Goal: Task Accomplishment & Management: Use online tool/utility

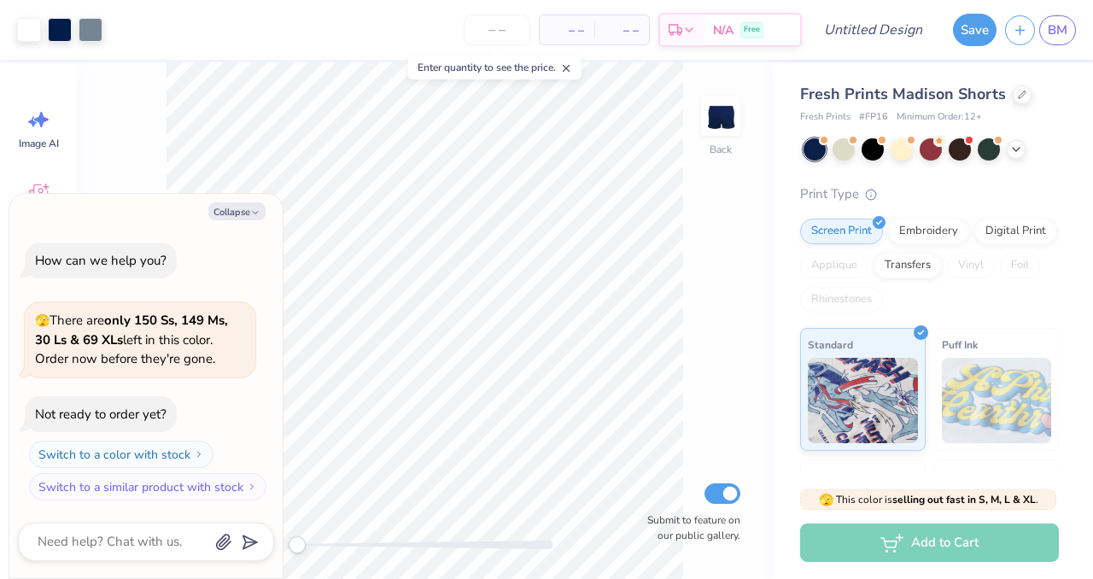
click at [1005, 92] on div "Fresh Prints Madison Shorts" at bounding box center [929, 94] width 259 height 23
click at [1017, 91] on icon at bounding box center [1021, 93] width 9 height 9
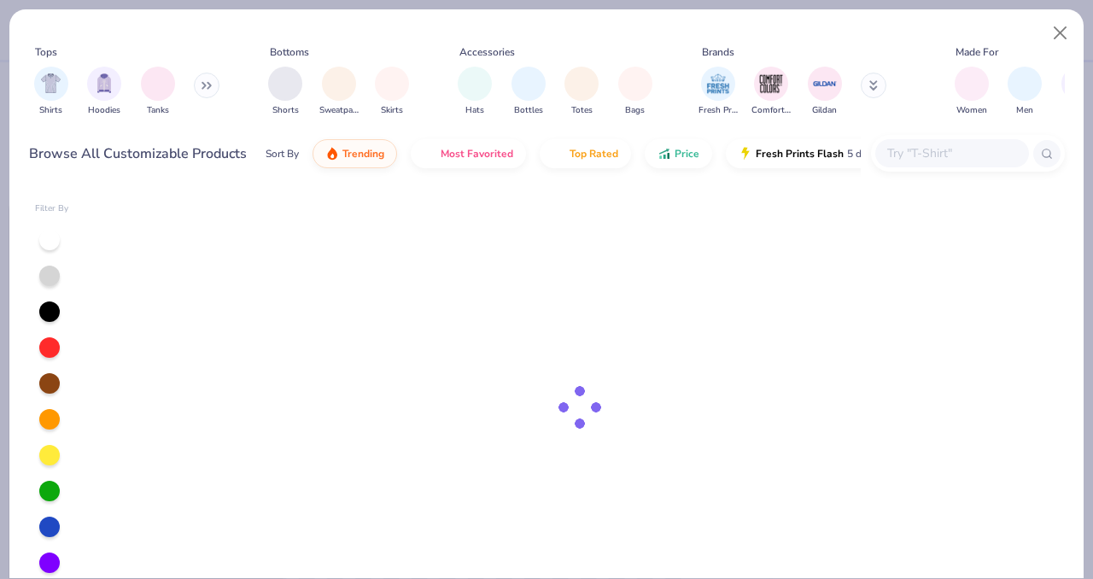
type textarea "x"
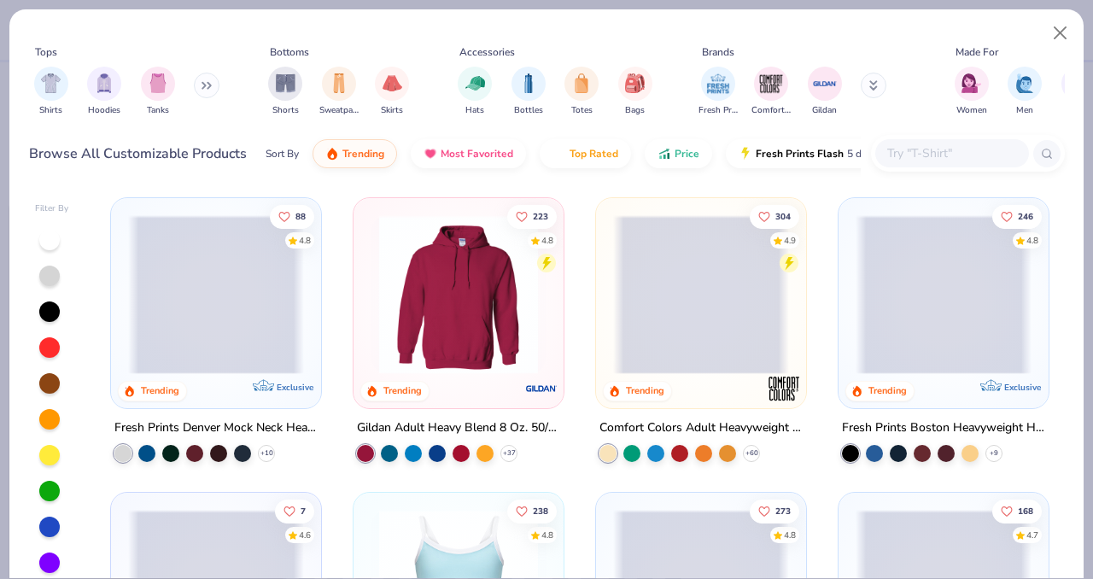
click at [947, 133] on div "Browse All Customizable Products Sort By Trending Most Favorited Top Rated Pric…" at bounding box center [546, 154] width 1035 height 48
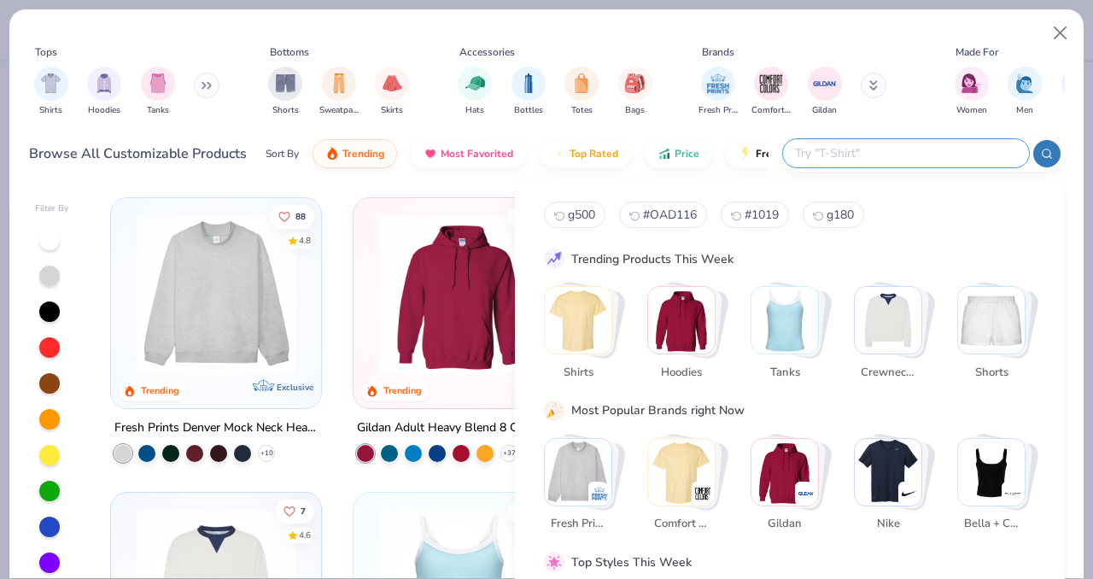
click at [945, 143] on input "text" at bounding box center [905, 153] width 224 height 20
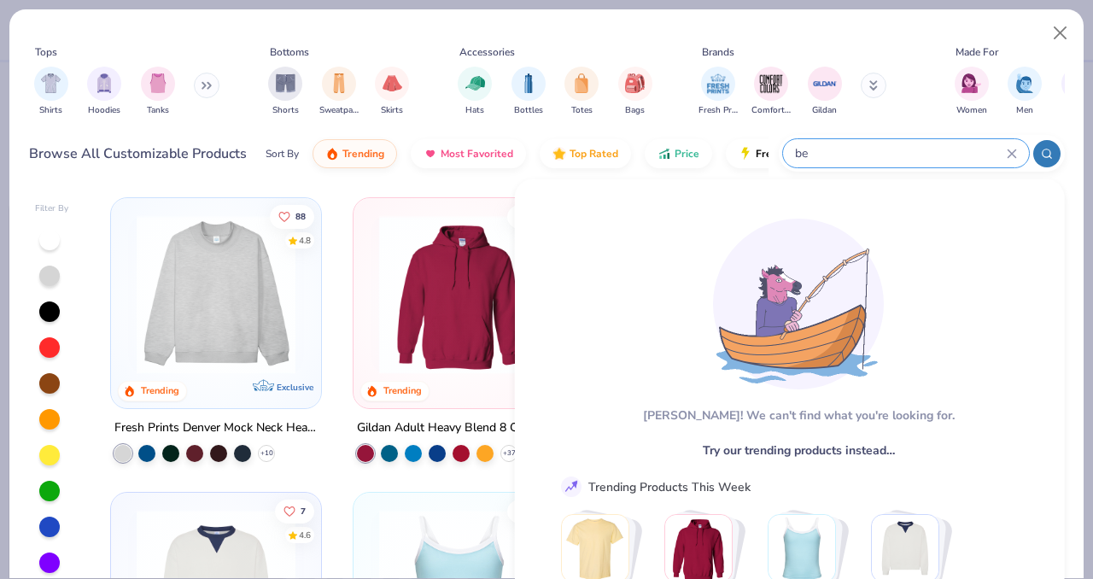
type input "b"
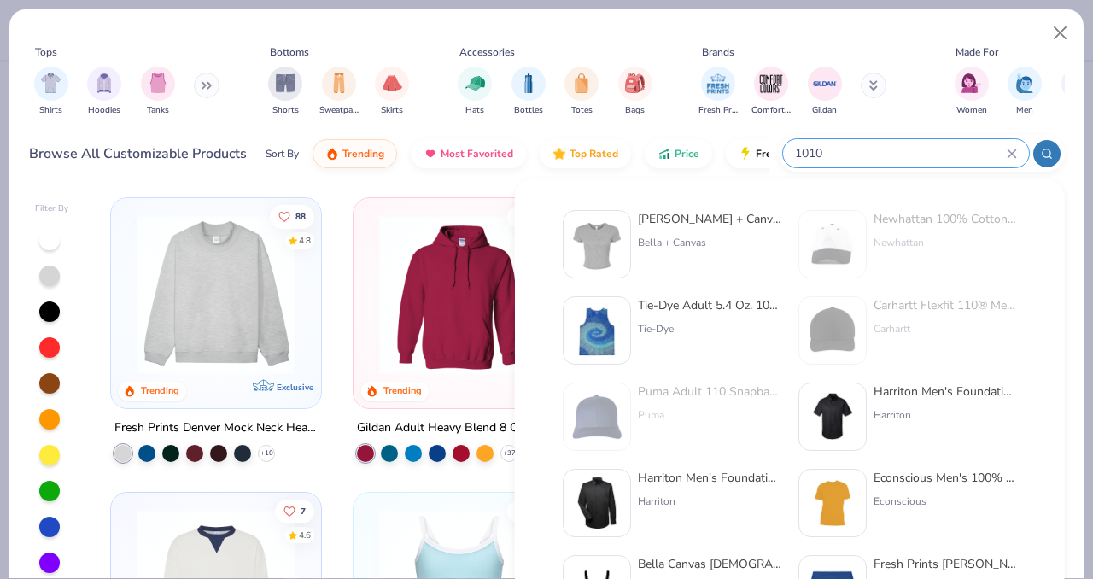
type input "1010"
click at [681, 237] on div "Bella + Canvas" at bounding box center [709, 242] width 143 height 15
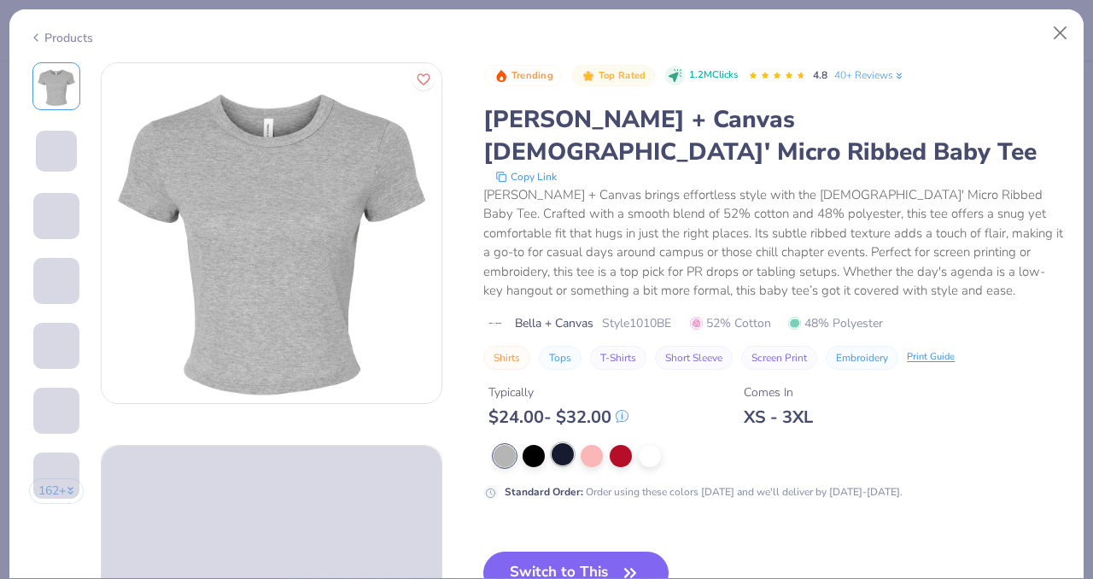
click at [564, 443] on div at bounding box center [562, 454] width 22 height 22
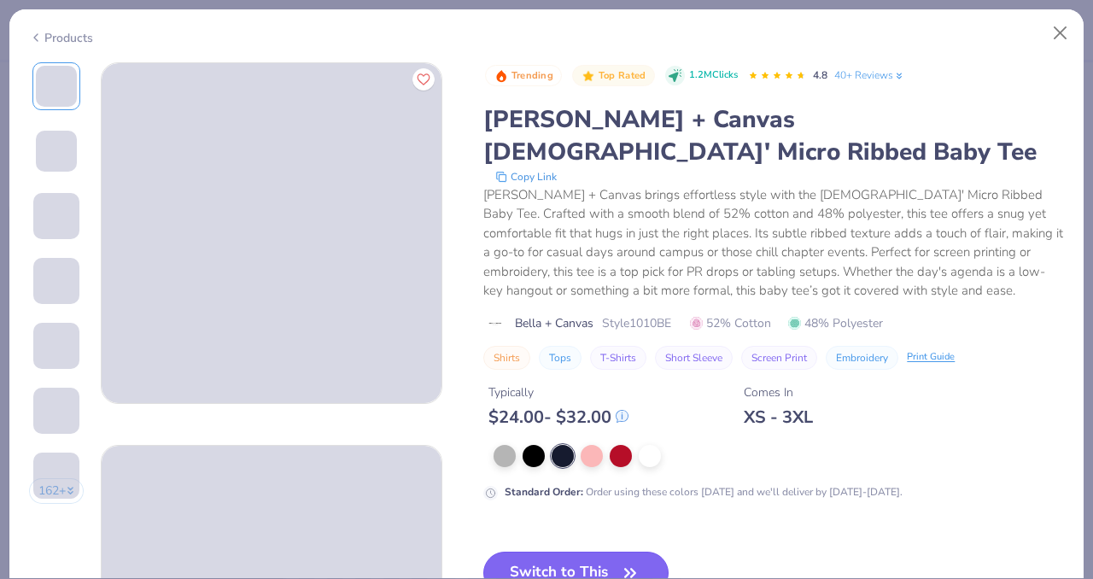
click at [568, 551] on button "Switch to This" at bounding box center [575, 572] width 185 height 43
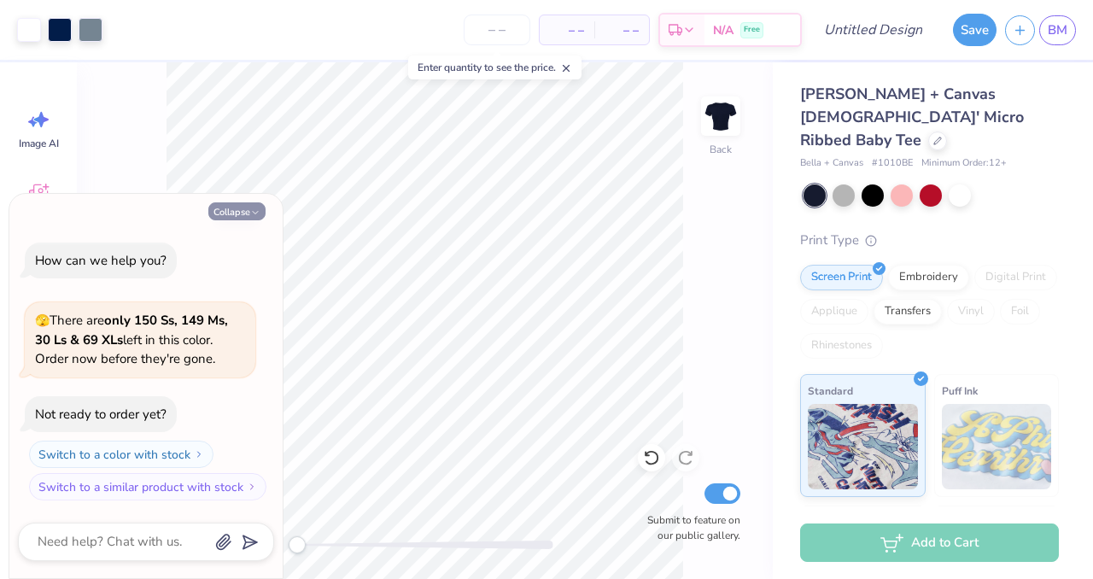
click at [252, 208] on icon "button" at bounding box center [255, 212] width 10 height 10
type textarea "x"
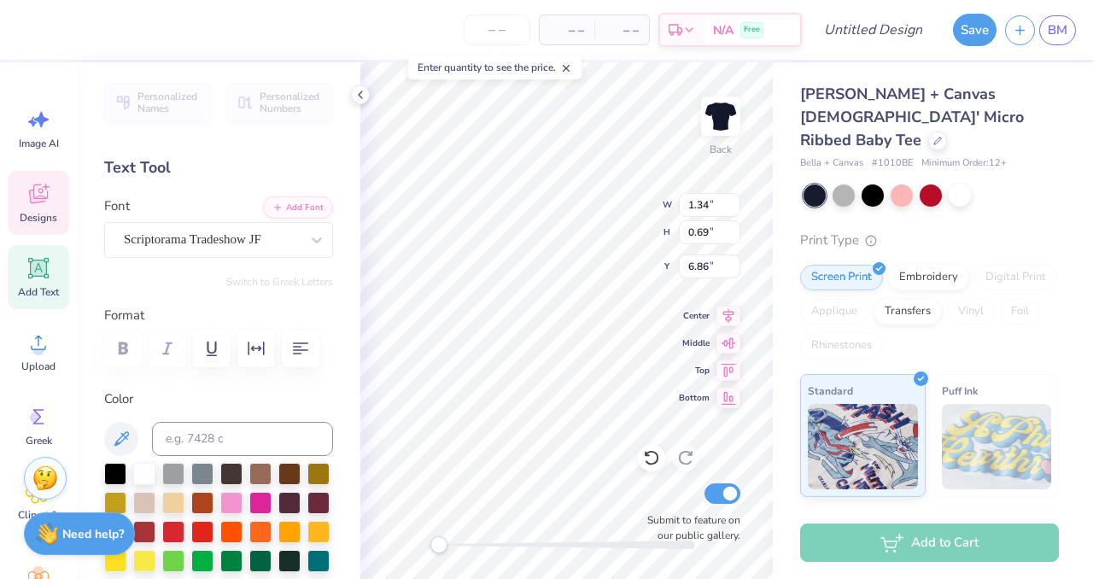
type textarea "Theta"
type textarea "Phi"
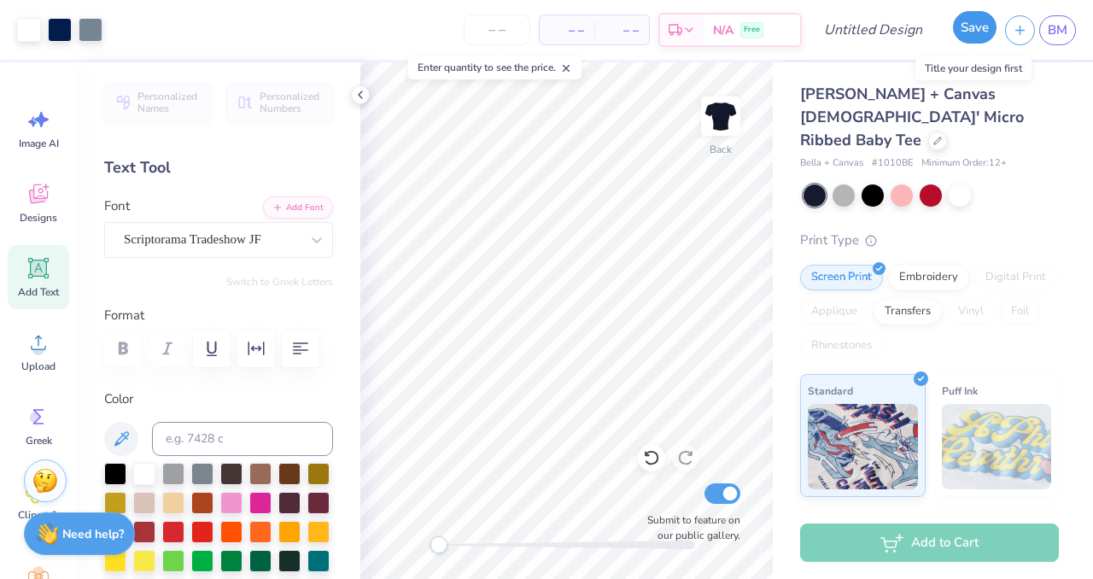
click at [977, 35] on button "Save" at bounding box center [975, 27] width 44 height 32
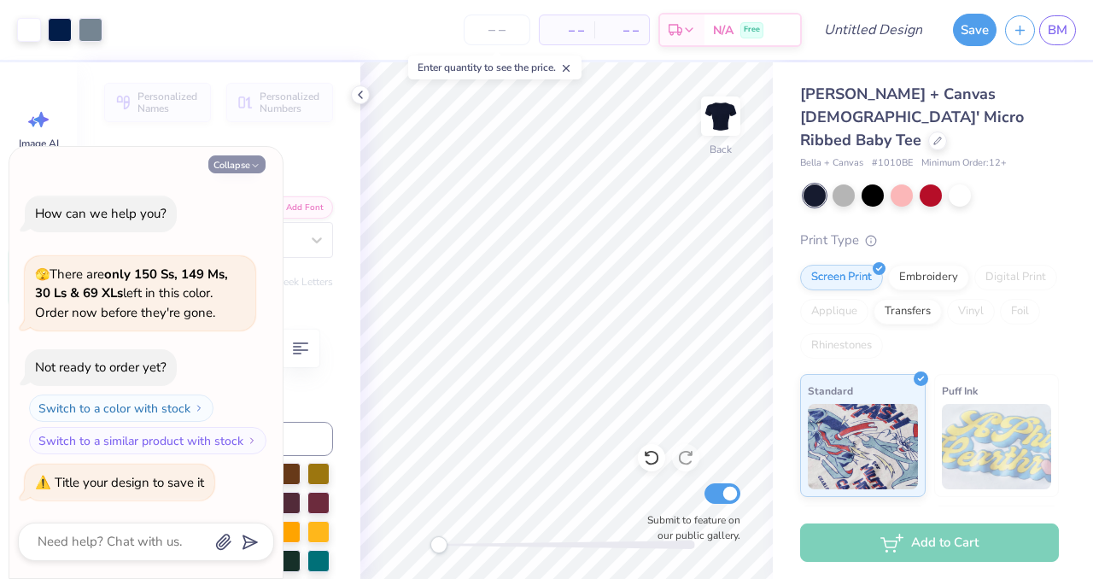
click at [222, 163] on button "Collapse" at bounding box center [236, 164] width 57 height 18
type textarea "x"
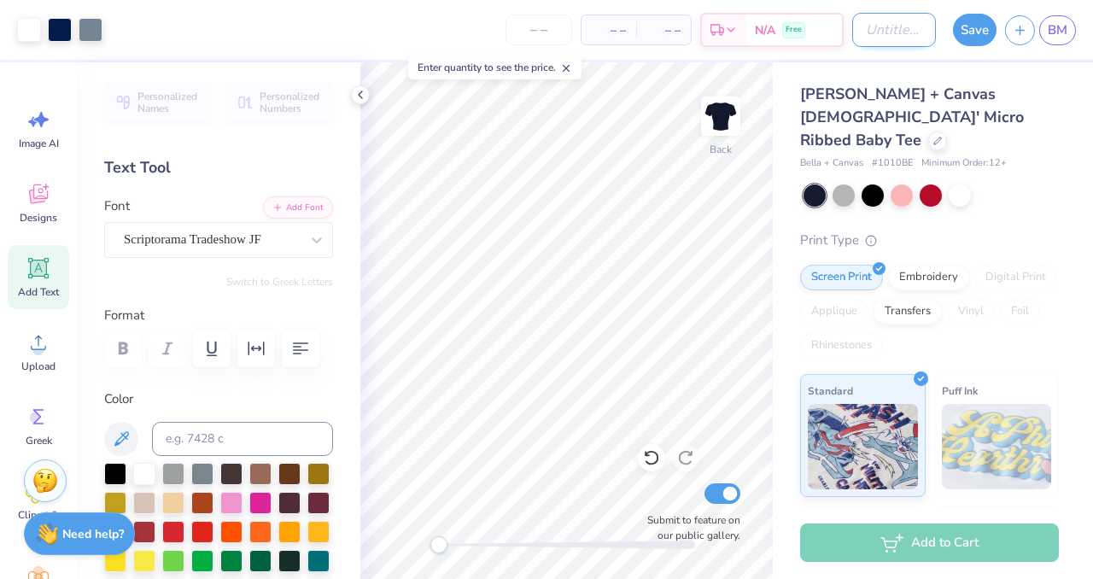
click at [852, 29] on input "Design Title" at bounding box center [894, 30] width 84 height 34
type input "t"
type input "tpastar25"
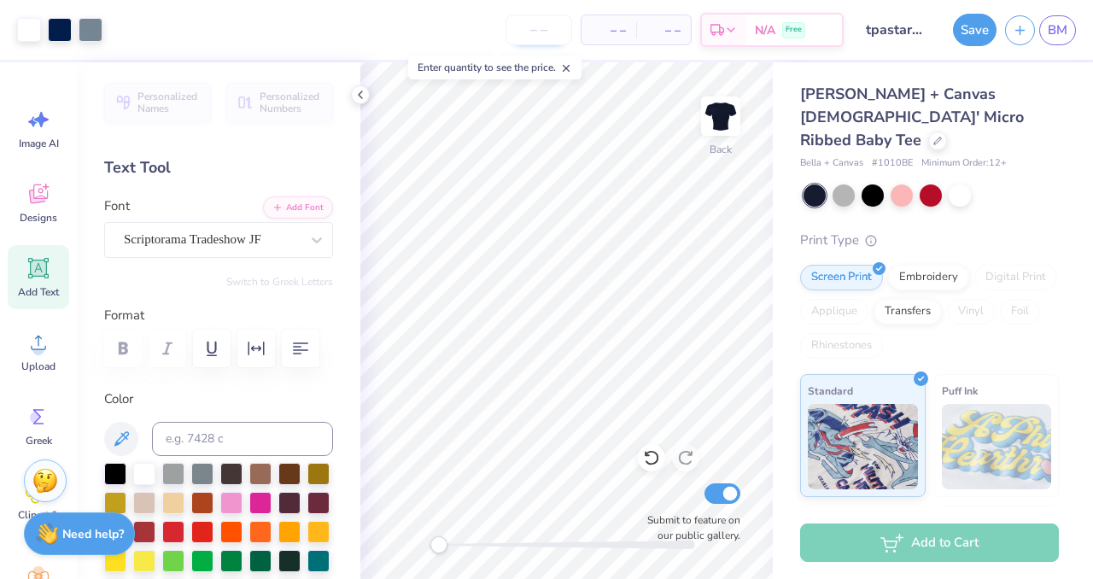
click at [547, 28] on input "number" at bounding box center [538, 30] width 67 height 31
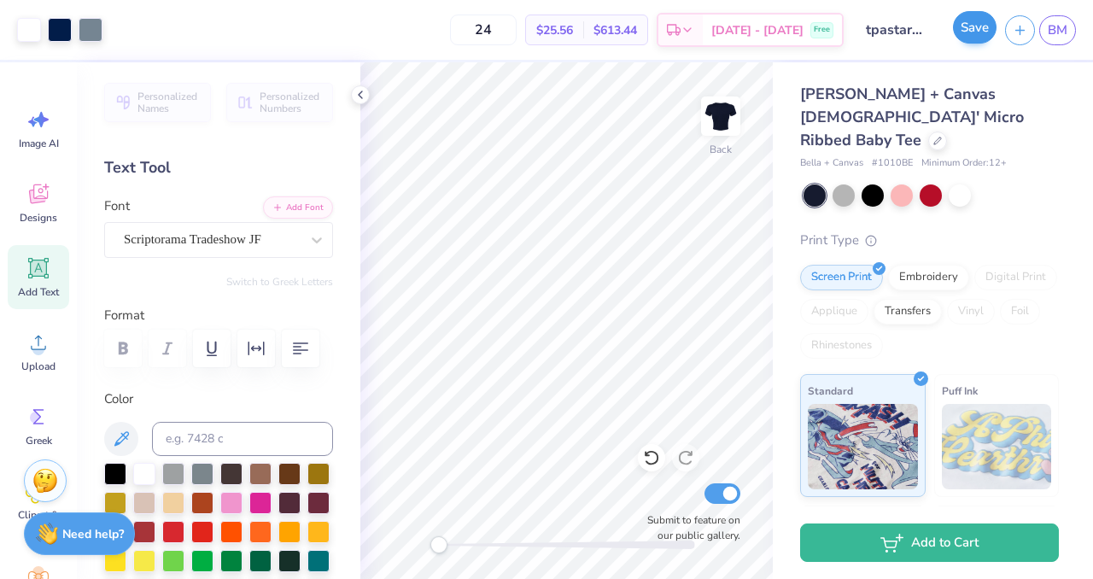
type input "24"
click at [965, 33] on button "Save" at bounding box center [975, 27] width 44 height 32
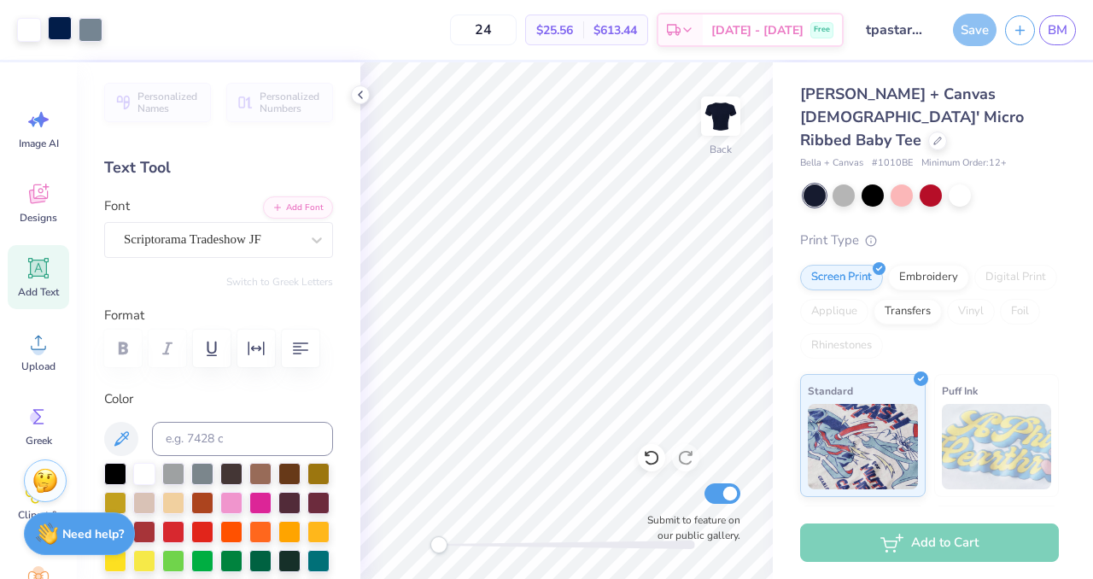
click at [60, 26] on div at bounding box center [60, 28] width 24 height 24
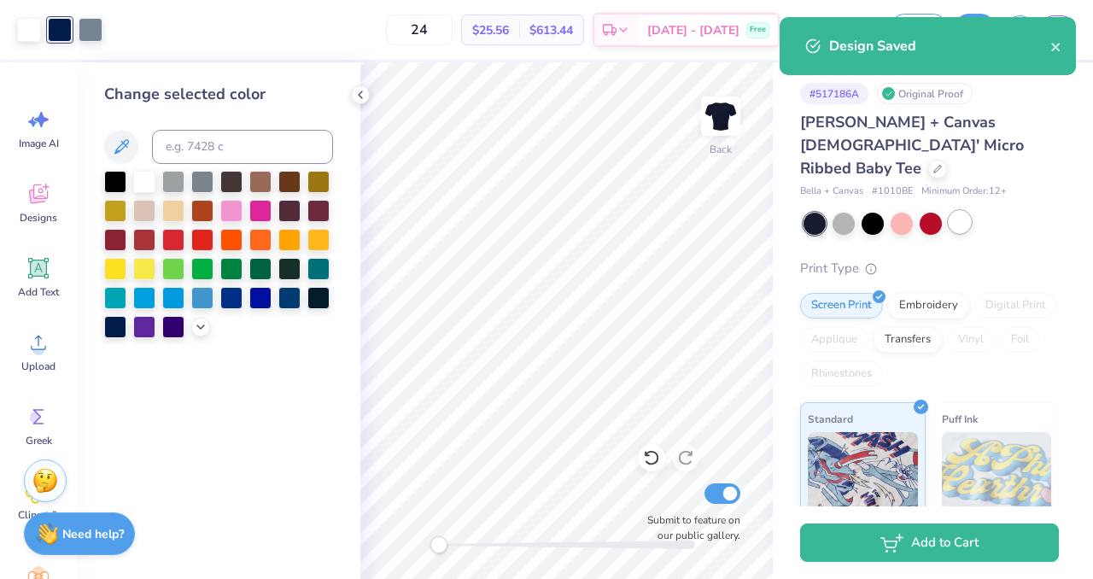
click at [955, 211] on div at bounding box center [959, 222] width 22 height 22
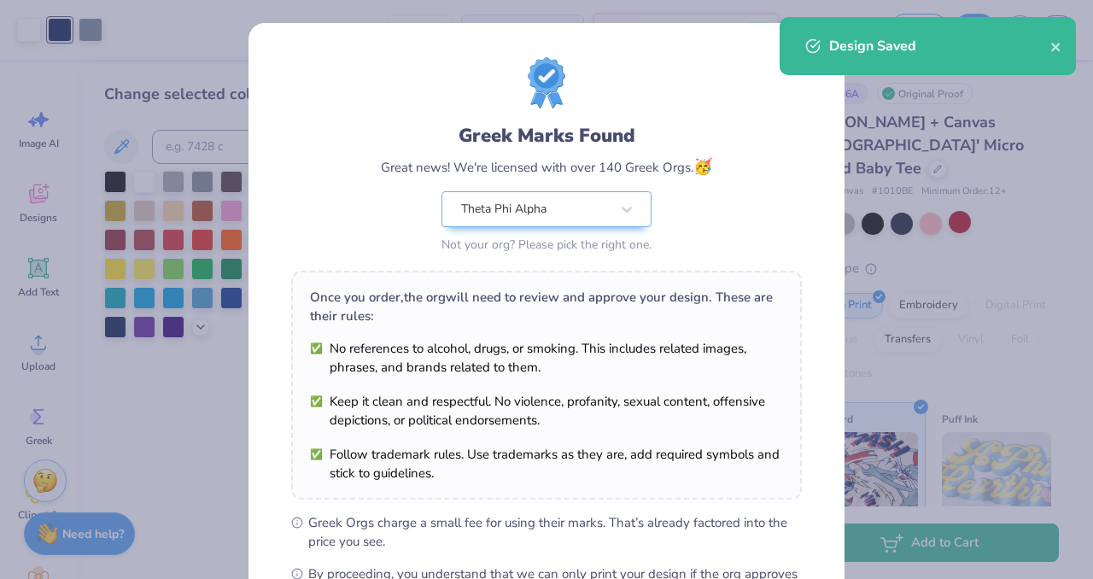
click at [836, 44] on div "Design Saved" at bounding box center [939, 46] width 221 height 20
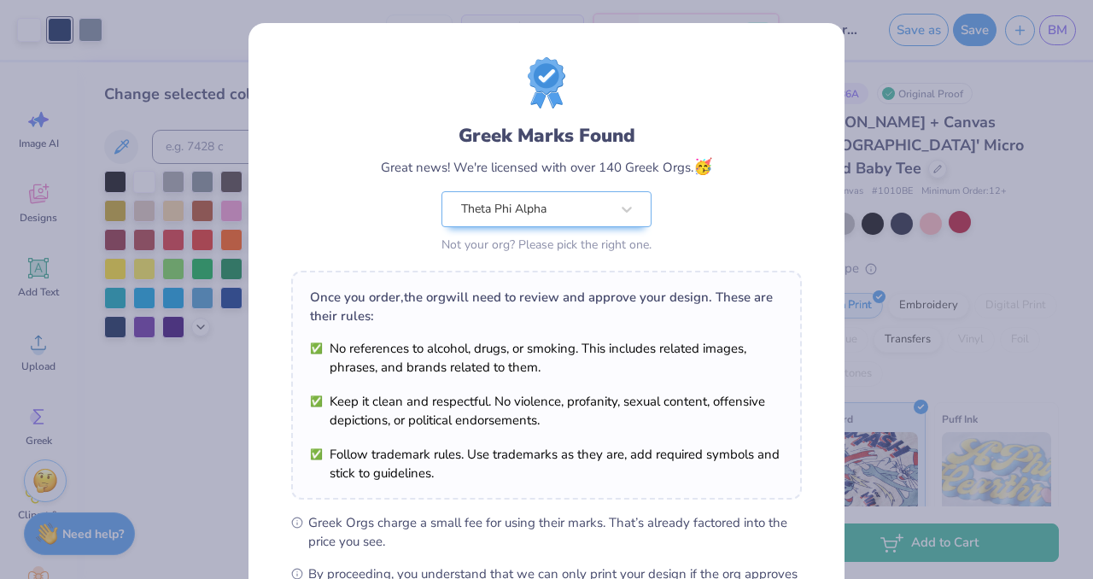
click at [808, 50] on div "Greek Marks Found Great news! We're licensed with over 140 Greek Orgs. 🥳 Theta …" at bounding box center [546, 390] width 596 height 734
click at [808, 57] on div "Greek Marks Found Great news! We're licensed with over 140 Greek Orgs. 🥳 Theta …" at bounding box center [546, 390] width 596 height 734
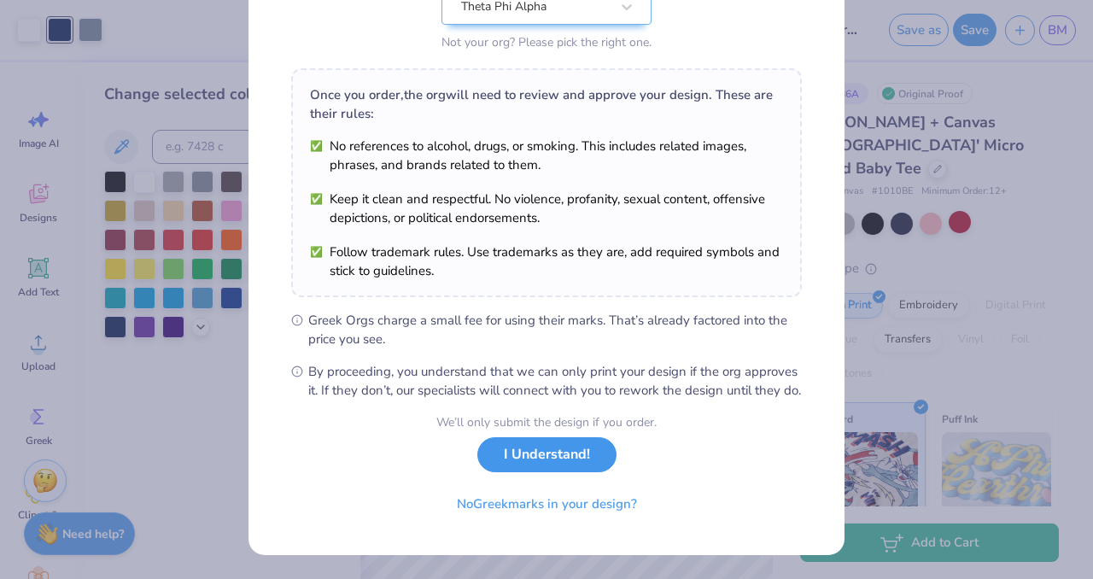
click at [547, 460] on button "I Understand!" at bounding box center [546, 454] width 139 height 35
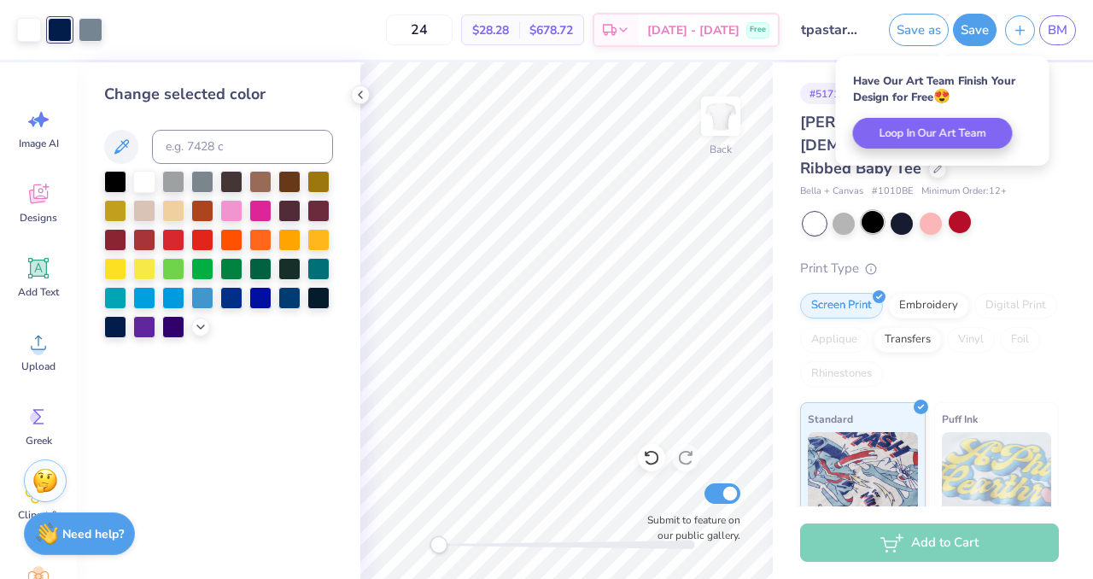
click at [868, 211] on div at bounding box center [872, 222] width 22 height 22
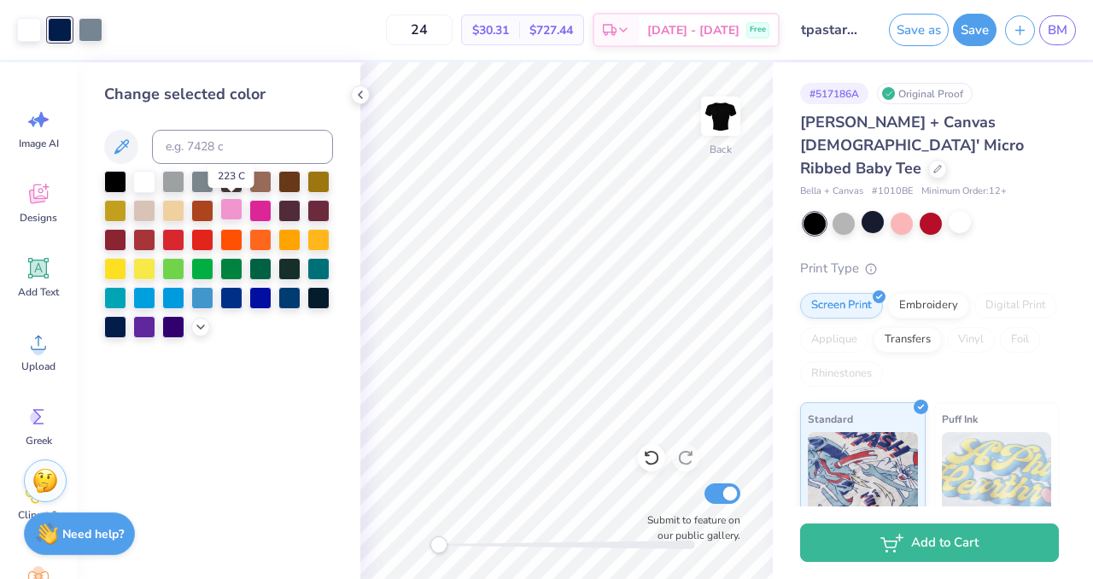
click at [231, 213] on div at bounding box center [231, 209] width 22 height 22
click at [95, 38] on div at bounding box center [91, 28] width 24 height 24
click at [201, 230] on div at bounding box center [202, 238] width 22 height 22
click at [189, 190] on div at bounding box center [218, 254] width 229 height 167
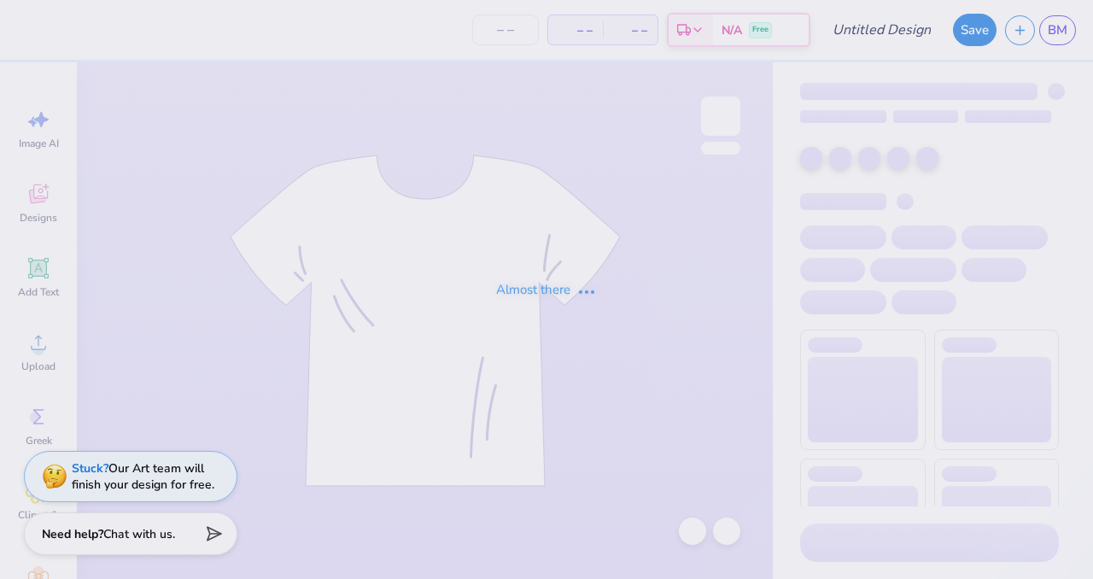
type input "tpastar25"
type input "24"
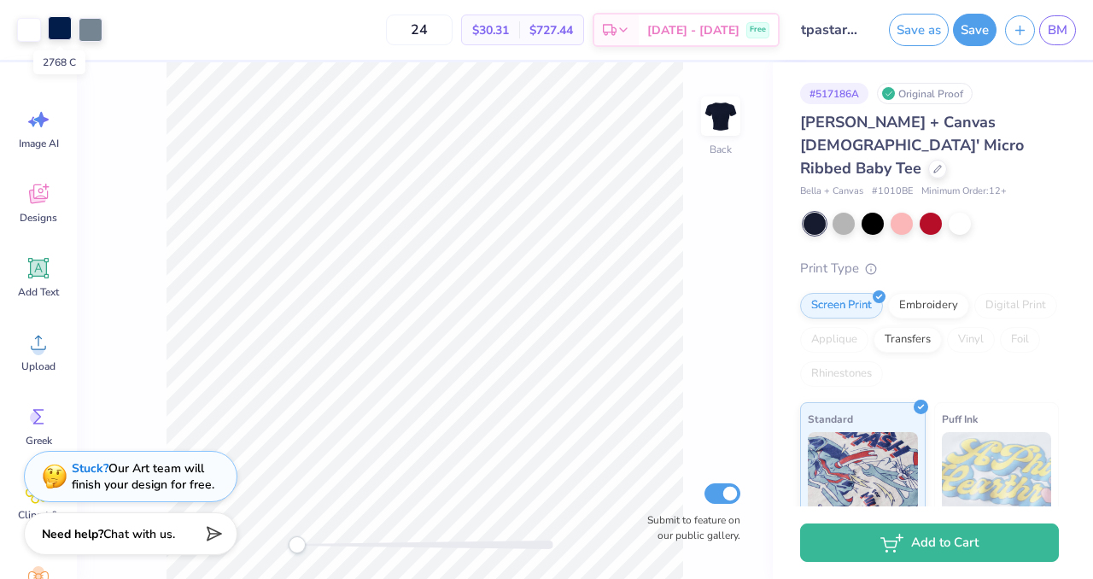
click at [54, 26] on div at bounding box center [60, 28] width 24 height 24
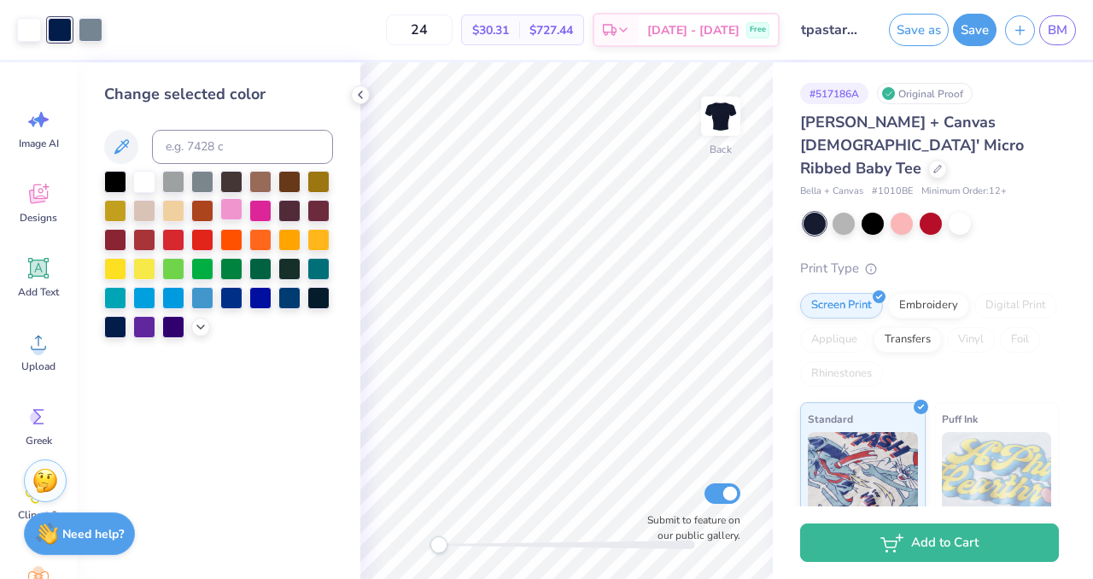
click at [225, 210] on div at bounding box center [231, 209] width 22 height 22
click at [98, 26] on div at bounding box center [91, 28] width 24 height 24
click at [257, 204] on div at bounding box center [260, 209] width 22 height 22
click at [196, 324] on icon at bounding box center [201, 325] width 14 height 14
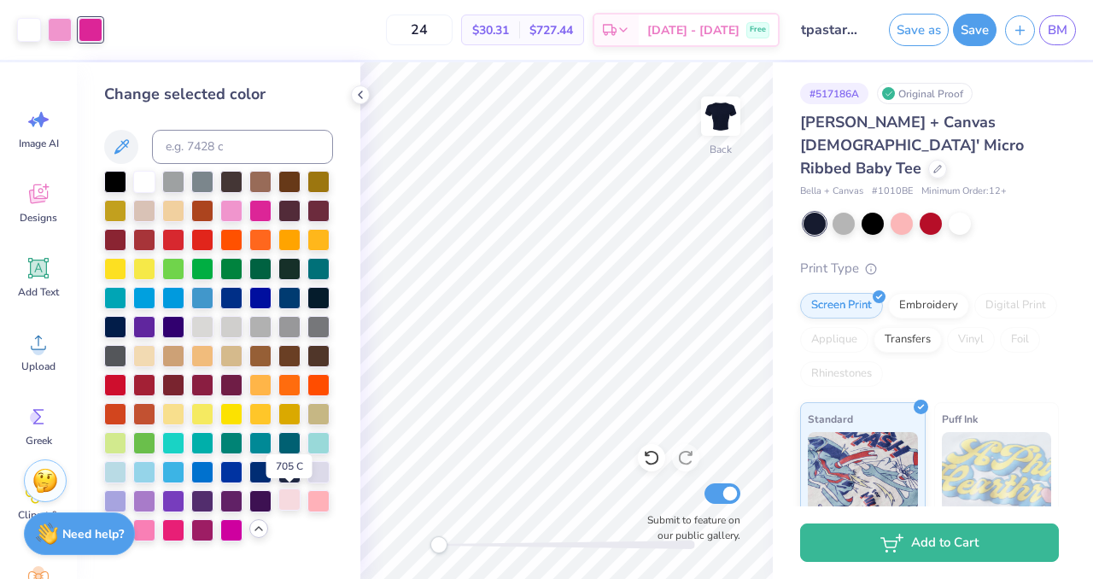
click at [294, 504] on div at bounding box center [289, 499] width 22 height 22
click at [62, 32] on div at bounding box center [60, 28] width 24 height 24
click at [326, 504] on div at bounding box center [318, 499] width 22 height 22
click at [32, 24] on div at bounding box center [29, 28] width 24 height 24
click at [903, 211] on div at bounding box center [901, 222] width 22 height 22
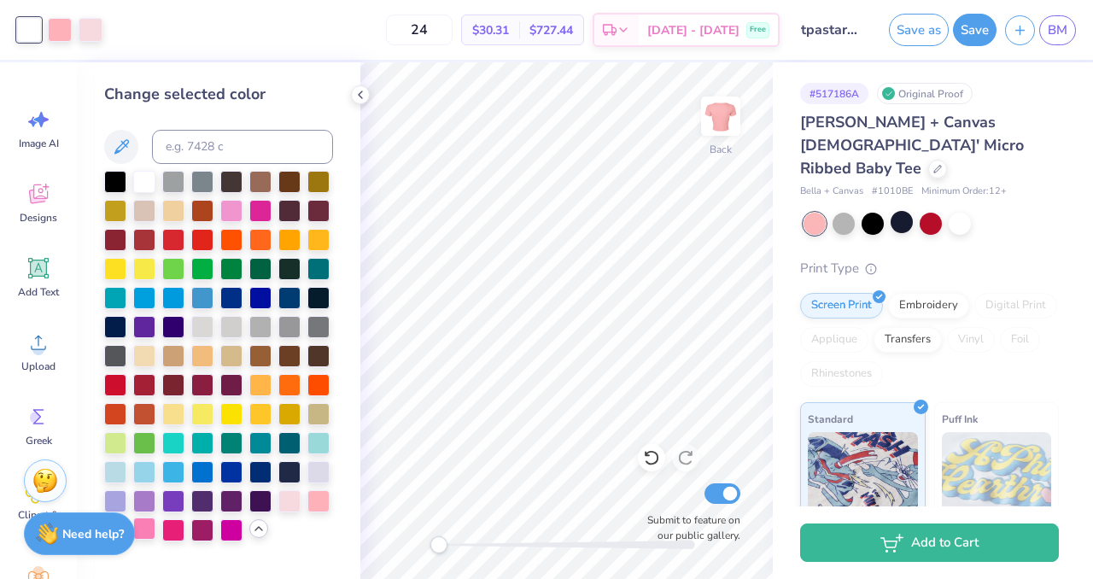
click at [149, 531] on div at bounding box center [144, 528] width 22 height 22
click at [947, 213] on div at bounding box center [930, 224] width 255 height 22
click at [959, 211] on div at bounding box center [959, 222] width 22 height 22
click at [239, 211] on div at bounding box center [231, 211] width 22 height 22
click at [139, 177] on div at bounding box center [144, 180] width 22 height 22
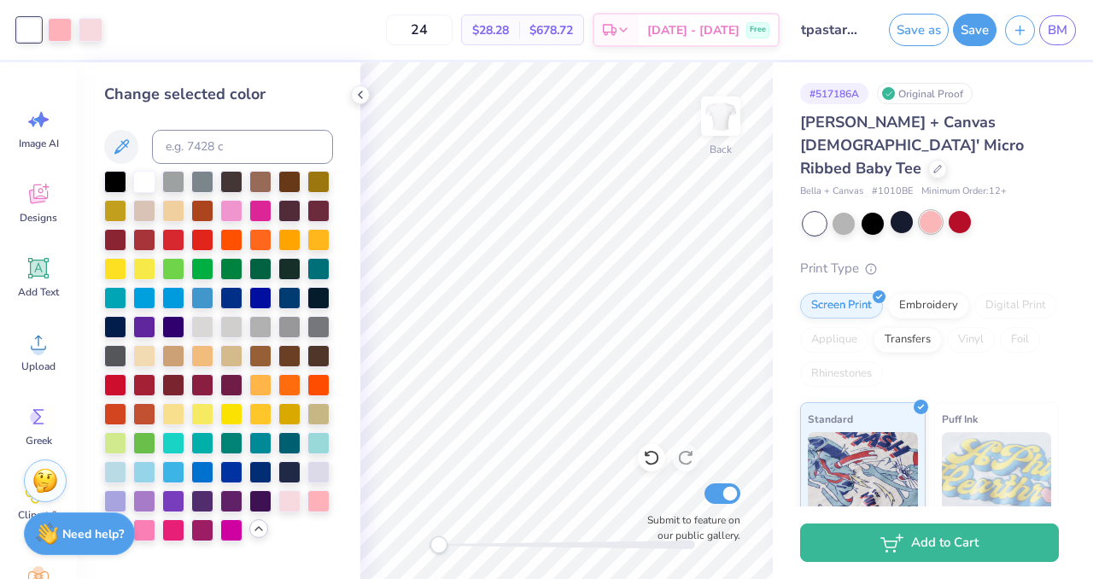
click at [927, 211] on div at bounding box center [930, 222] width 22 height 22
click at [972, 26] on button "Save" at bounding box center [975, 27] width 44 height 32
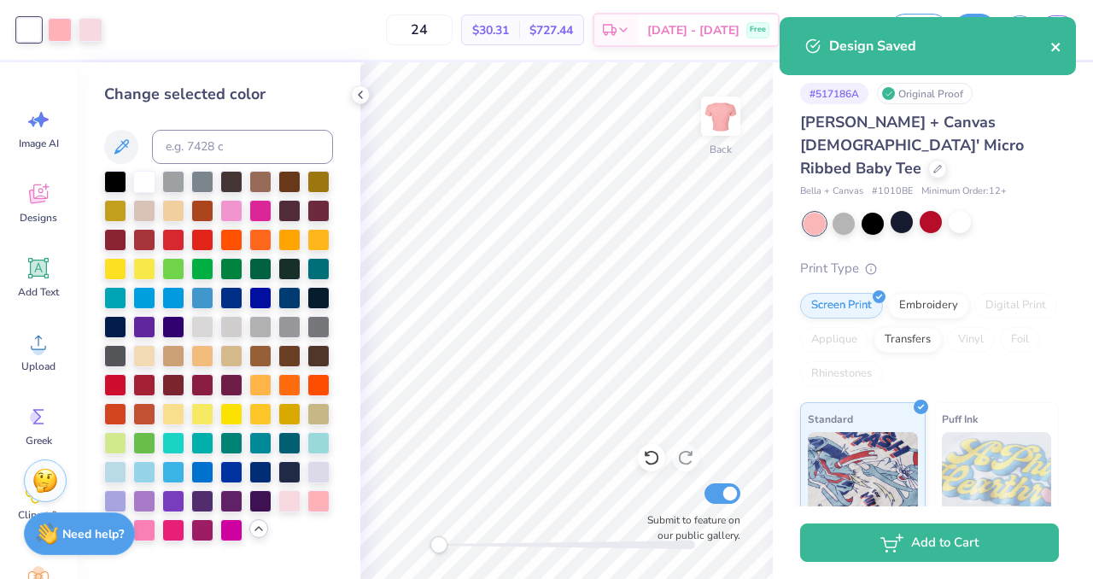
click at [1060, 50] on icon "close" at bounding box center [1056, 47] width 12 height 14
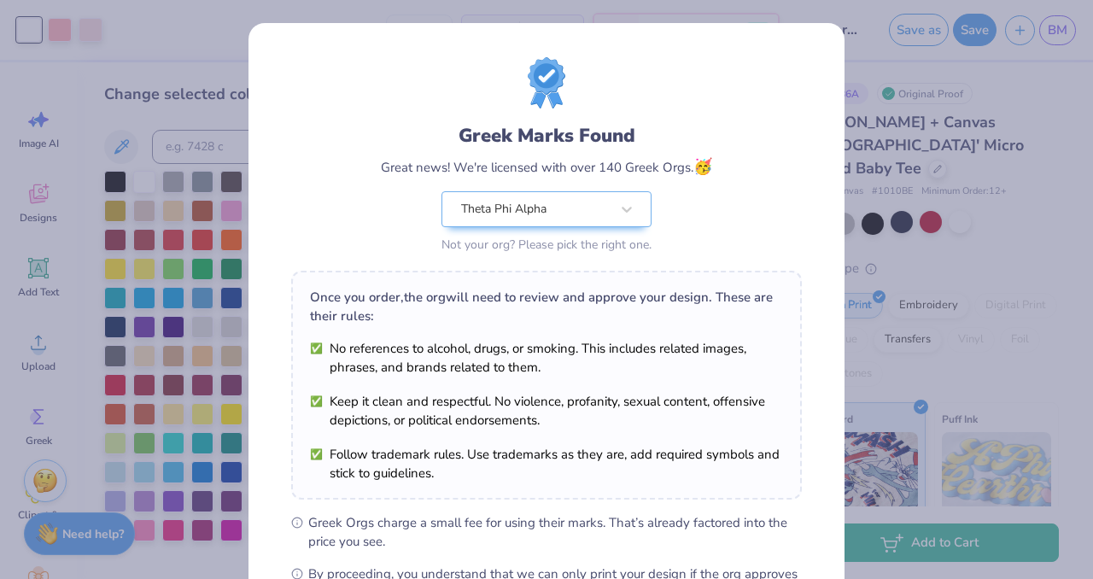
scroll to position [220, 0]
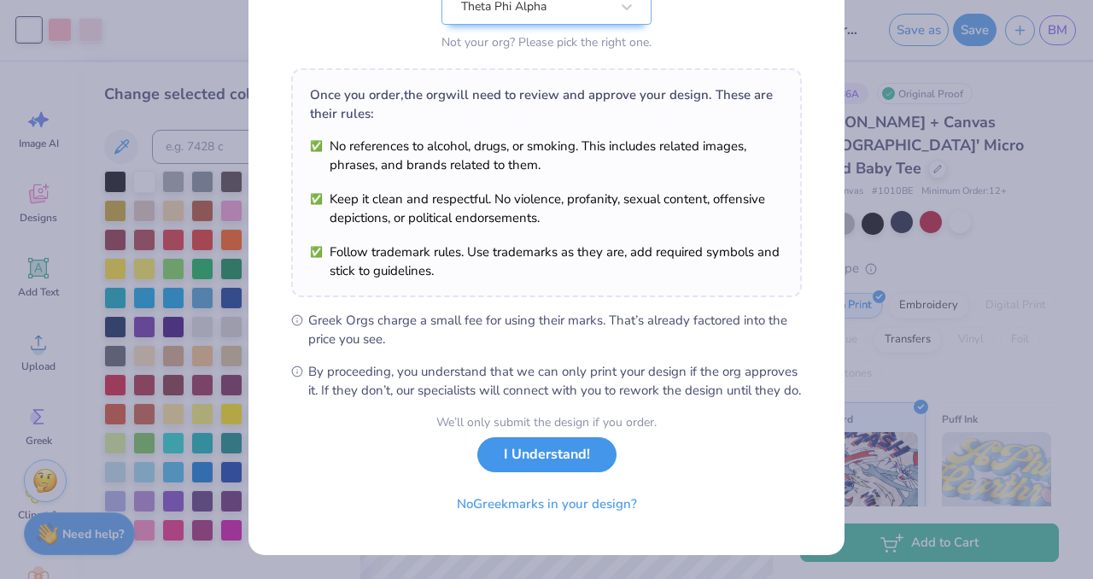
click at [550, 456] on button "I Understand!" at bounding box center [546, 454] width 139 height 35
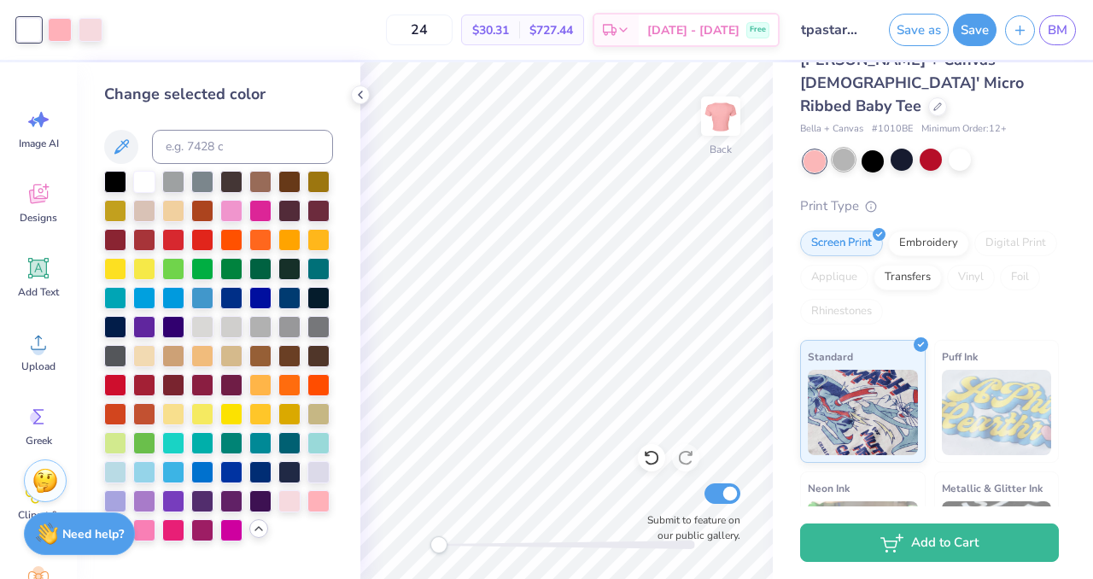
scroll to position [55, 0]
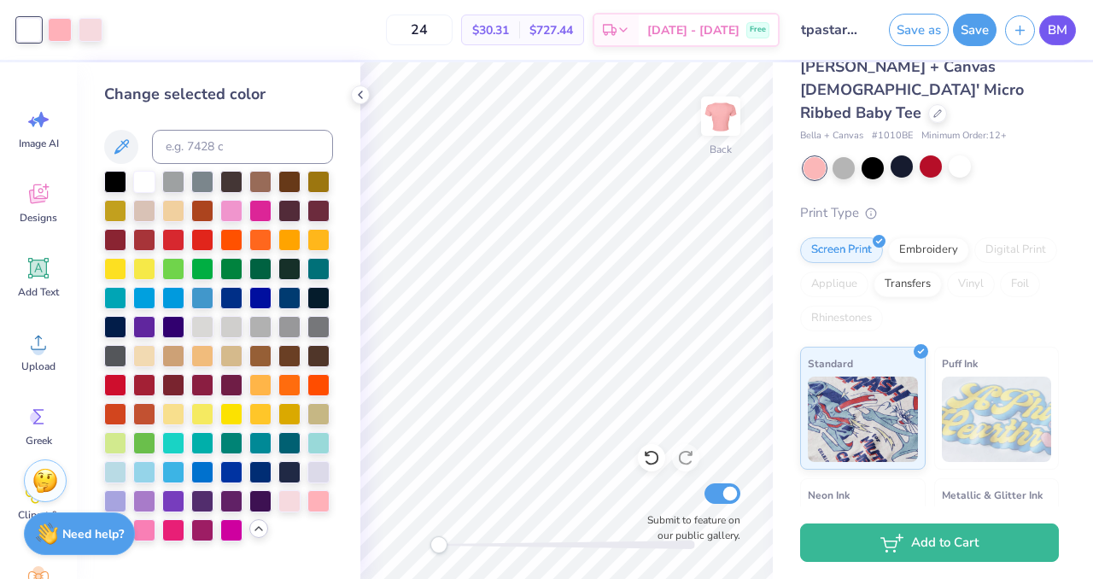
click at [1066, 30] on span "BM" at bounding box center [1057, 30] width 20 height 20
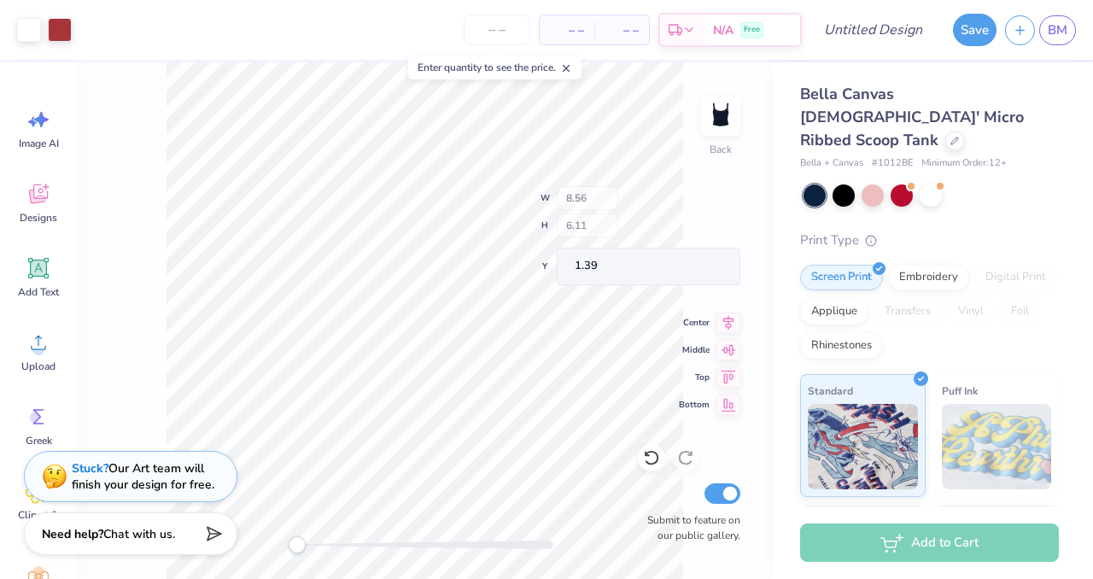
type input "5.36"
type input "2.19"
type input "1.52"
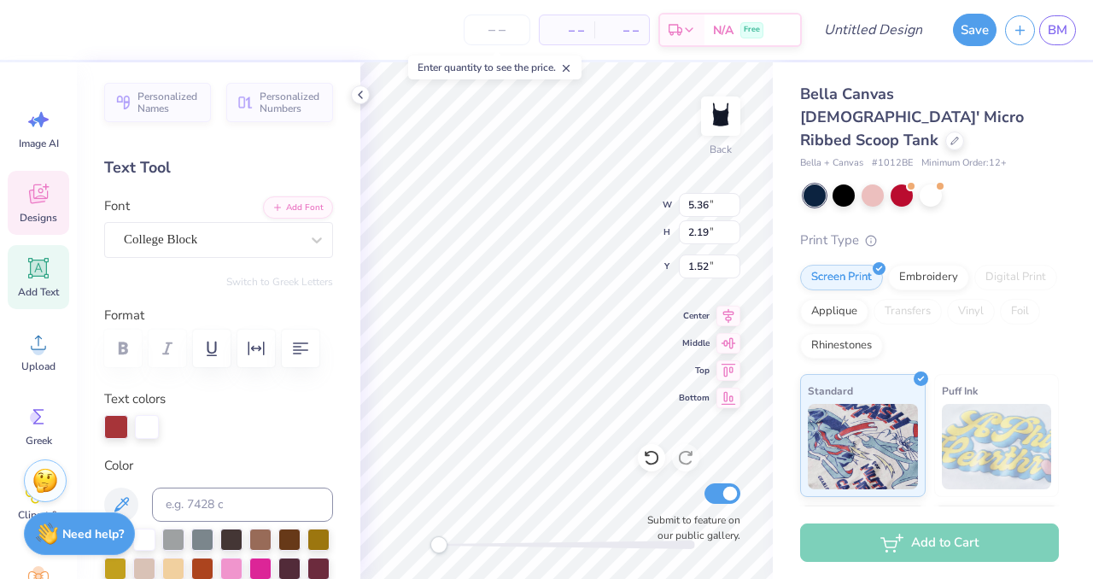
type input "8.56"
type input "6.11"
type input "1.39"
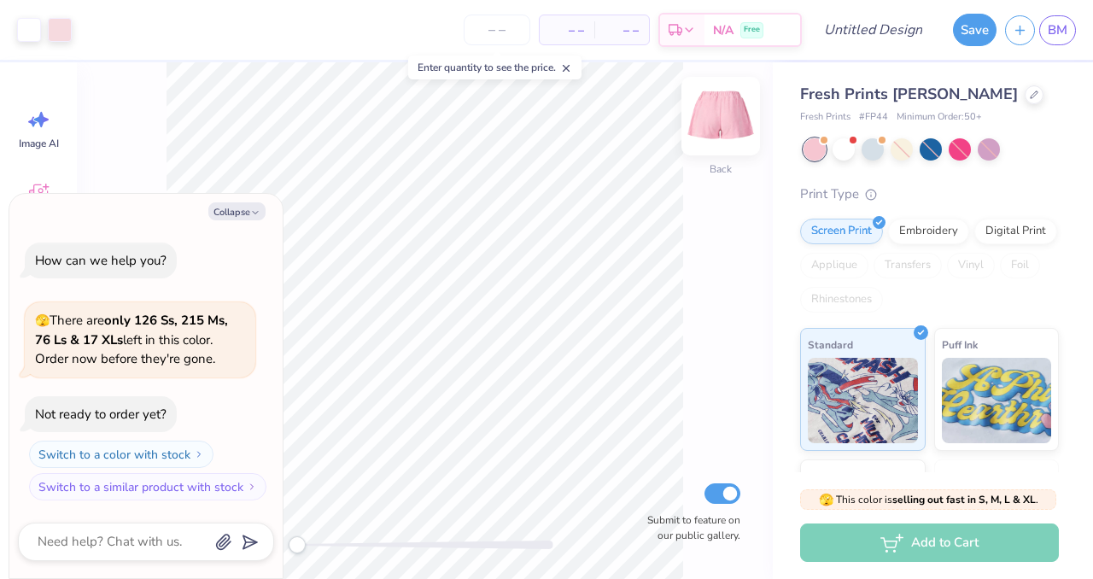
click at [716, 126] on img at bounding box center [720, 116] width 68 height 68
click at [716, 126] on img at bounding box center [720, 116] width 34 height 34
click at [1024, 100] on div at bounding box center [1033, 93] width 19 height 19
type textarea "x"
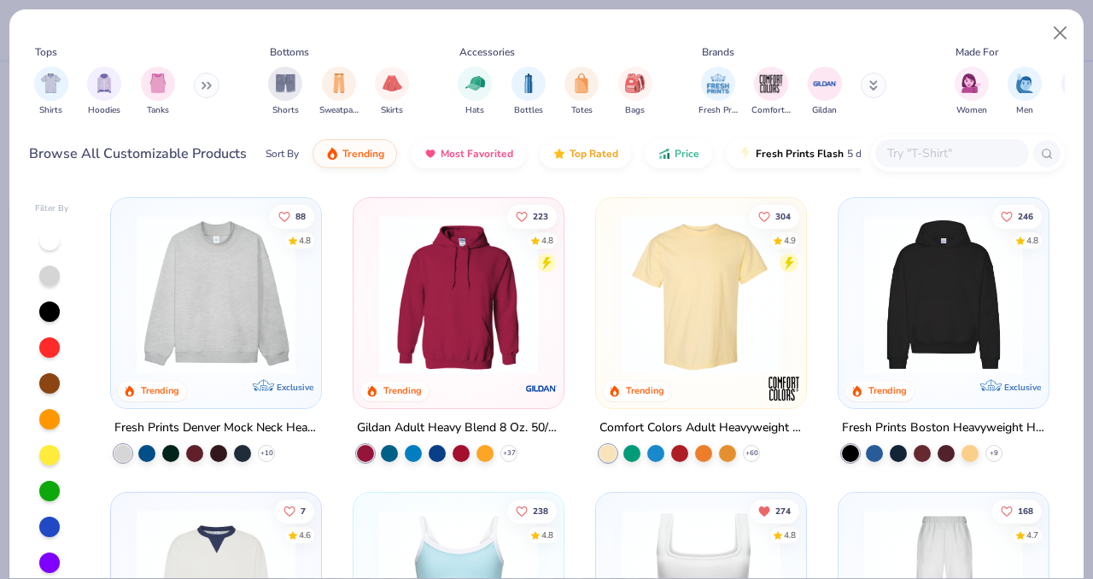
click at [963, 145] on input "text" at bounding box center [950, 153] width 131 height 20
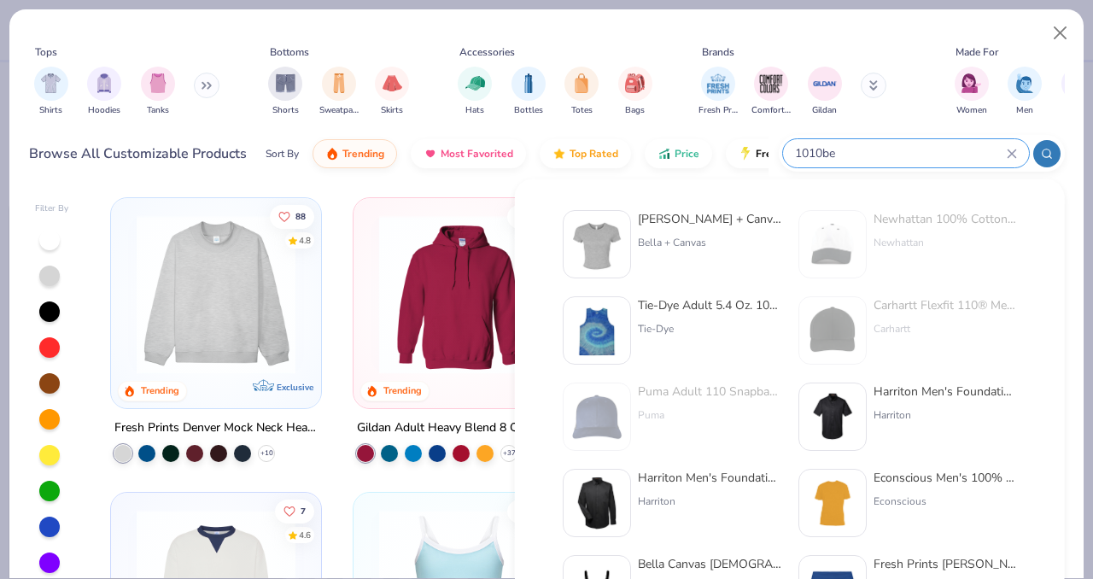
type input "1010be"
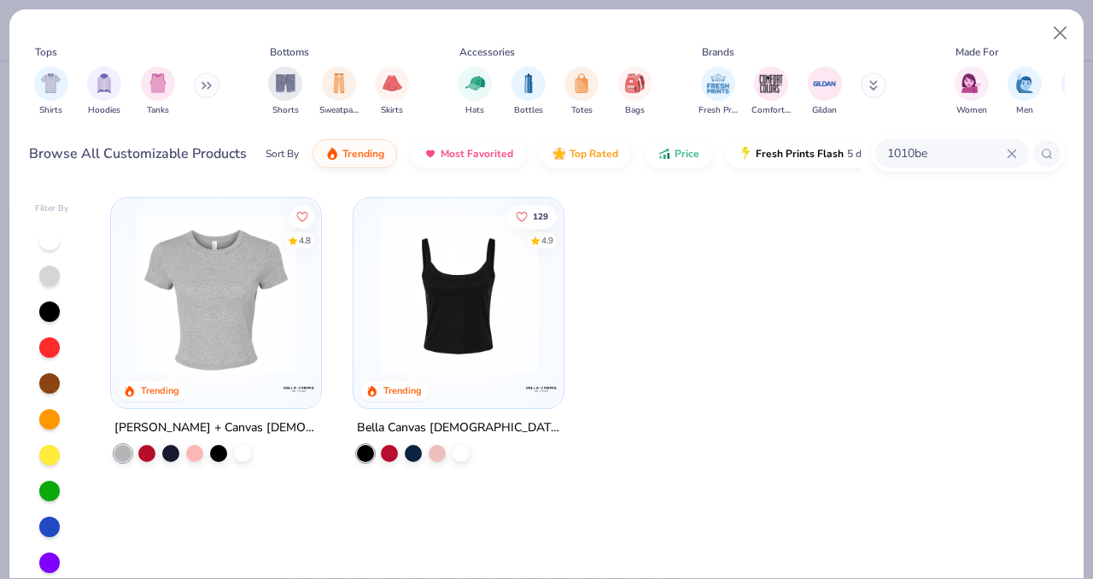
click at [271, 300] on img at bounding box center [216, 294] width 176 height 159
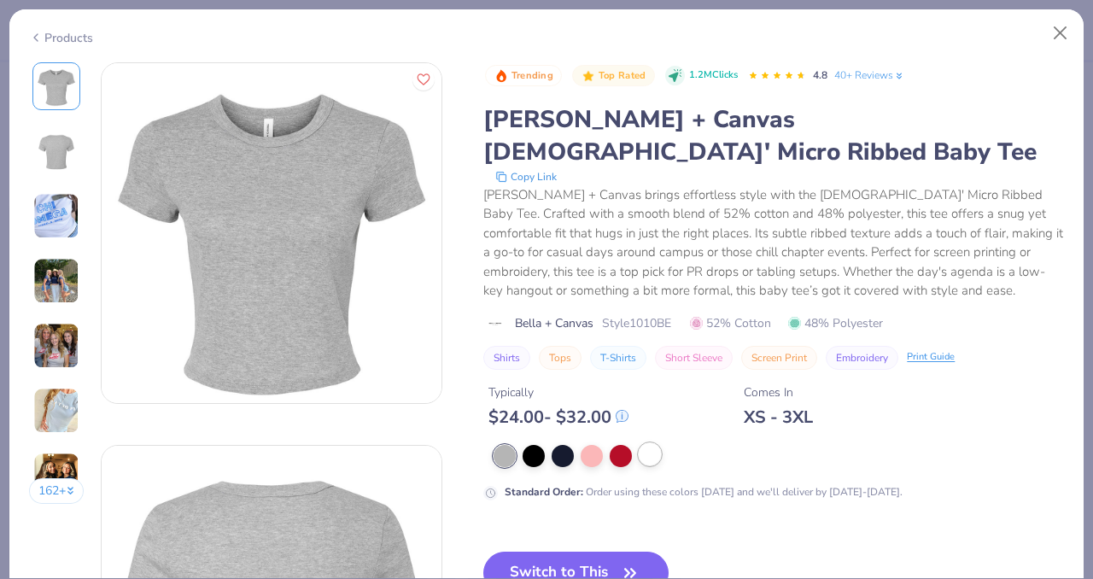
click at [651, 443] on div at bounding box center [649, 454] width 22 height 22
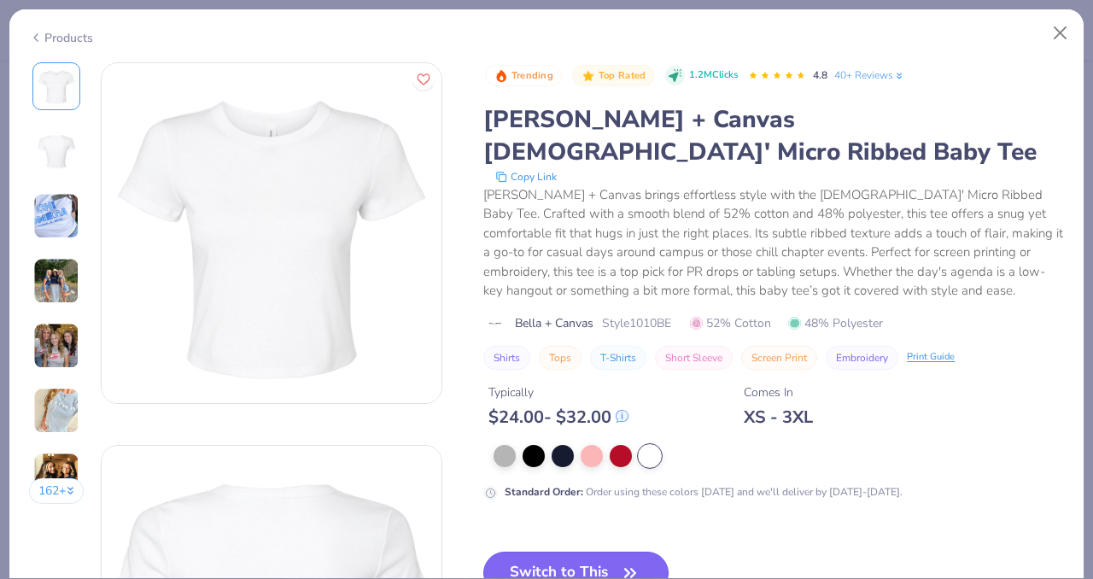
click at [599, 551] on button "Switch to This" at bounding box center [575, 572] width 185 height 43
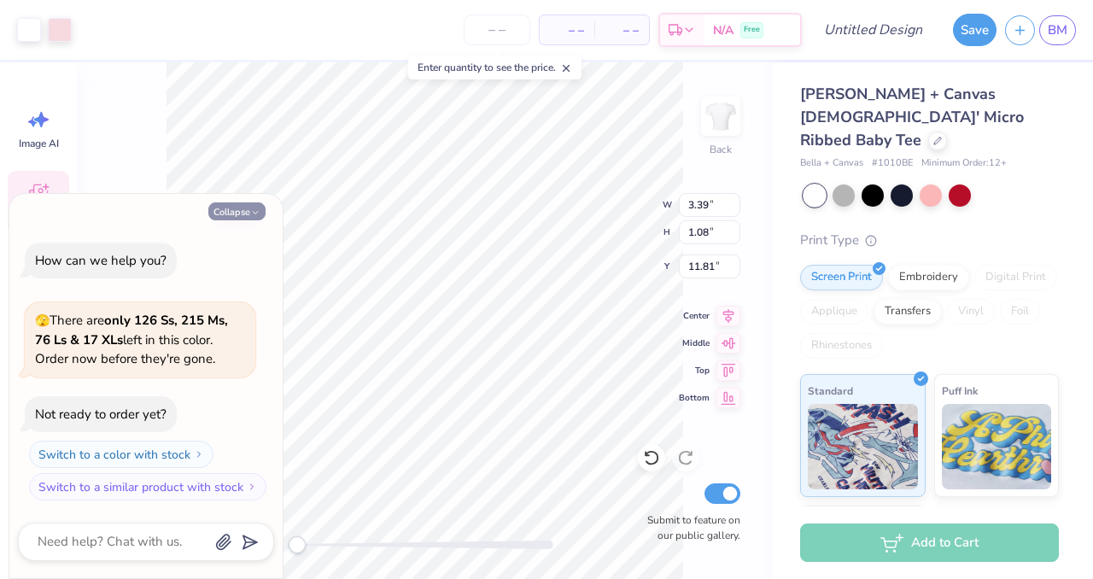
click at [246, 214] on button "Collapse" at bounding box center [236, 211] width 57 height 18
type textarea "x"
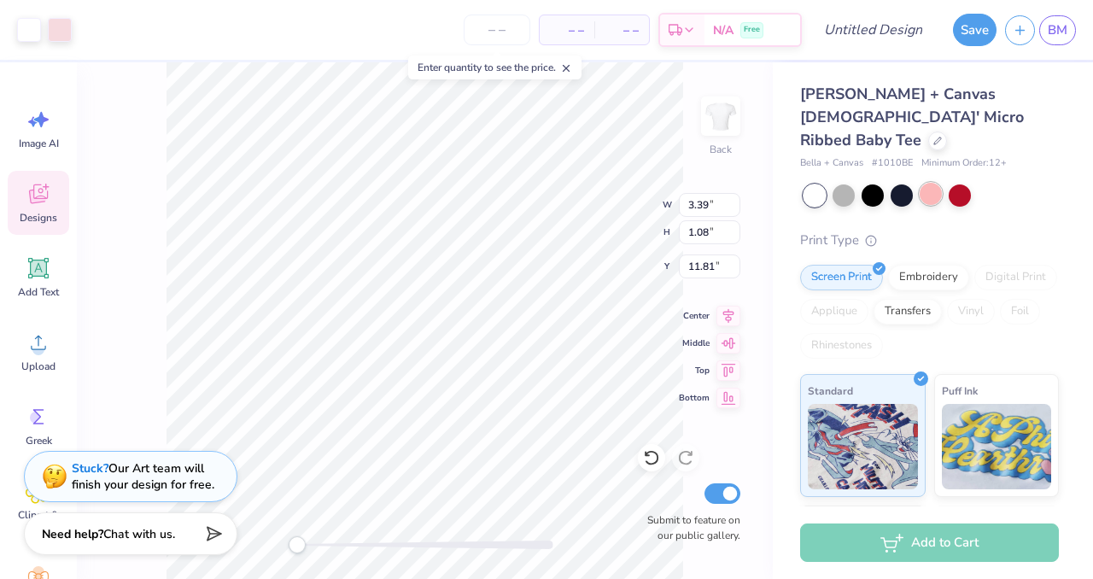
click at [925, 183] on div at bounding box center [930, 194] width 22 height 22
type input "5.63"
type input "1.80"
type input "2.63"
type input "0.66"
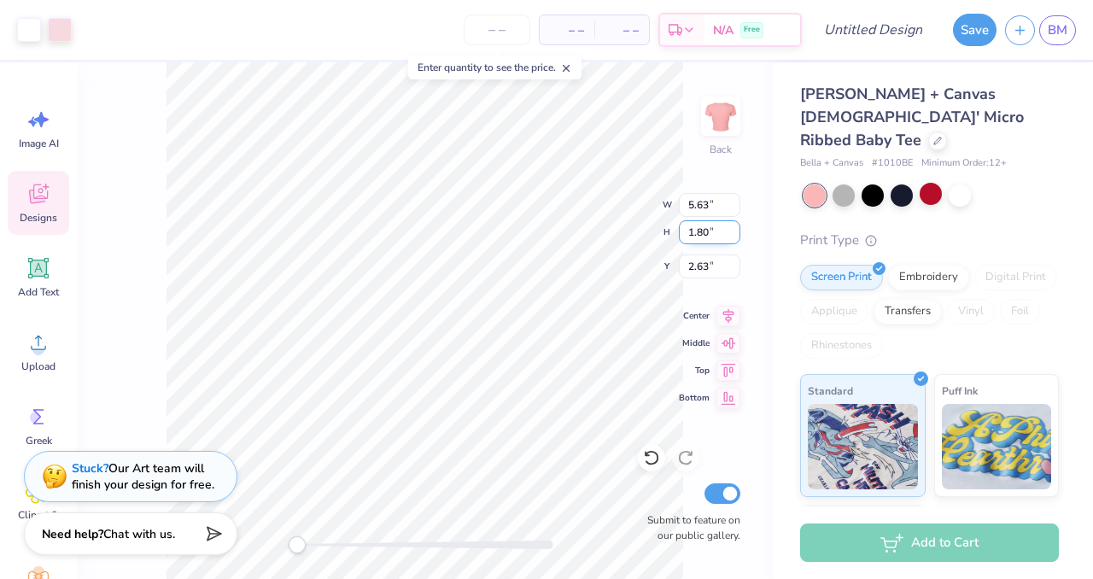
type input "0.73"
type input "3.20"
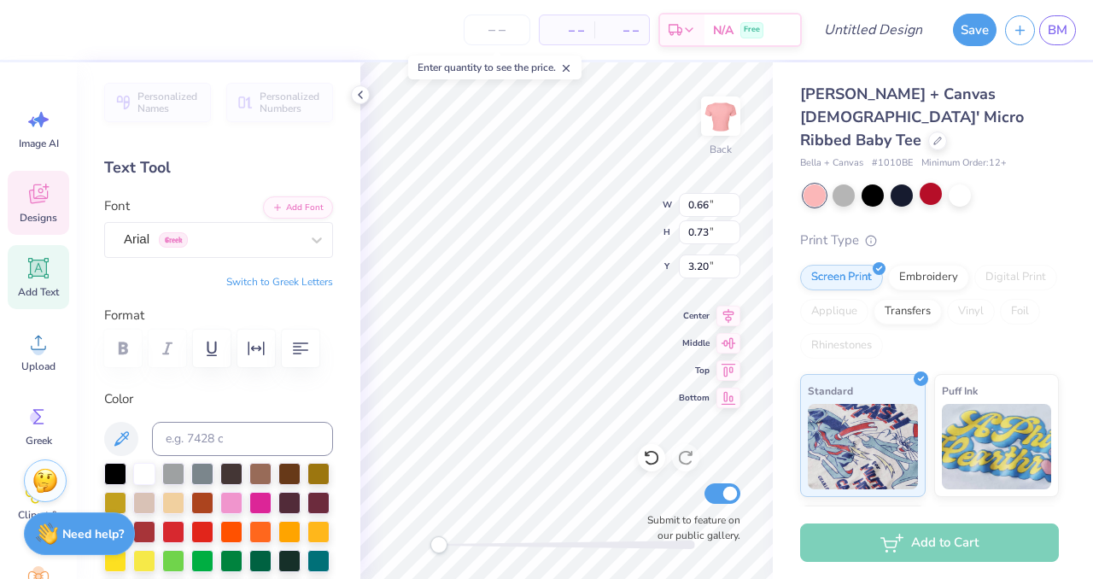
click at [266, 279] on button "Switch to Greek Letters" at bounding box center [279, 282] width 107 height 14
type textarea "Θ"
type textarea "F"
type textarea "O"
type textarea "P"
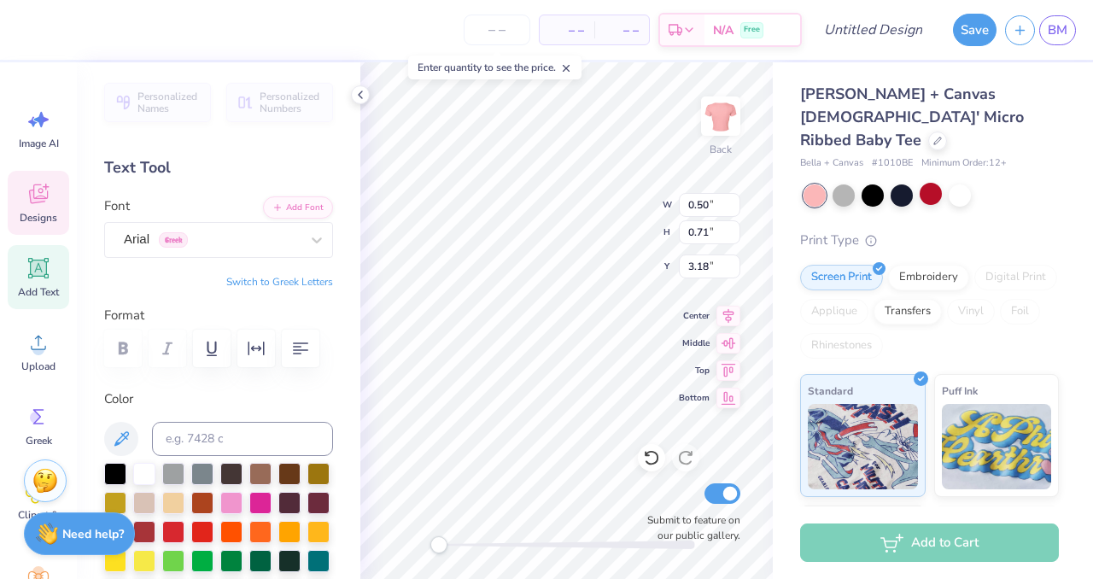
click at [304, 279] on button "Switch to Greek Letters" at bounding box center [279, 282] width 107 height 14
type input "1.66"
type input "1.61"
type input "2.68"
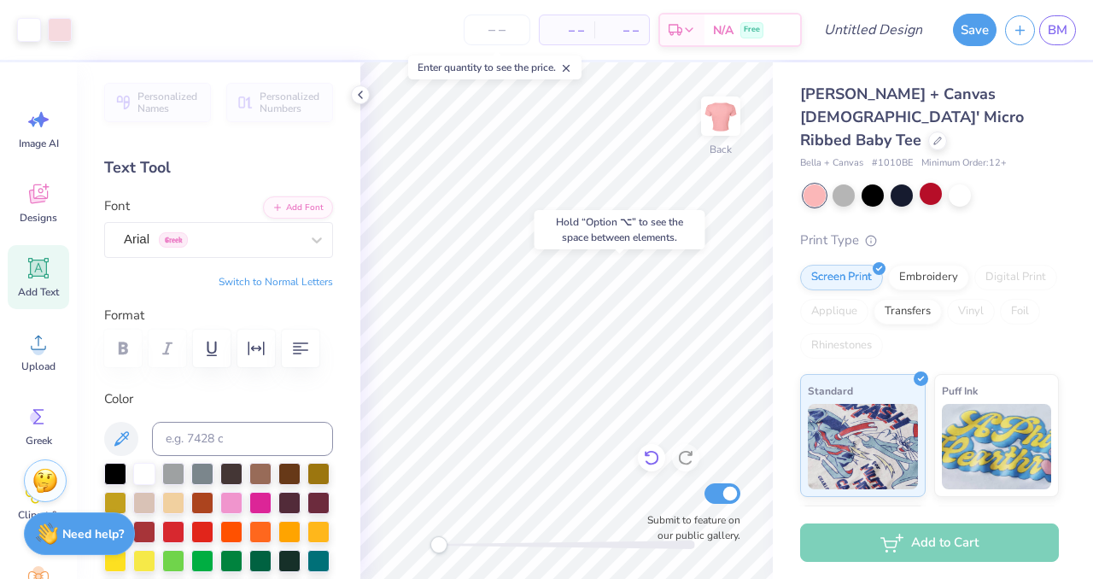
click at [640, 452] on div at bounding box center [651, 457] width 27 height 27
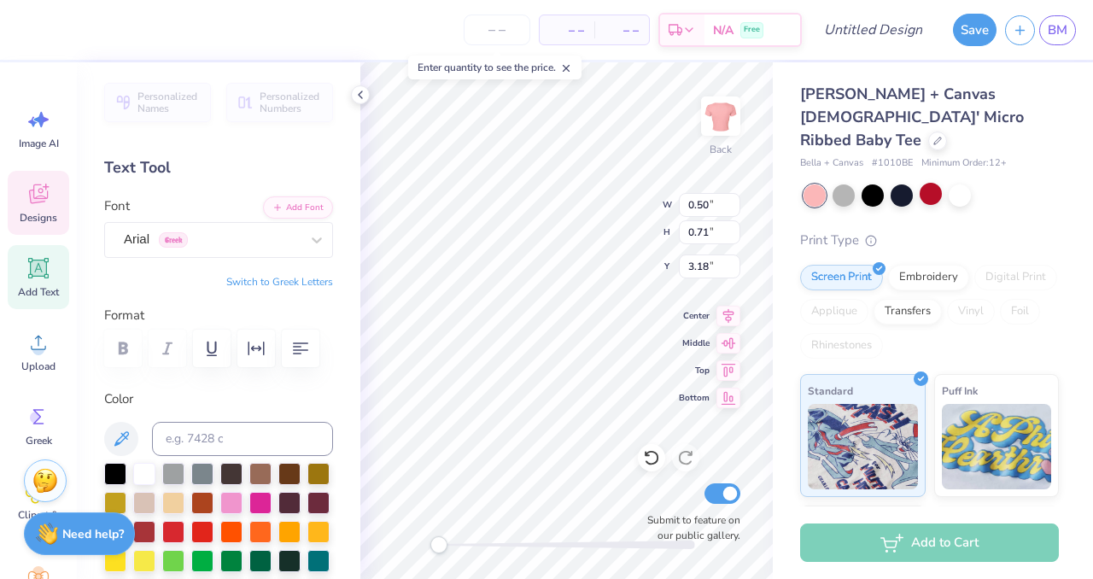
click at [316, 275] on button "Switch to Greek Letters" at bounding box center [279, 282] width 107 height 14
click at [263, 276] on button "Switch to Greek Letters" at bounding box center [279, 282] width 107 height 14
type textarea "Α"
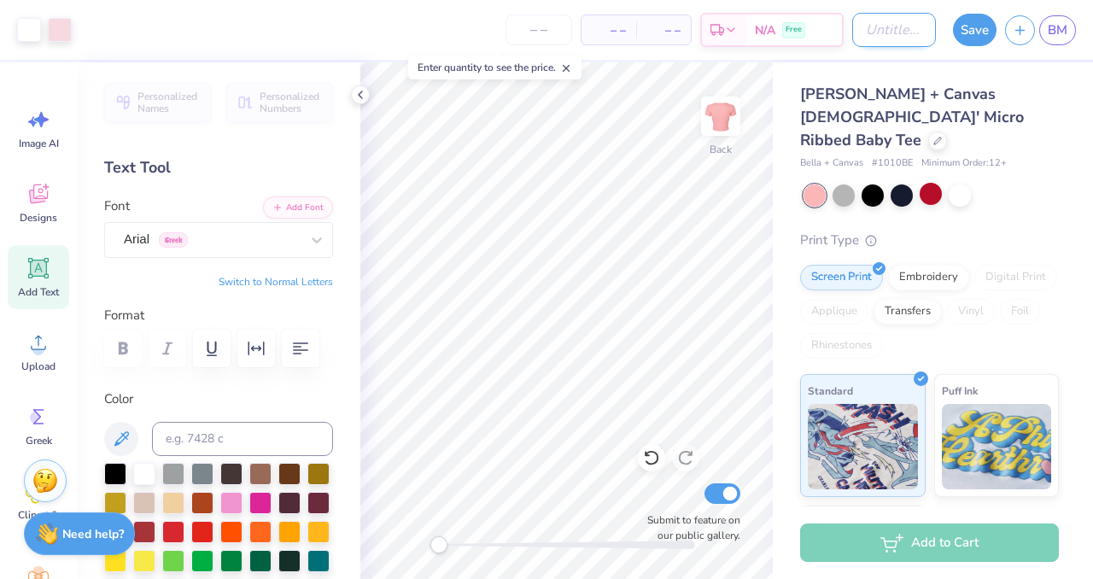
click at [852, 31] on input "Design Title" at bounding box center [894, 30] width 84 height 34
type input "tpaletterstar"
click at [530, 45] on div "– – Per Item – – Total Est. Delivery N/A Free" at bounding box center [461, 30] width 763 height 60
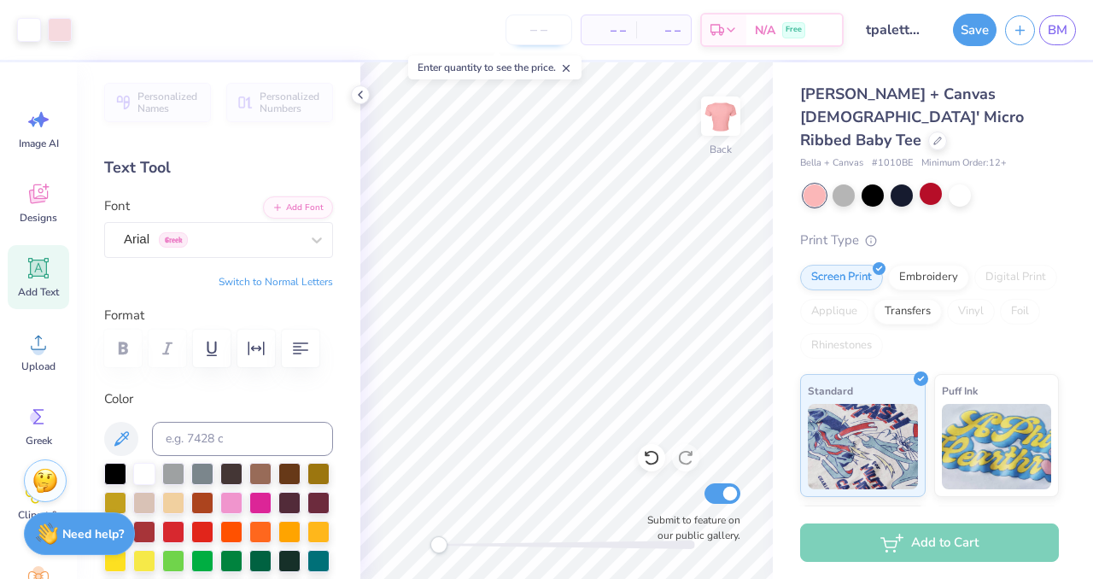
click at [535, 39] on input "number" at bounding box center [538, 30] width 67 height 31
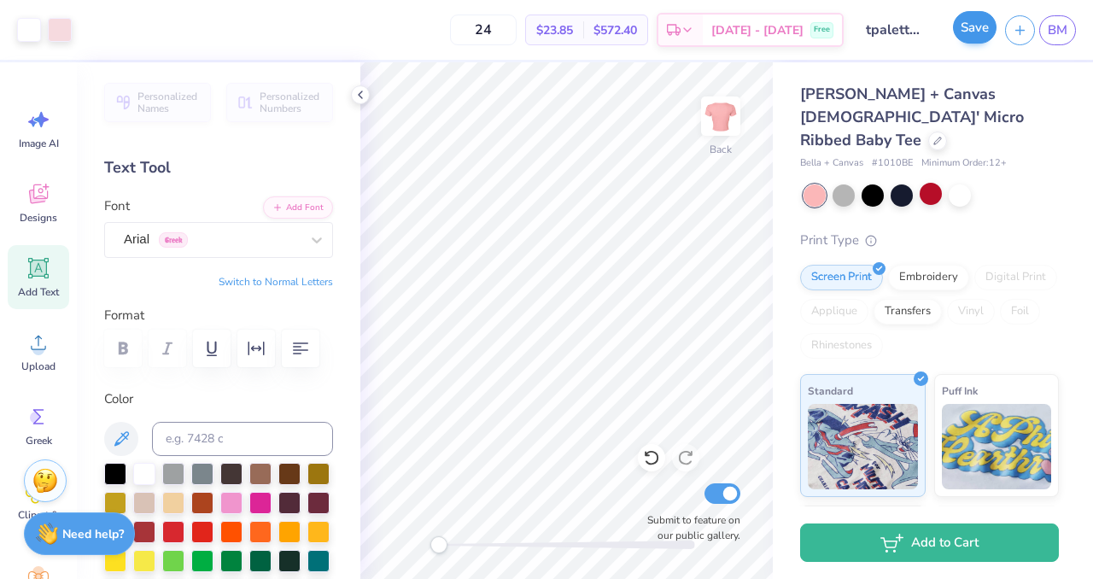
type input "24"
click at [959, 26] on button "Save" at bounding box center [975, 27] width 44 height 32
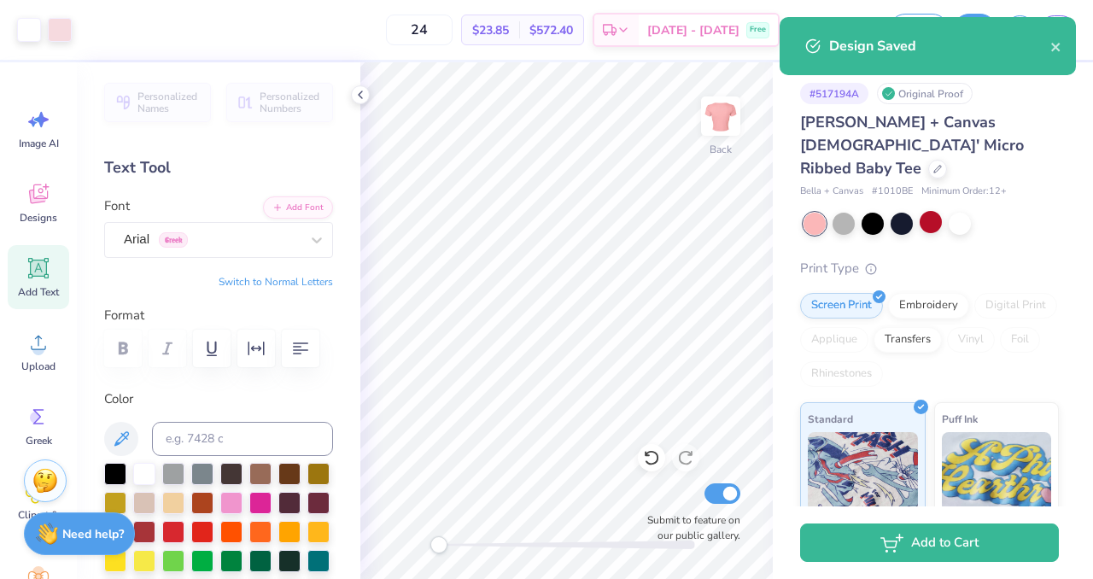
click at [976, 36] on div "Design Saved" at bounding box center [927, 53] width 303 height 78
click at [1052, 48] on icon "close" at bounding box center [1055, 47] width 9 height 9
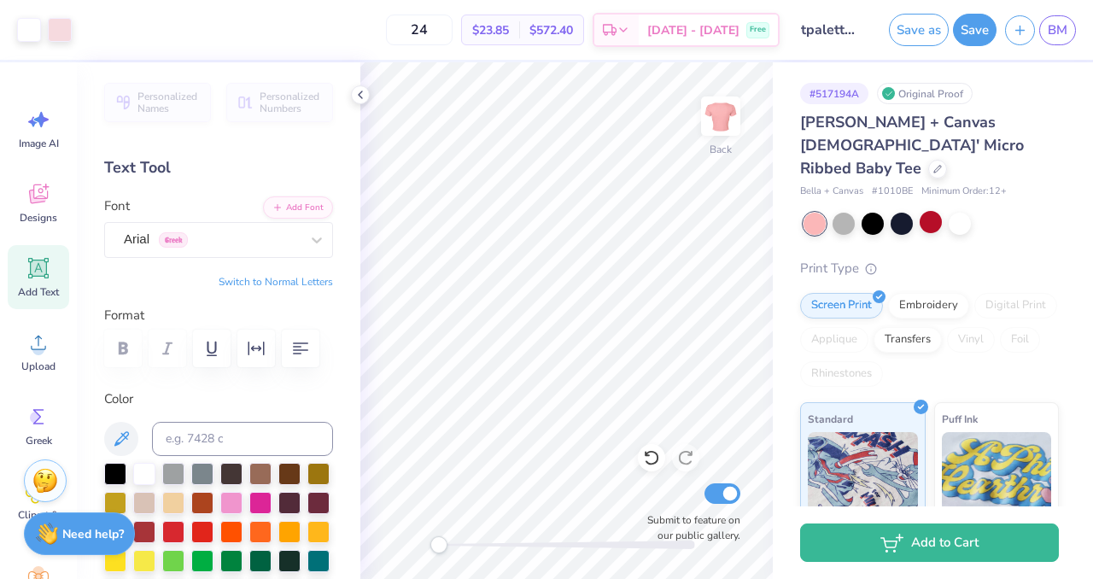
click at [1061, 34] on div "Design Saved" at bounding box center [927, 53] width 303 height 78
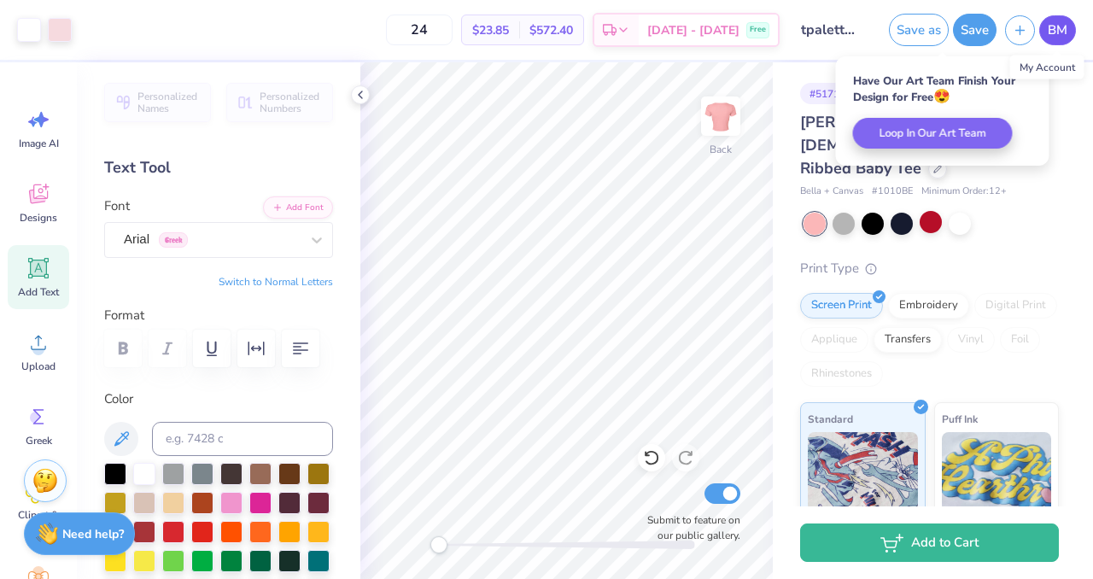
click at [1061, 34] on span "BM" at bounding box center [1057, 30] width 20 height 20
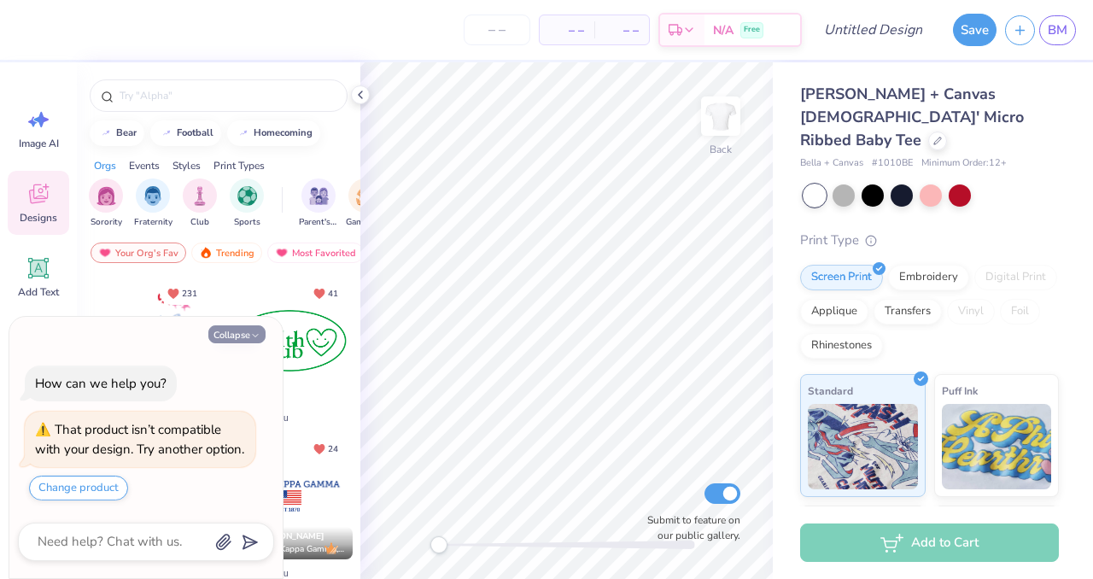
click at [247, 325] on button "Collapse" at bounding box center [236, 334] width 57 height 18
type textarea "x"
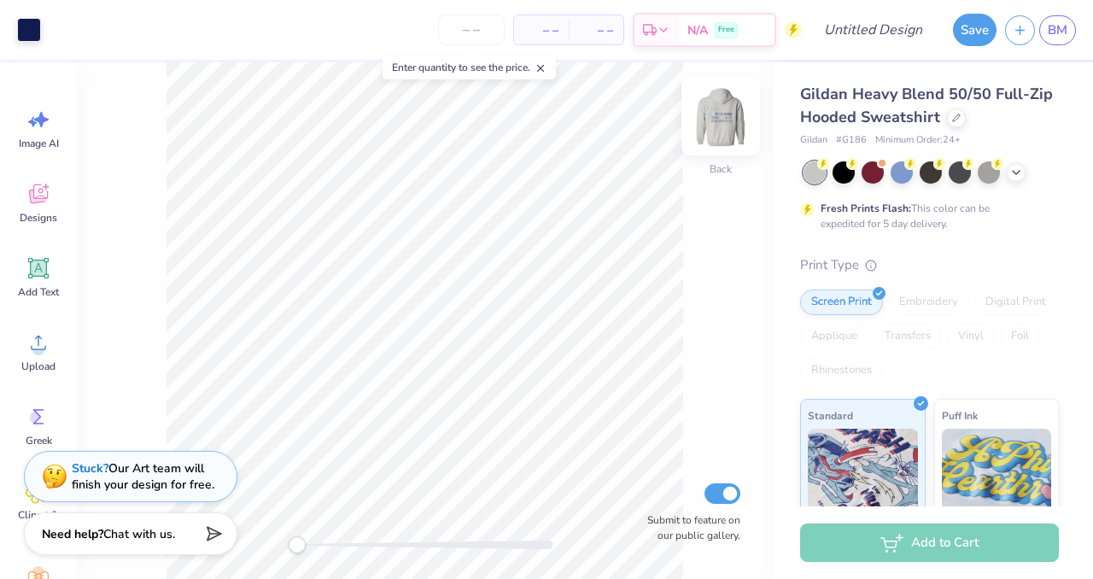
click at [712, 109] on img at bounding box center [720, 116] width 68 height 68
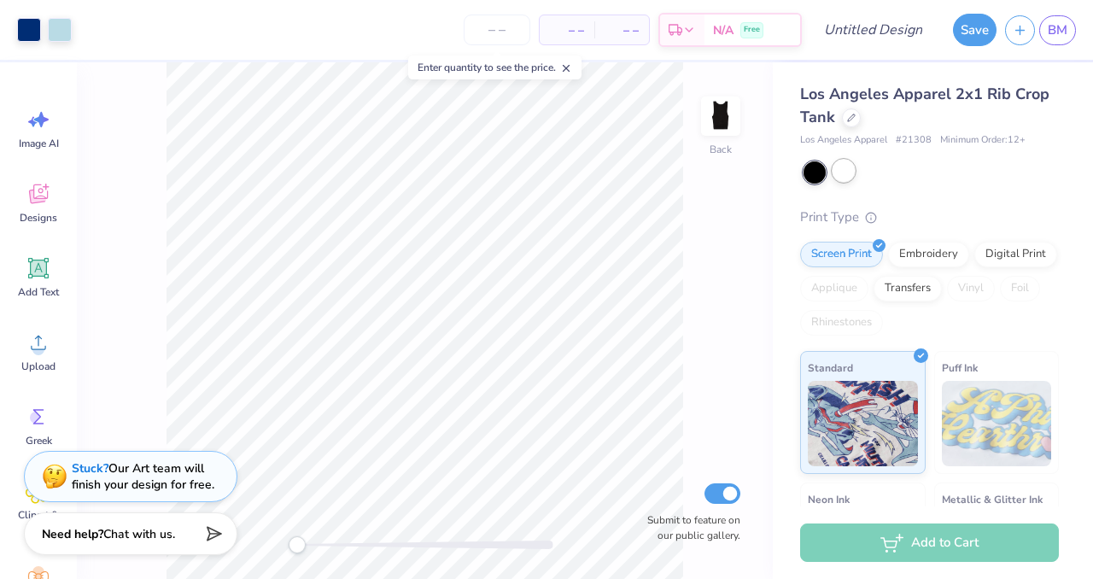
click at [842, 166] on div at bounding box center [843, 171] width 22 height 22
click at [855, 112] on div at bounding box center [851, 116] width 19 height 19
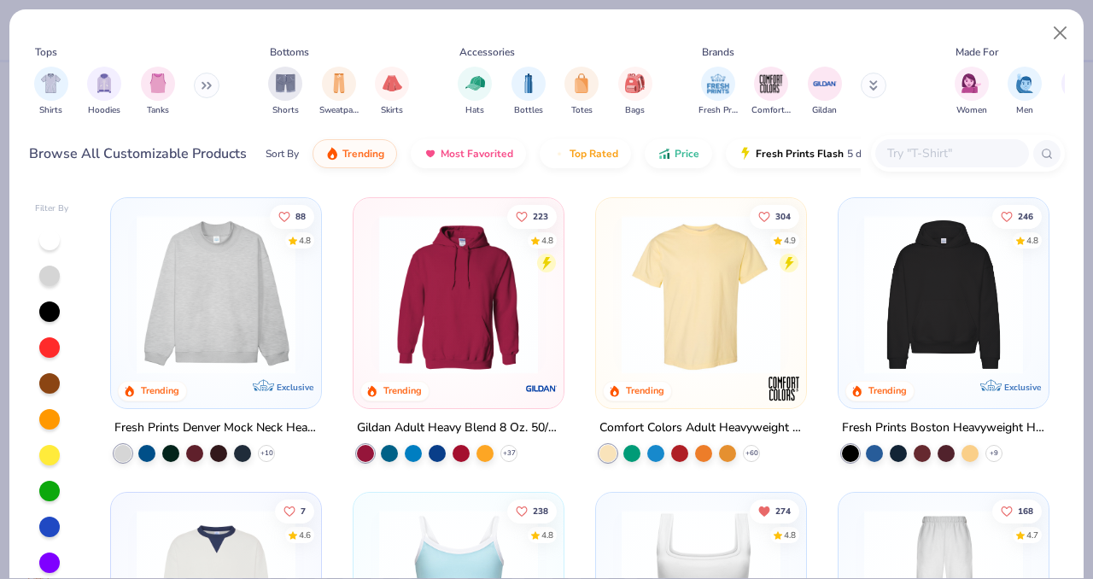
click at [910, 137] on div at bounding box center [968, 153] width 194 height 37
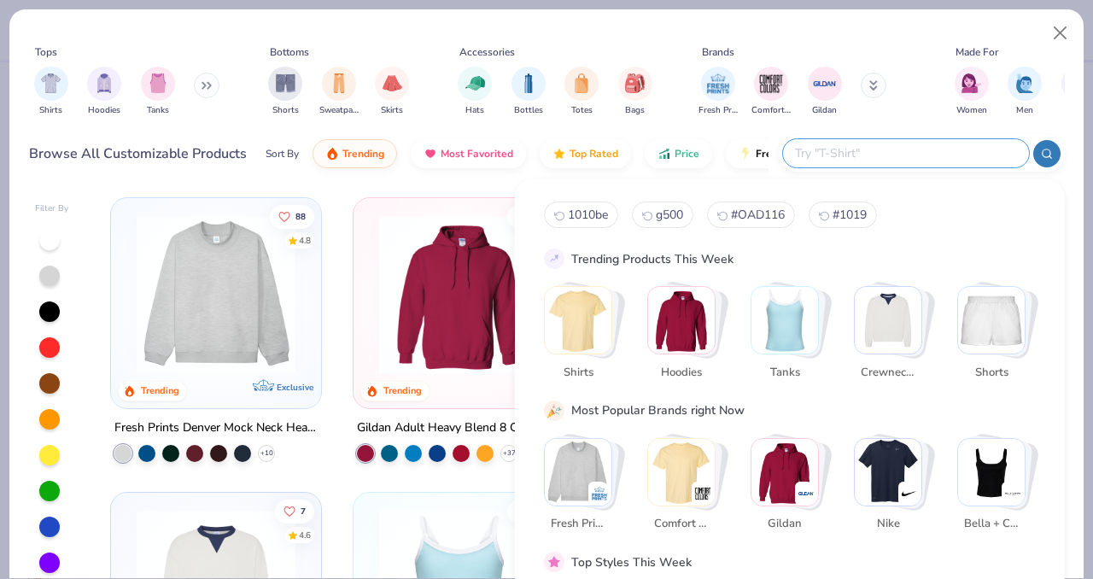
type input "g"
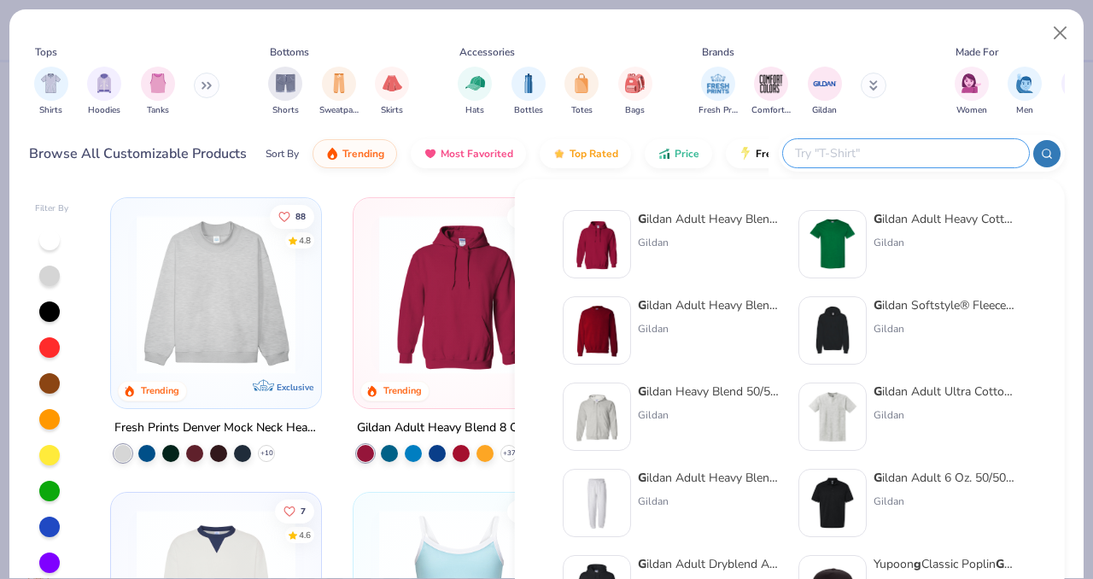
type input "b"
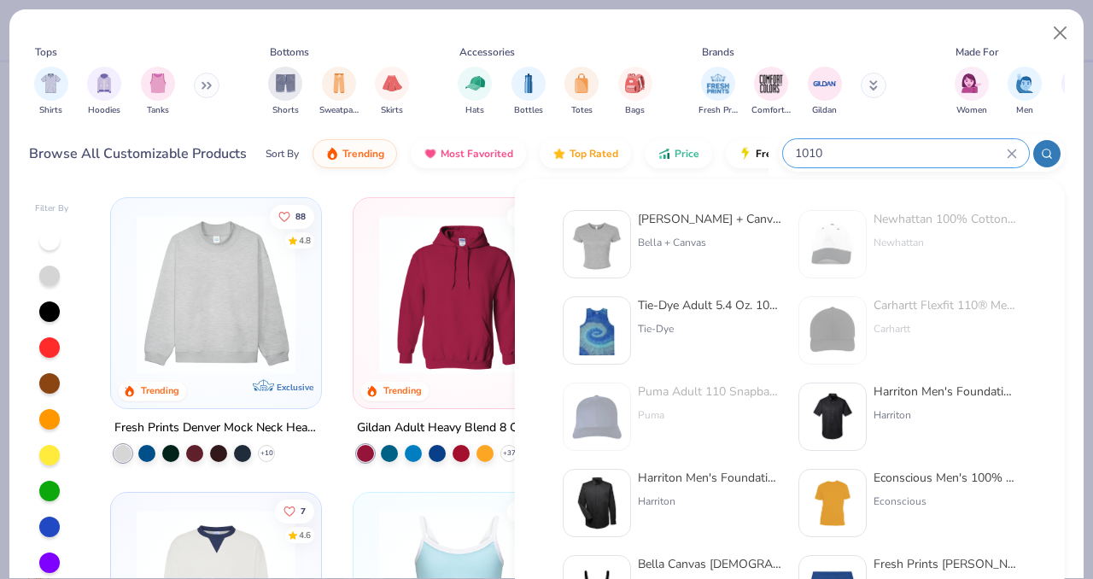
type input "1010"
click at [668, 248] on div "Bella + Canvas" at bounding box center [709, 242] width 143 height 15
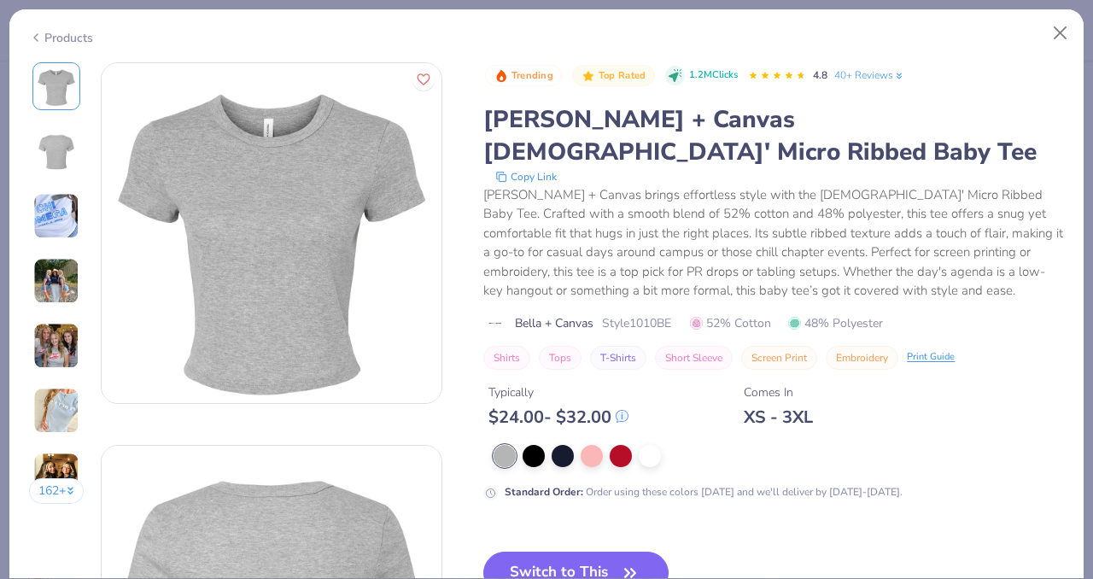
click at [637, 445] on div at bounding box center [778, 456] width 570 height 22
click at [653, 443] on div at bounding box center [649, 454] width 22 height 22
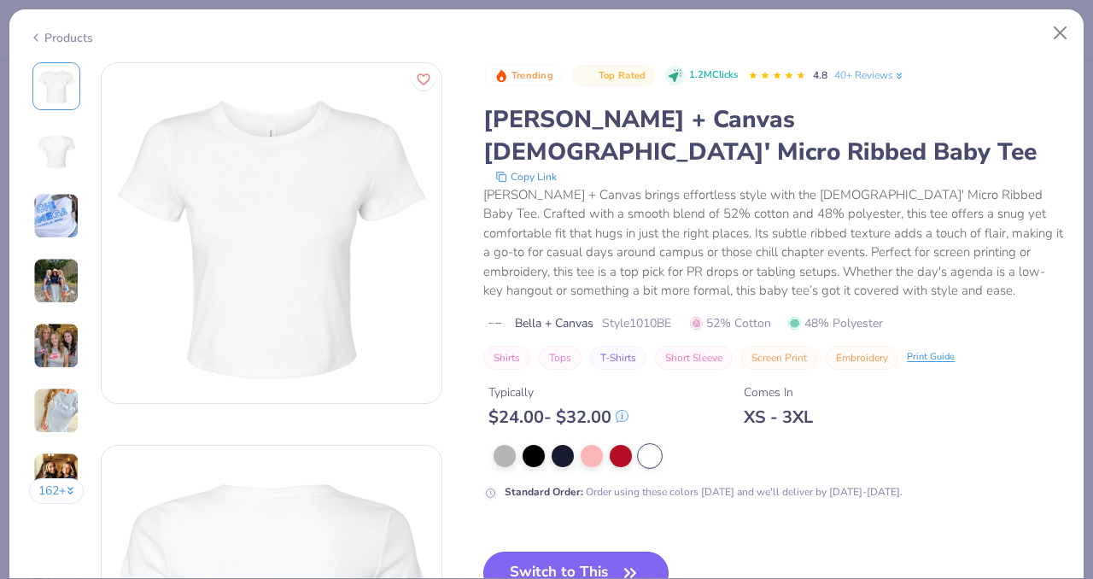
click at [603, 551] on button "Switch to This" at bounding box center [575, 572] width 185 height 43
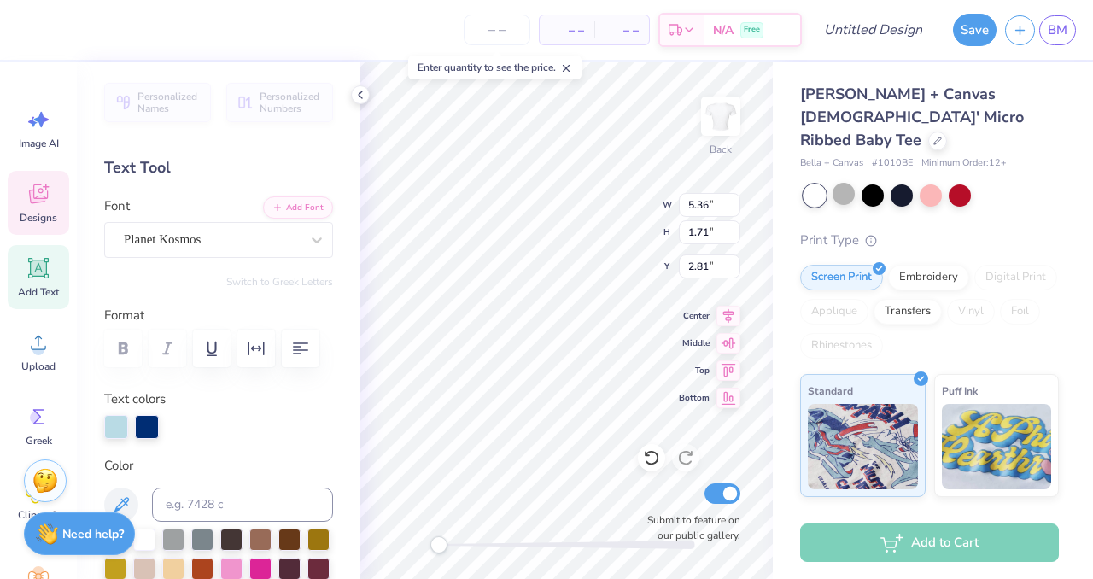
type textarea "T"
type textarea "Theta"
type textarea "Phi"
type input "4.97"
type input "1.71"
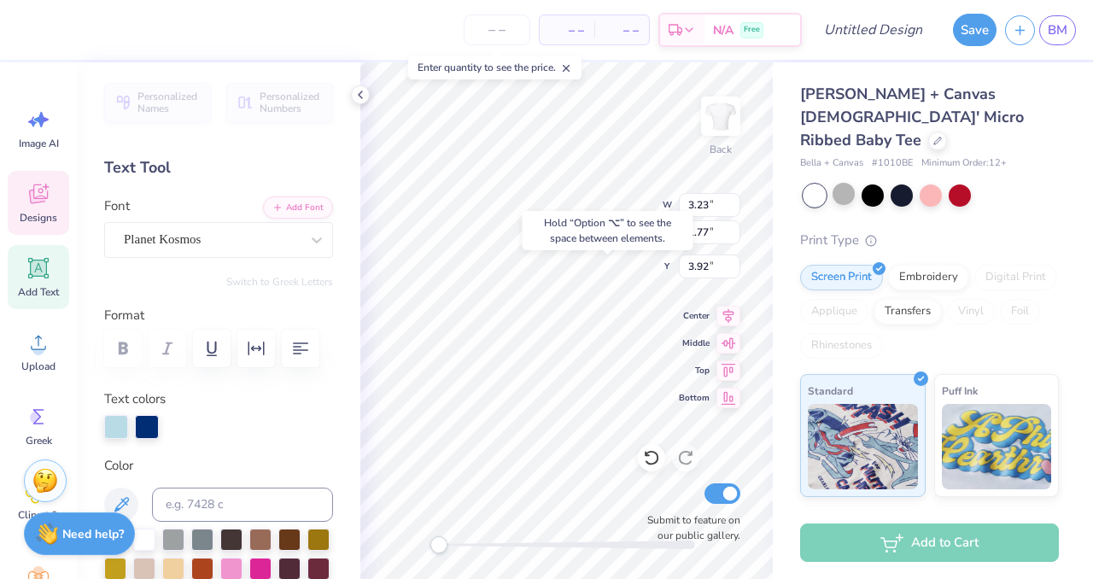
type input "2.81"
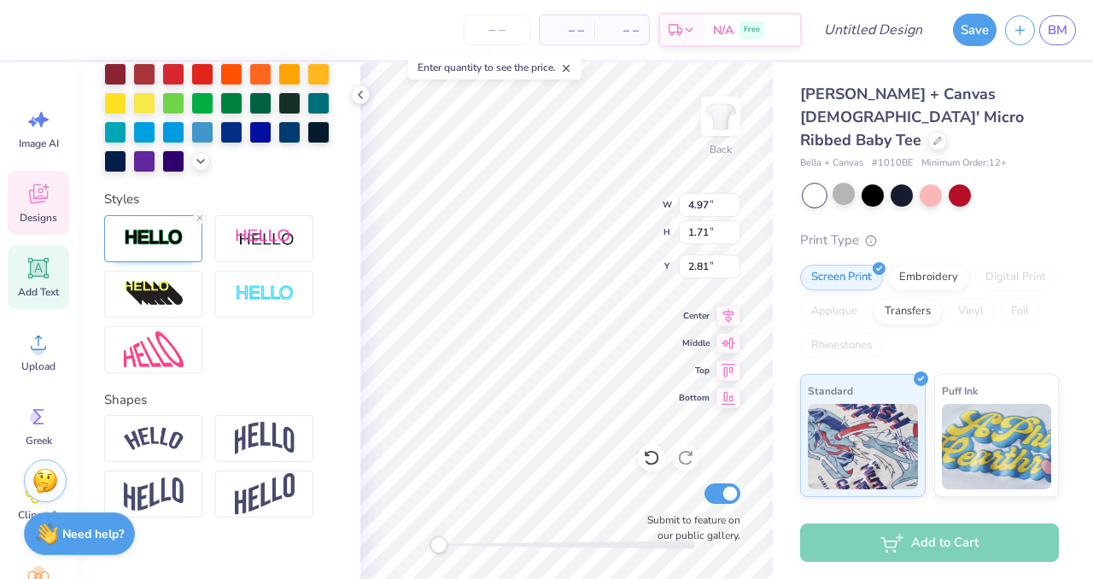
scroll to position [547, 0]
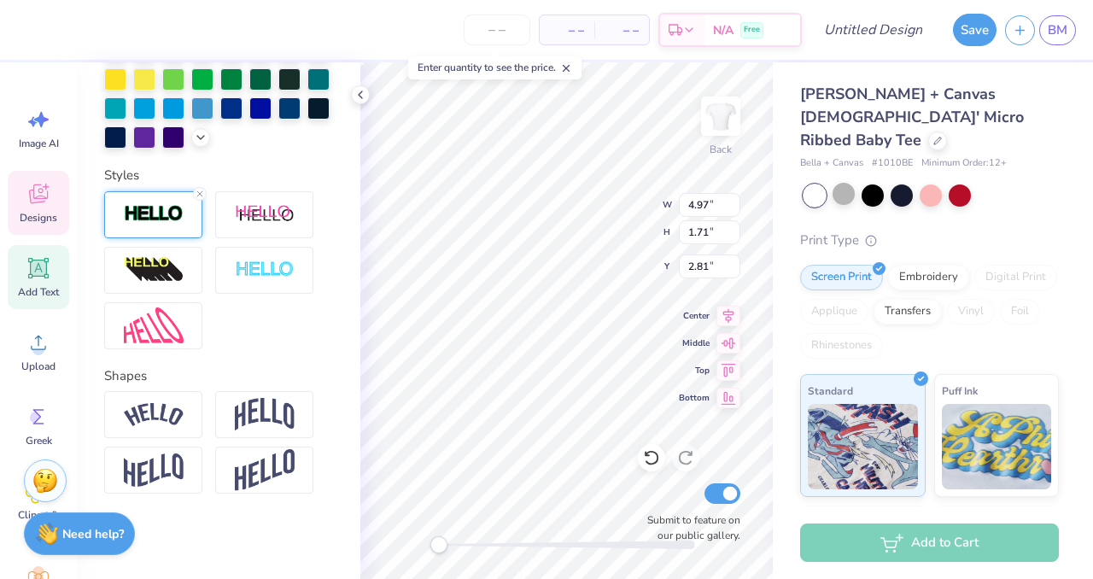
click at [192, 236] on div at bounding box center [153, 214] width 98 height 47
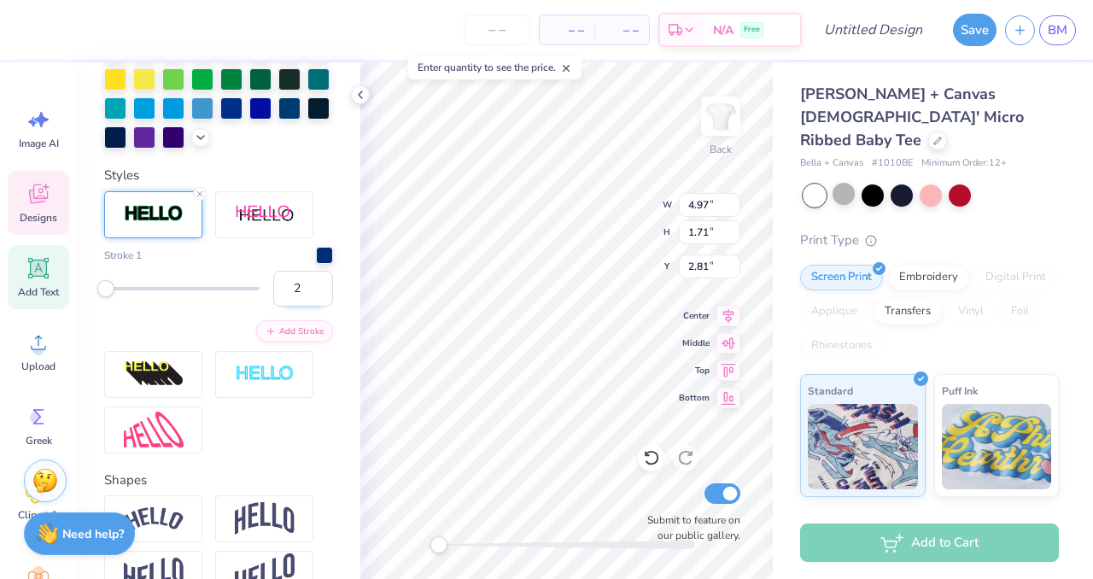
type input "3.23"
type input "1.77"
type input "3.97"
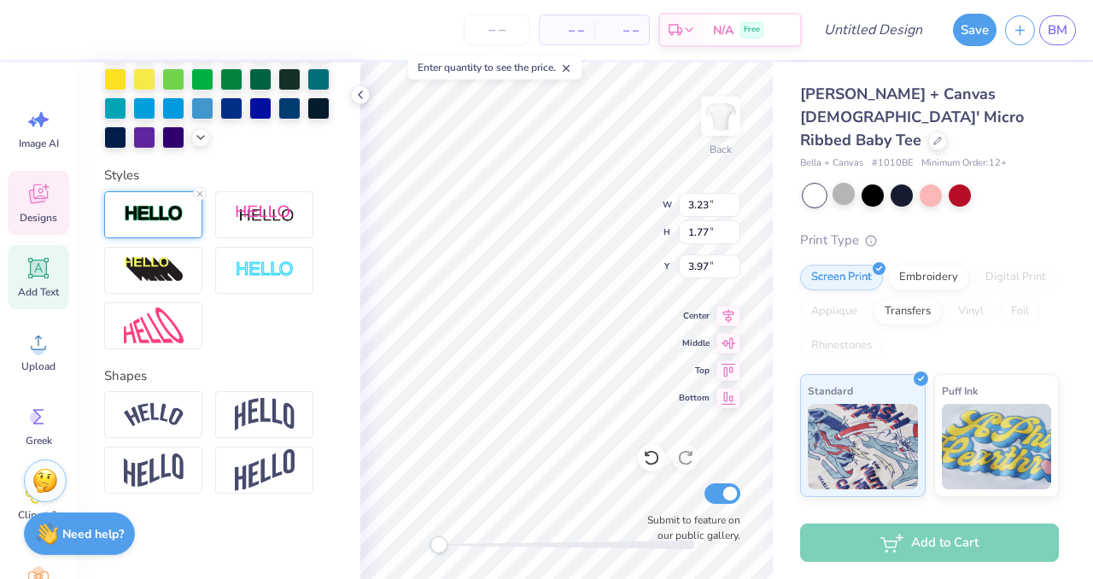
click at [159, 214] on img at bounding box center [154, 214] width 60 height 20
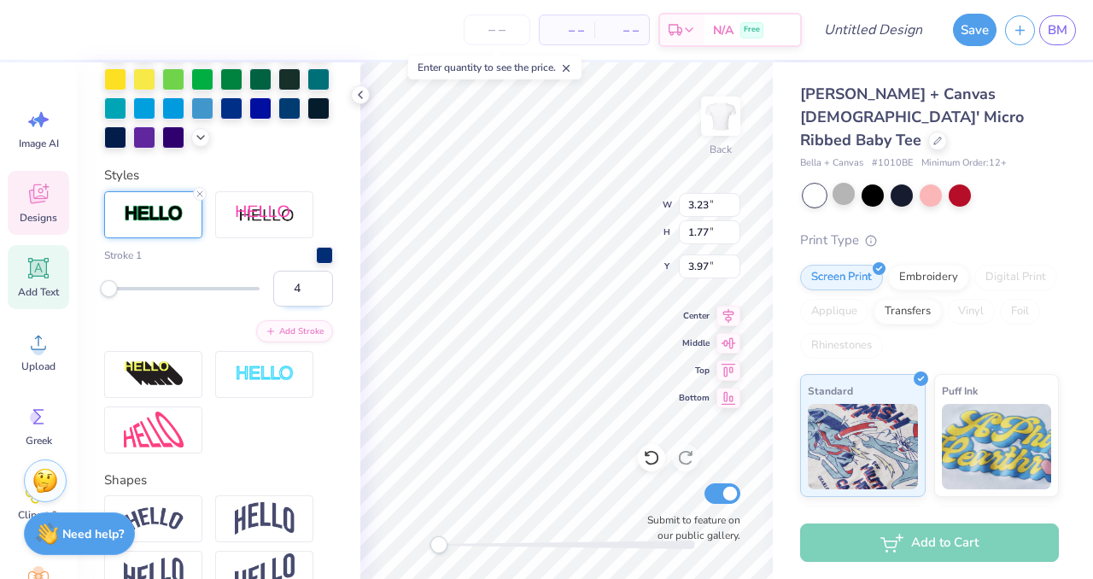
click at [304, 285] on input "4" at bounding box center [303, 289] width 60 height 36
click at [322, 296] on input "3" at bounding box center [303, 289] width 60 height 36
type input "2"
click at [322, 296] on input "2" at bounding box center [303, 289] width 60 height 36
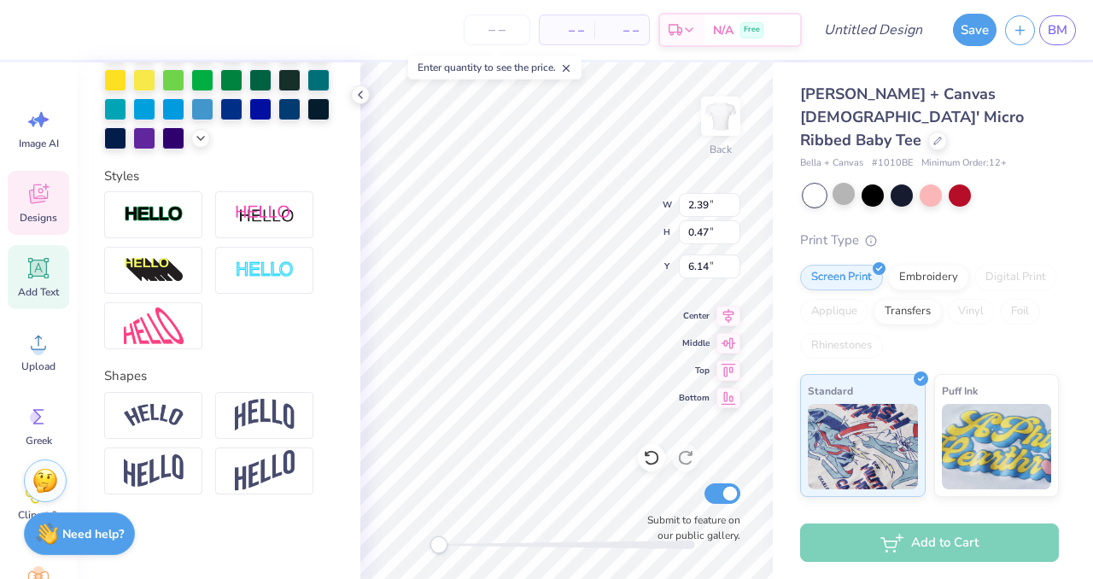
scroll to position [0, 0]
type textarea "est. 1912"
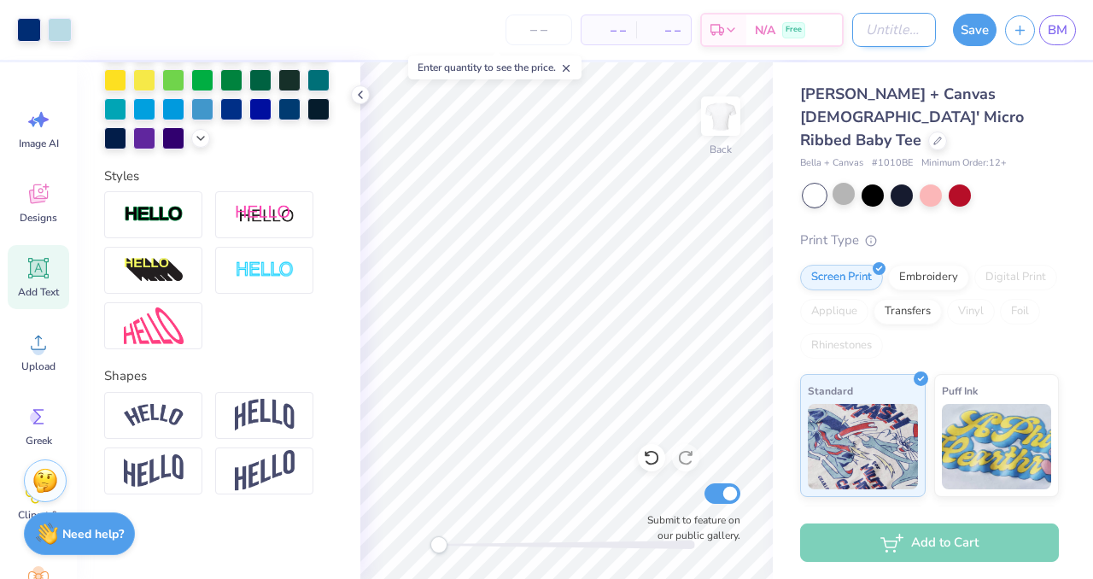
click at [855, 33] on input "Design Title" at bounding box center [894, 30] width 84 height 34
type input "futuretpa25"
click at [527, 32] on input "number" at bounding box center [538, 30] width 67 height 31
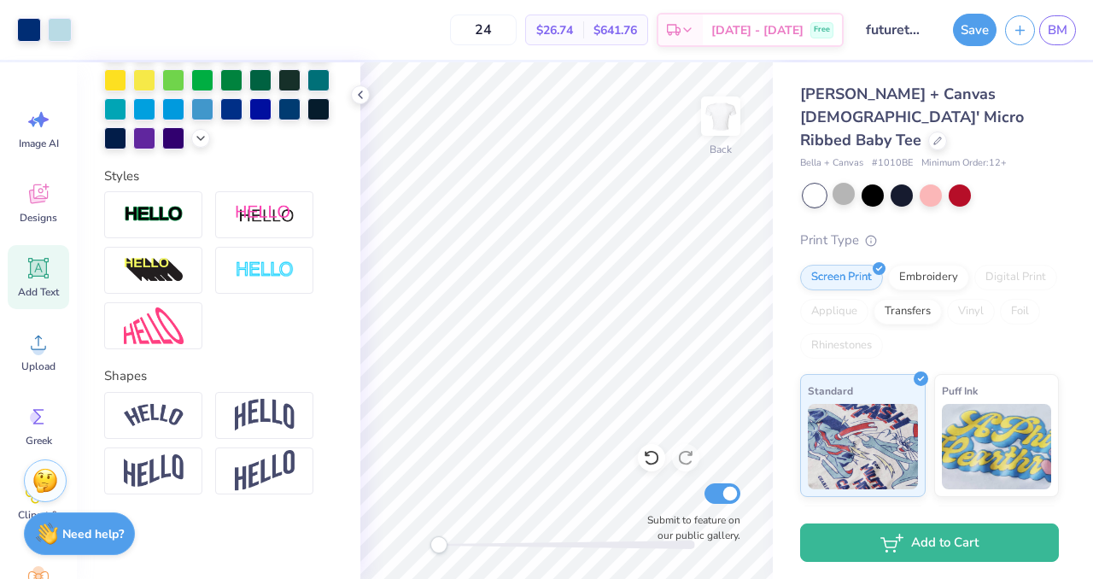
type input "24"
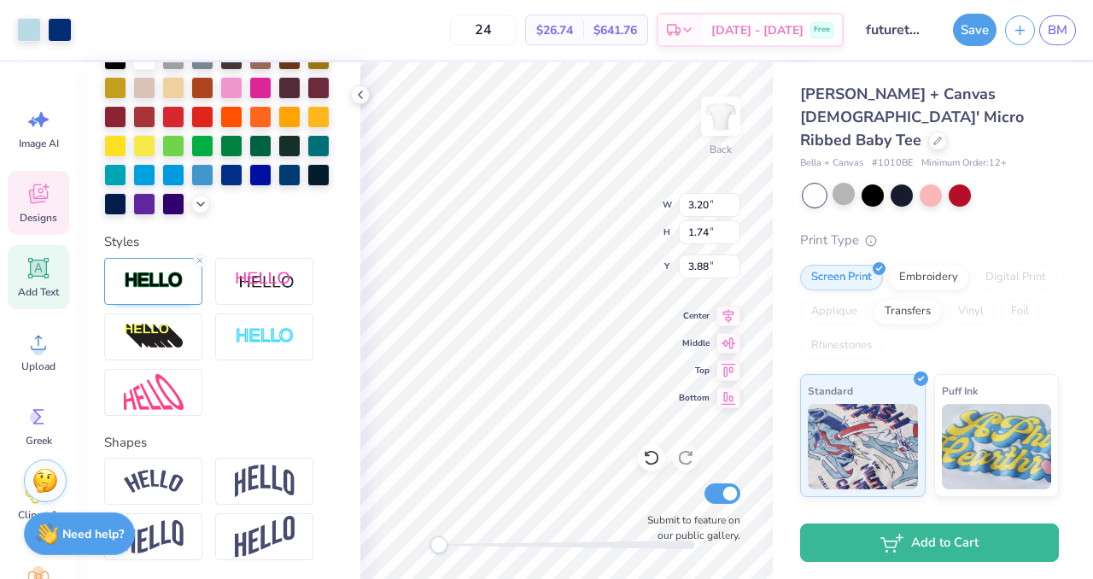
scroll to position [547, 0]
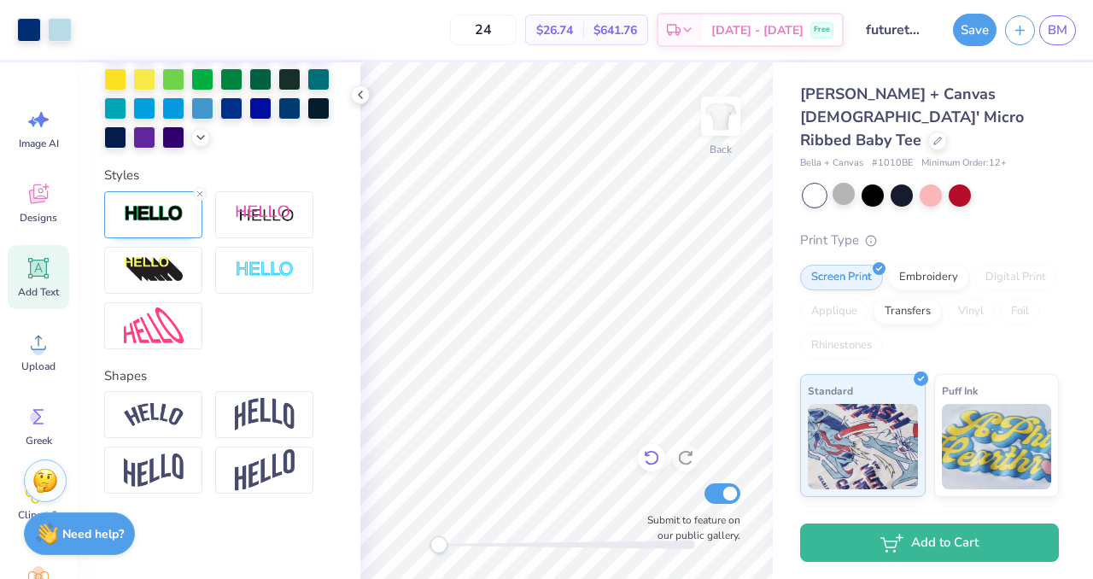
click at [652, 462] on icon at bounding box center [651, 457] width 17 height 17
click at [959, 38] on button "Save" at bounding box center [975, 27] width 44 height 32
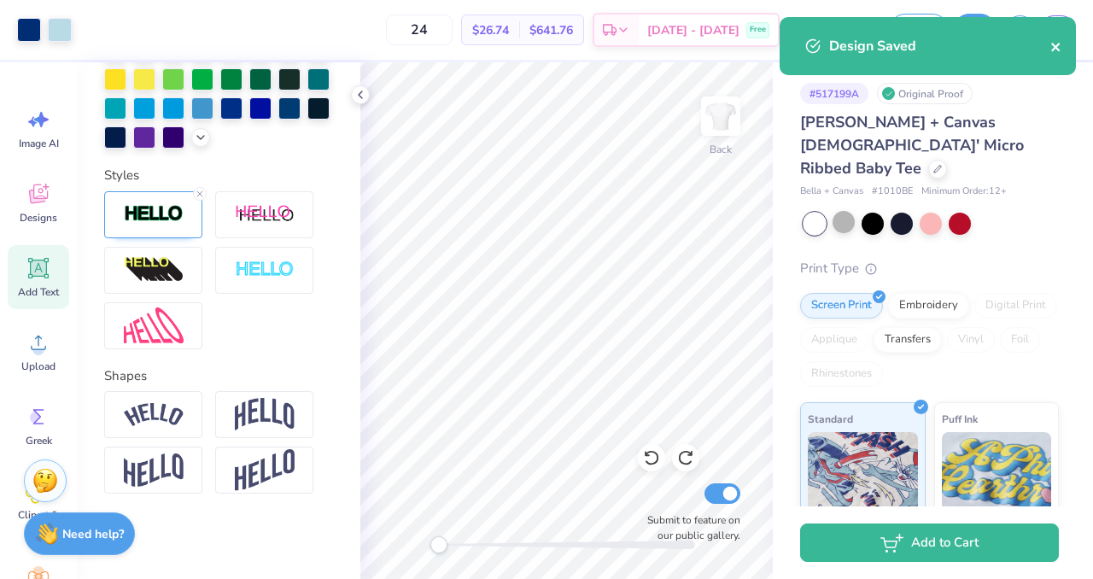
click at [1055, 44] on icon "close" at bounding box center [1056, 47] width 12 height 14
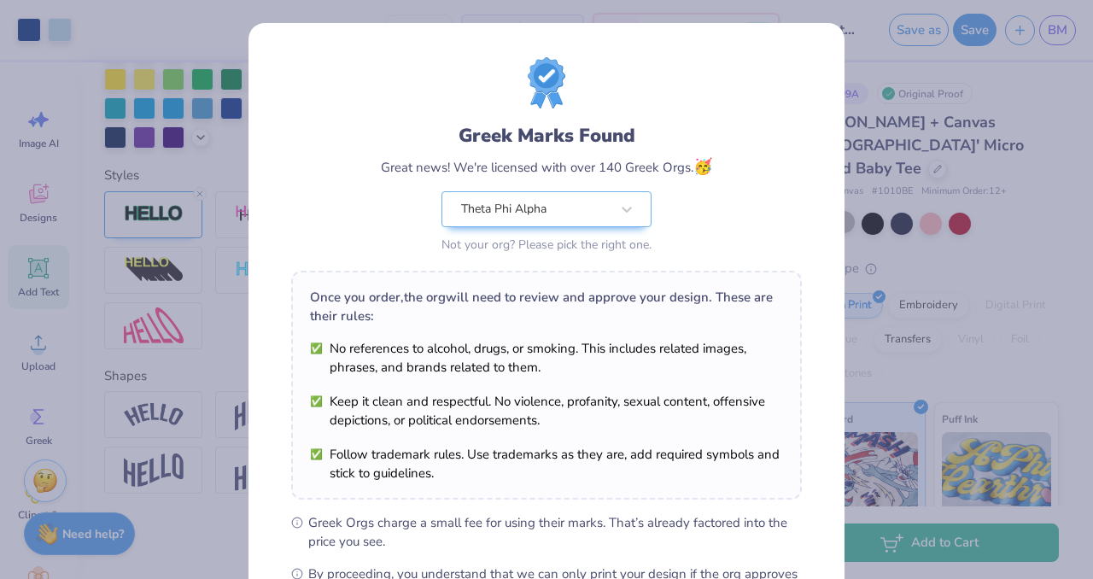
scroll to position [220, 0]
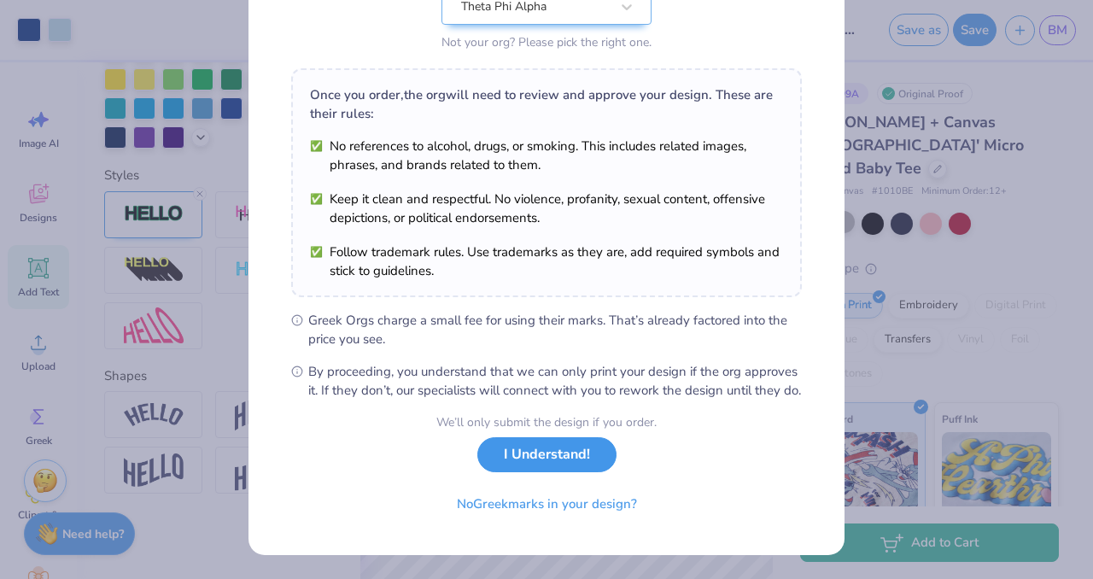
click at [545, 459] on button "I Understand!" at bounding box center [546, 454] width 139 height 35
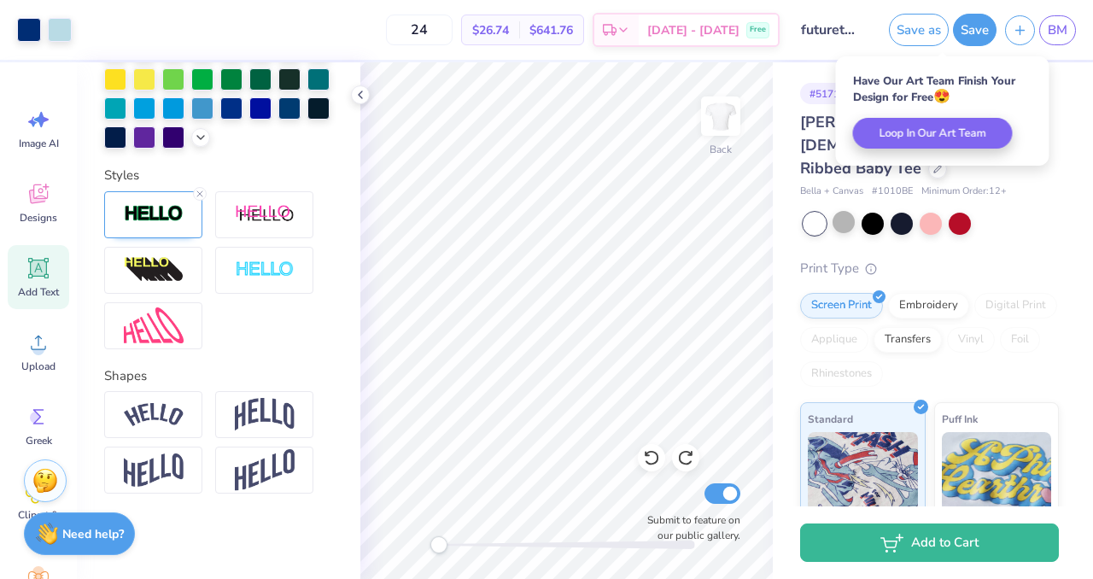
click at [1052, 213] on div at bounding box center [930, 224] width 255 height 22
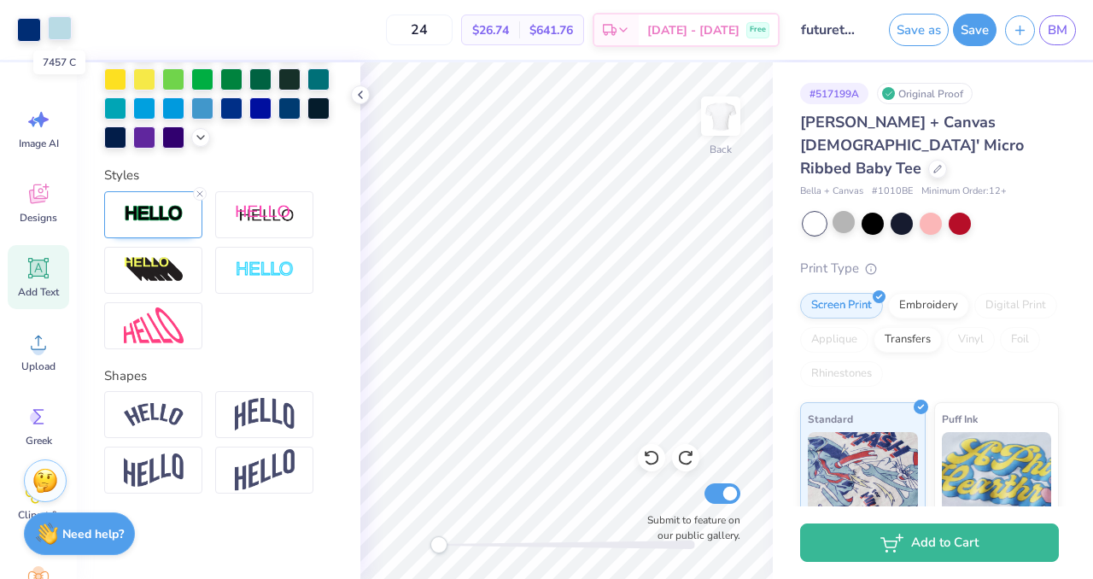
click at [62, 34] on div at bounding box center [60, 28] width 24 height 24
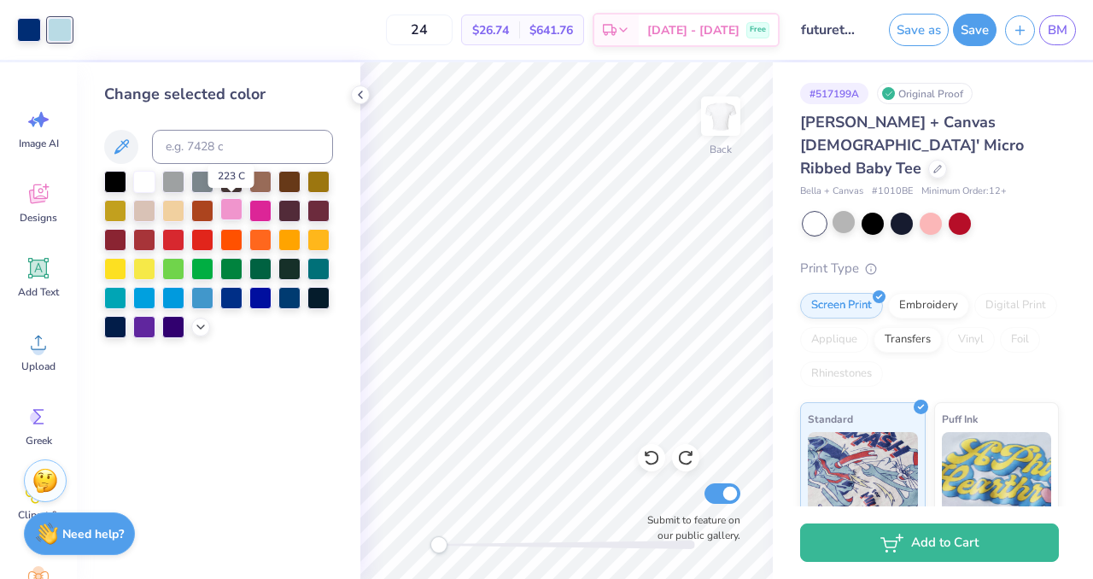
click at [230, 215] on div at bounding box center [231, 209] width 22 height 22
click at [26, 32] on div at bounding box center [29, 28] width 24 height 24
click at [254, 206] on div at bounding box center [260, 209] width 22 height 22
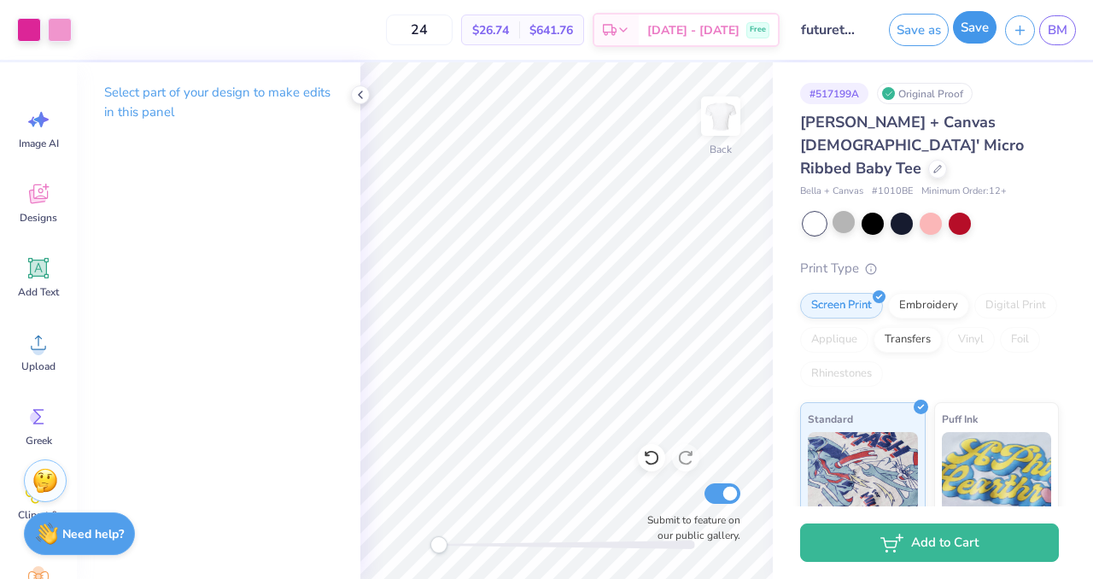
click at [965, 38] on button "Save" at bounding box center [975, 27] width 44 height 32
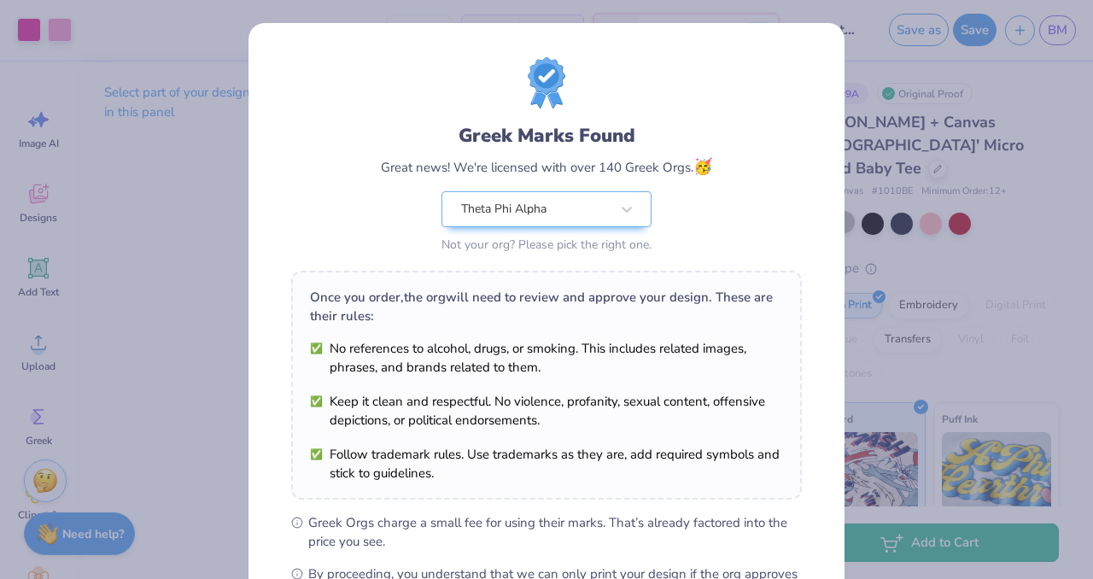
scroll to position [220, 0]
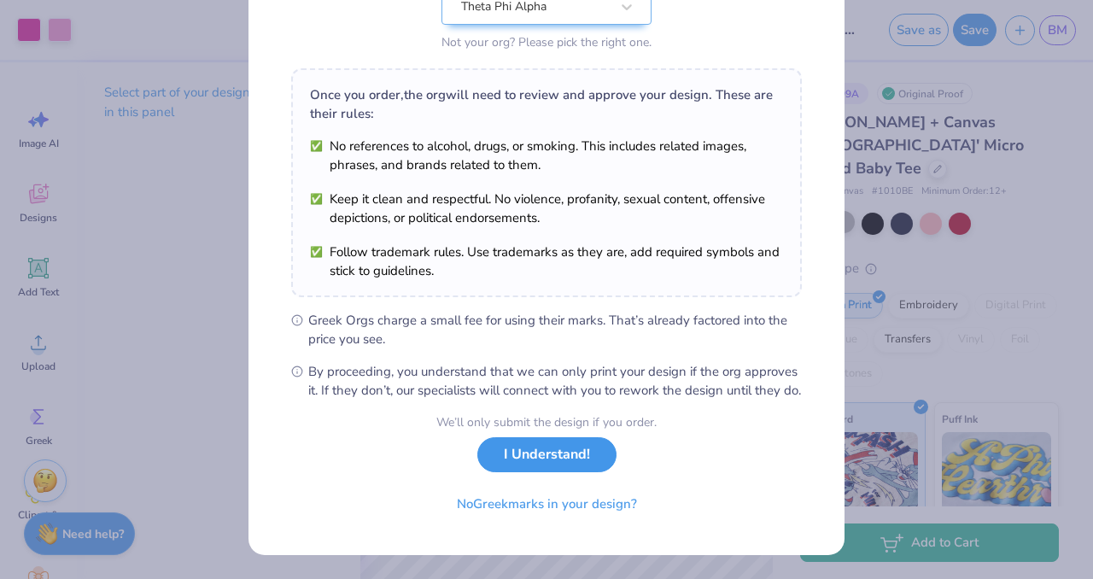
click at [517, 461] on button "I Understand!" at bounding box center [546, 454] width 139 height 35
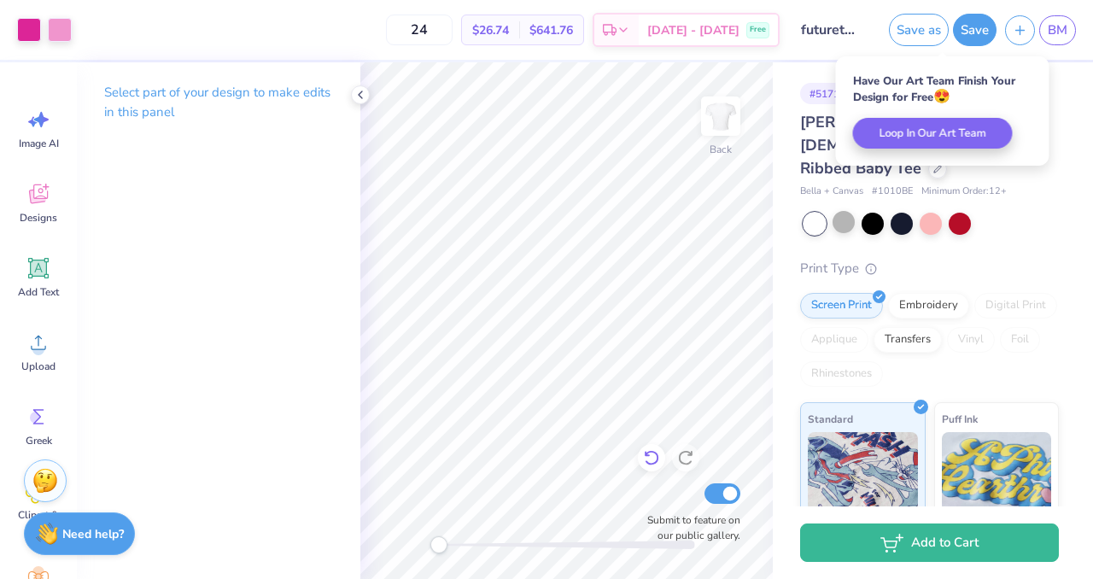
click at [654, 465] on icon at bounding box center [651, 457] width 17 height 17
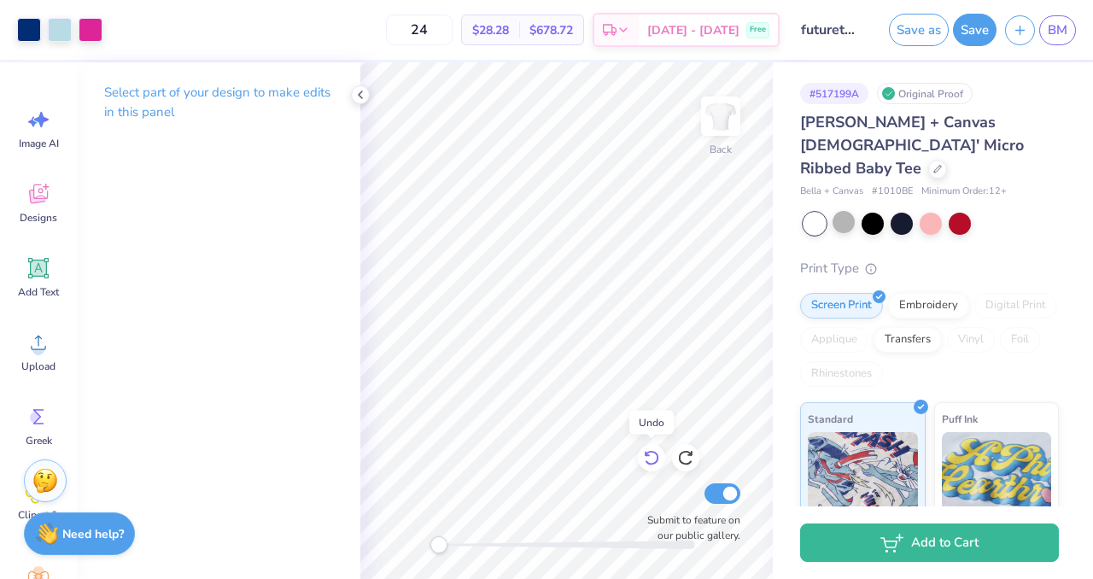
click at [654, 465] on icon at bounding box center [651, 457] width 17 height 17
click at [691, 461] on icon at bounding box center [685, 458] width 15 height 15
click at [690, 460] on icon at bounding box center [685, 458] width 15 height 15
click at [90, 31] on div at bounding box center [91, 28] width 24 height 24
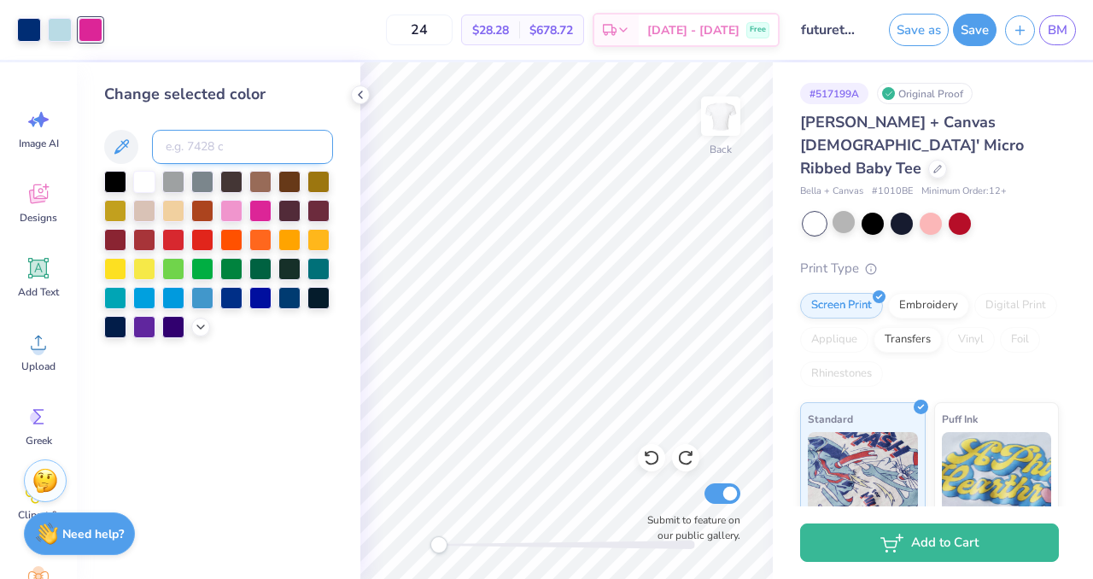
click at [211, 154] on input at bounding box center [242, 147] width 181 height 34
type input "288"
click at [914, 24] on button "Save as" at bounding box center [919, 27] width 60 height 32
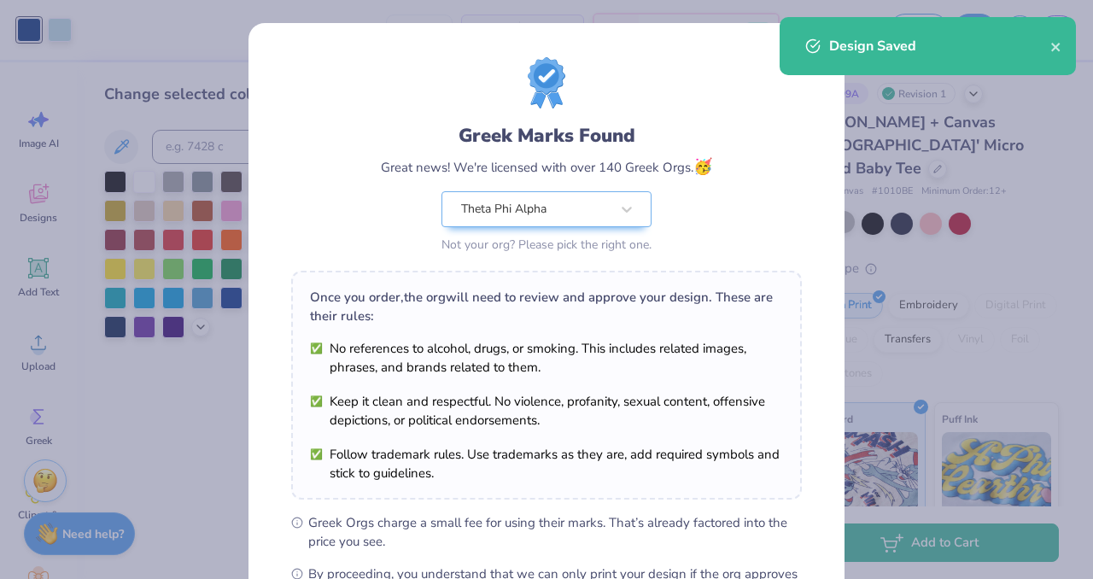
click at [194, 329] on div "Greek Marks Found Great news! We're licensed with over 140 Greek Orgs. 🥳 Theta …" at bounding box center [546, 289] width 1093 height 579
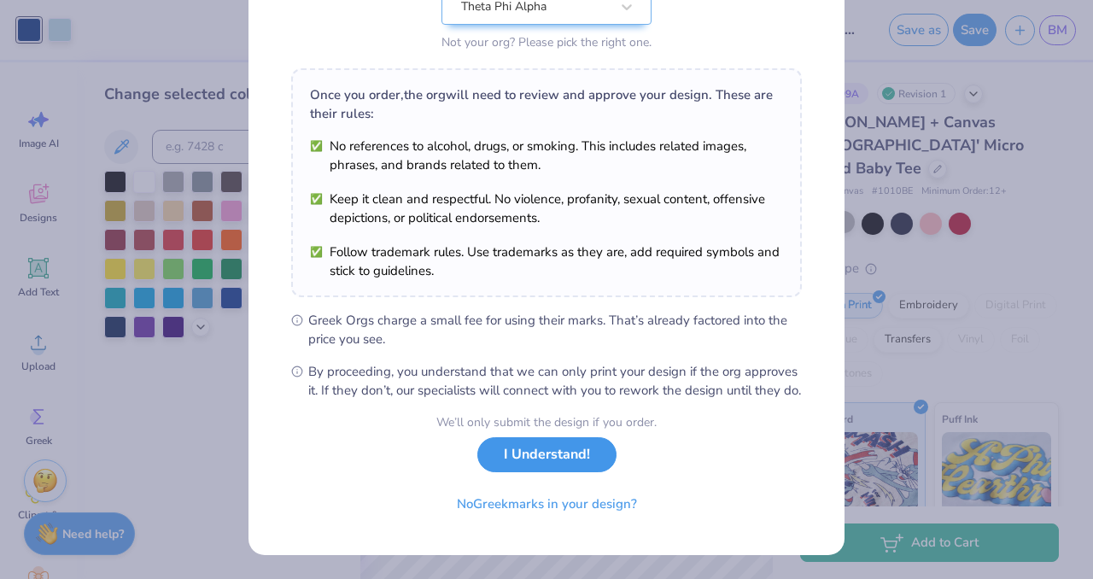
click at [552, 463] on button "I Understand!" at bounding box center [546, 454] width 139 height 35
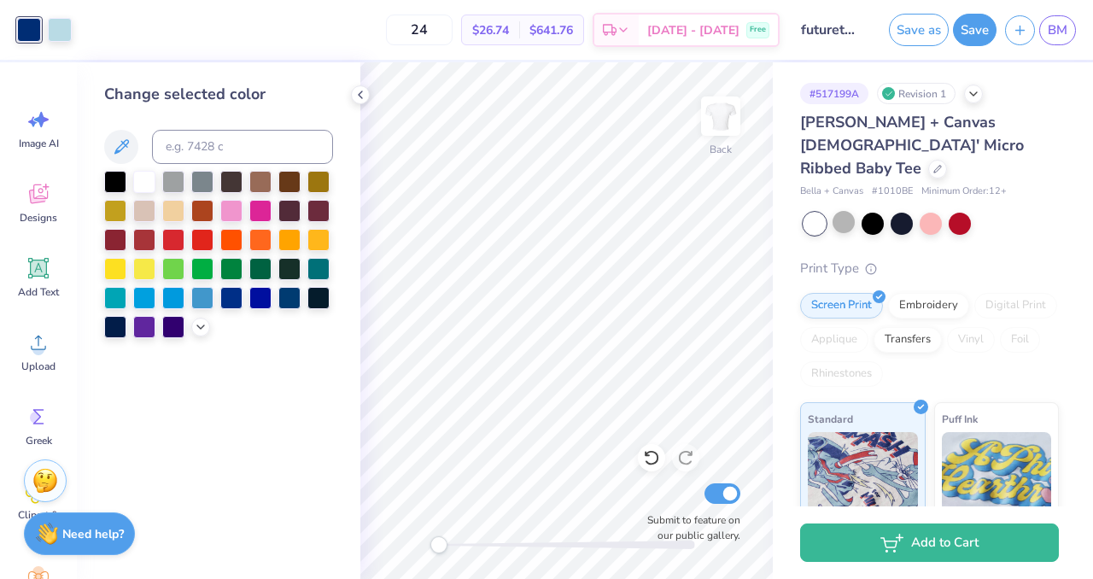
scroll to position [0, 0]
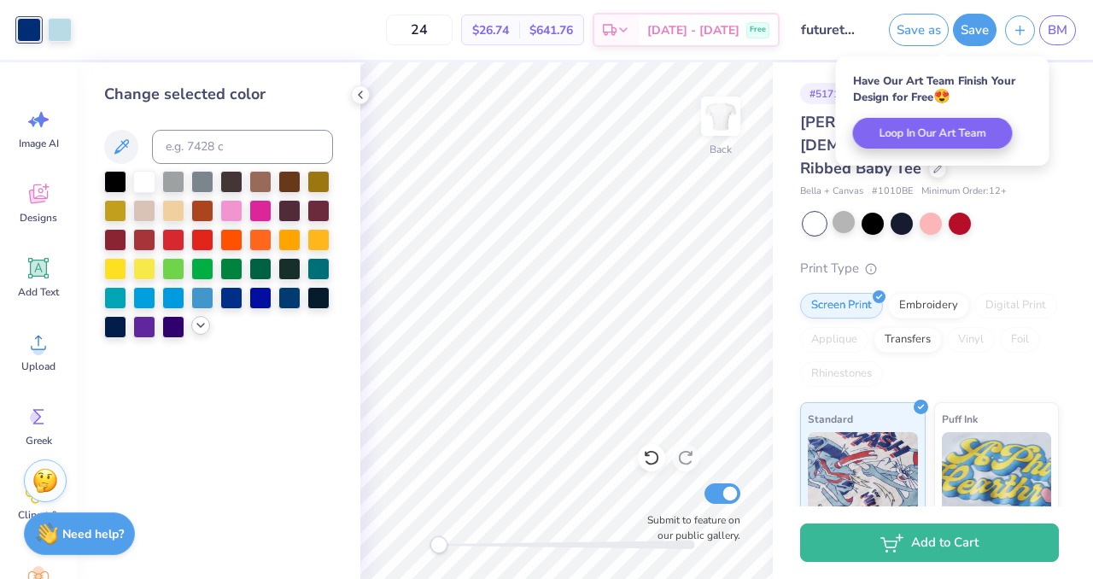
click at [208, 323] on div at bounding box center [200, 325] width 19 height 19
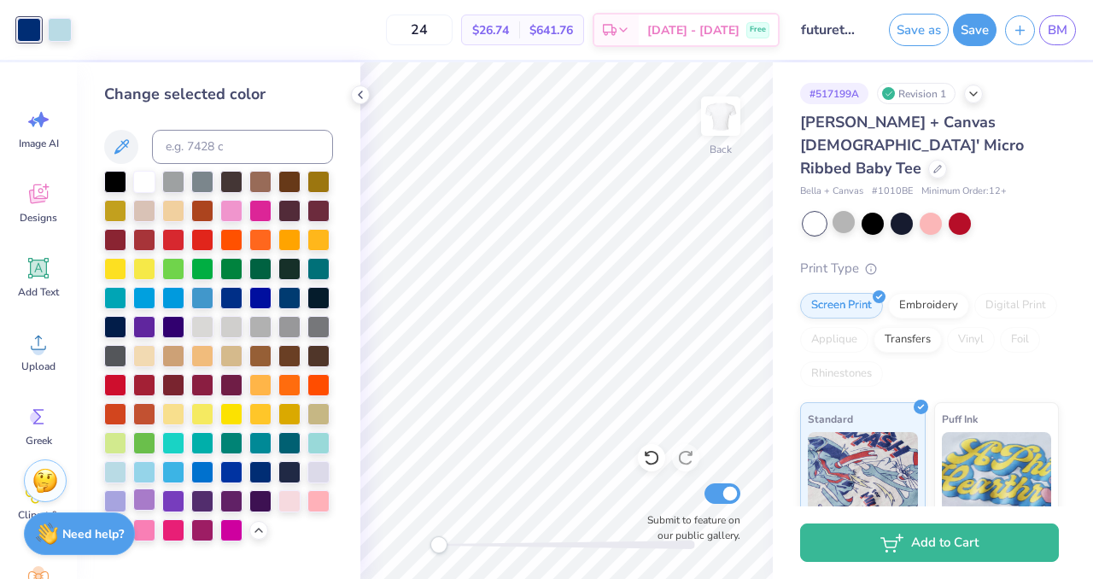
click at [138, 500] on div at bounding box center [144, 499] width 22 height 22
click at [55, 32] on div at bounding box center [60, 28] width 24 height 24
click at [118, 488] on div at bounding box center [115, 499] width 22 height 22
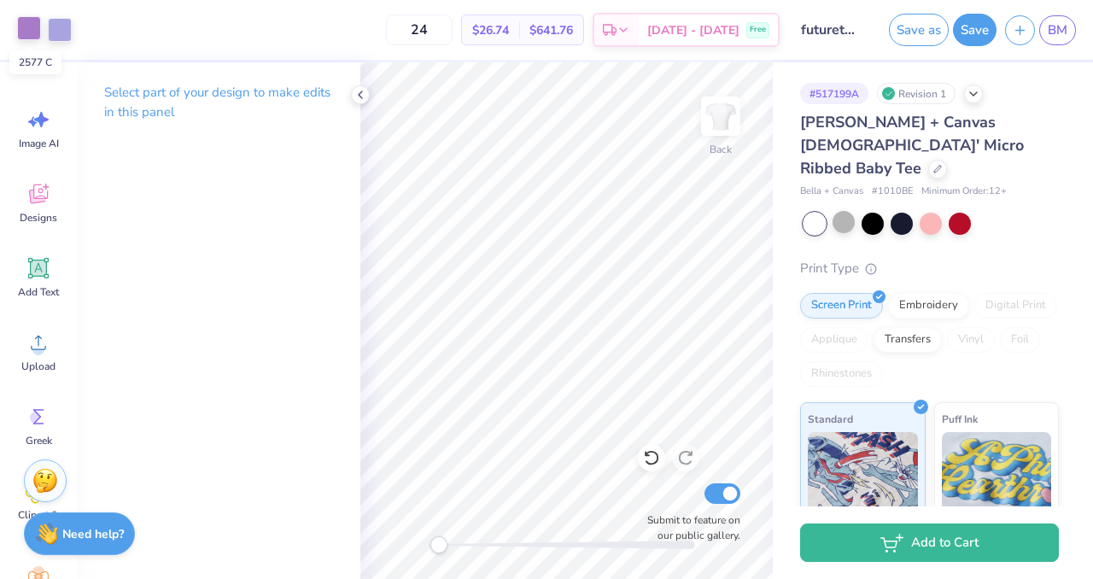
click at [22, 29] on div at bounding box center [29, 28] width 24 height 24
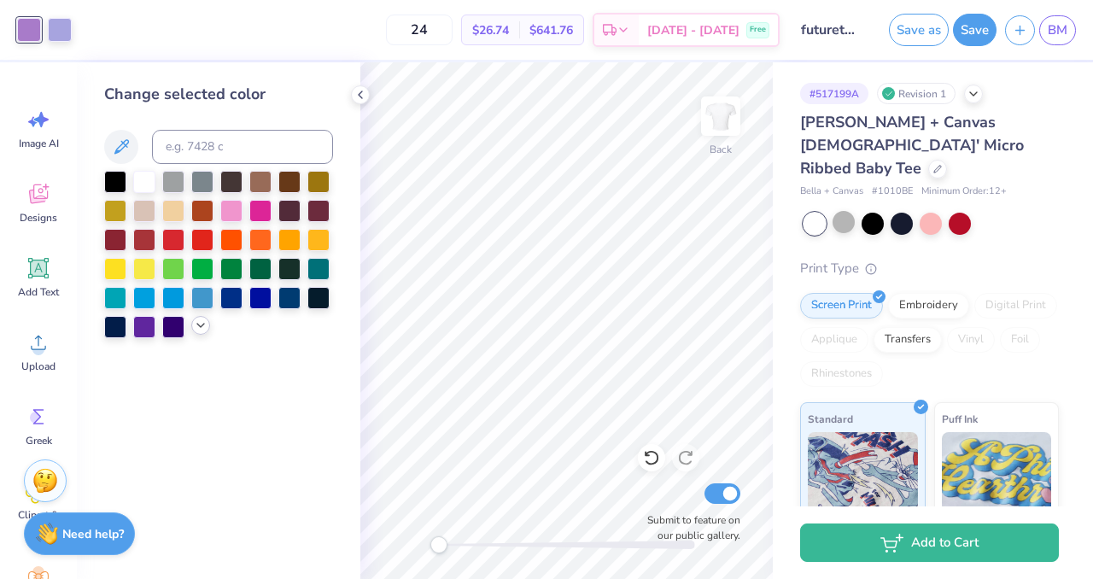
click at [197, 330] on icon at bounding box center [201, 325] width 14 height 14
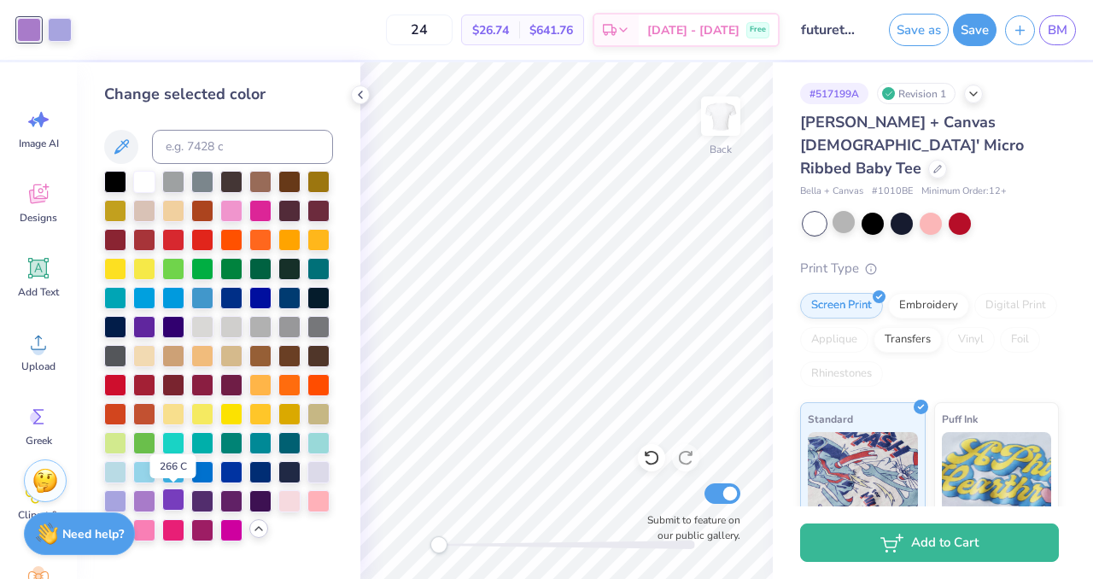
click at [173, 505] on div at bounding box center [173, 499] width 22 height 22
click at [908, 37] on button "Save as" at bounding box center [919, 27] width 60 height 32
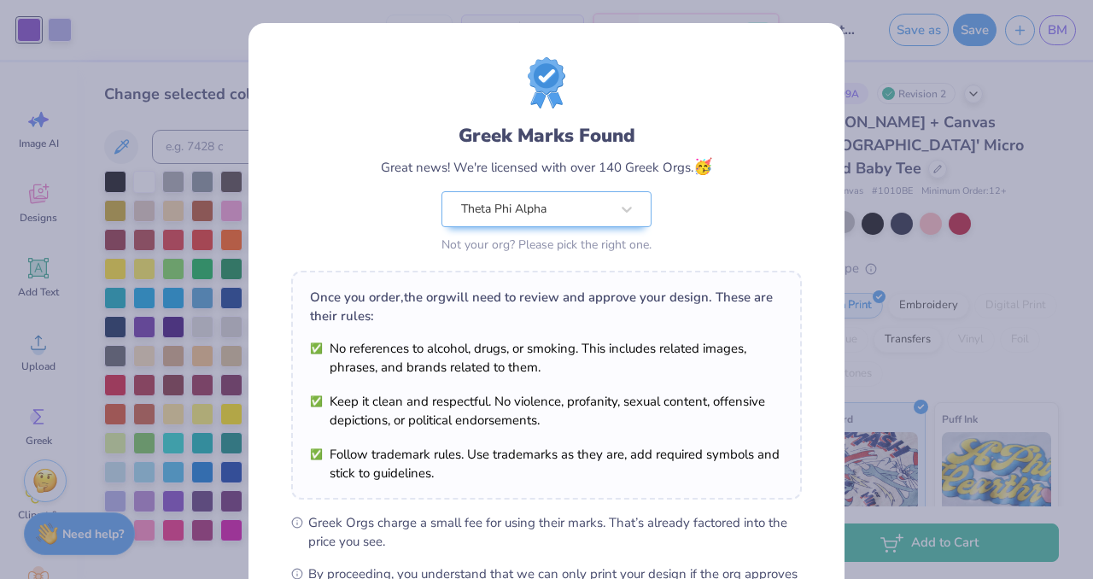
scroll to position [220, 0]
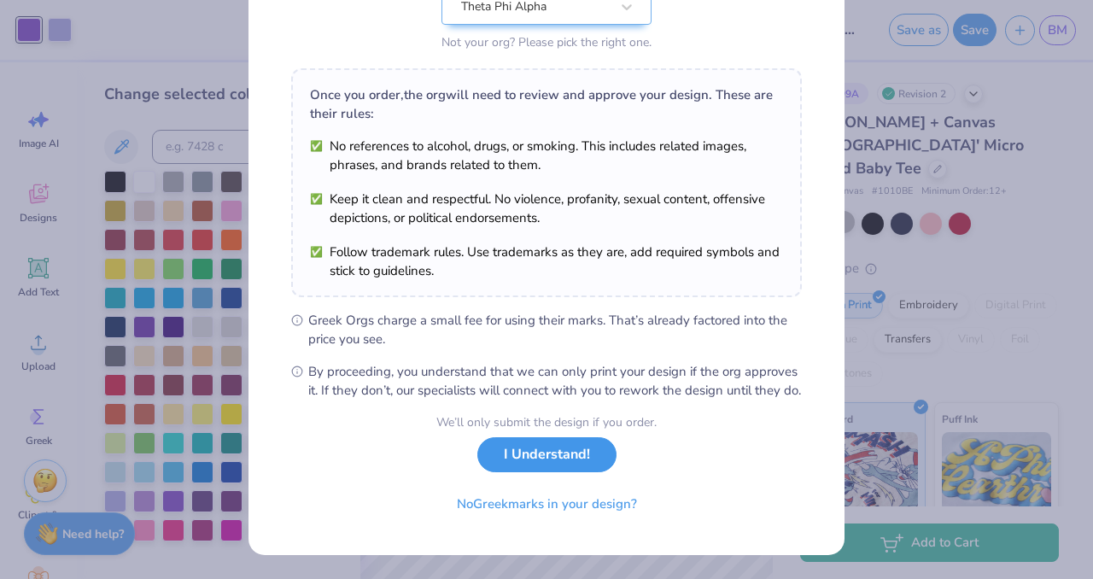
click at [518, 458] on button "I Understand!" at bounding box center [546, 454] width 139 height 35
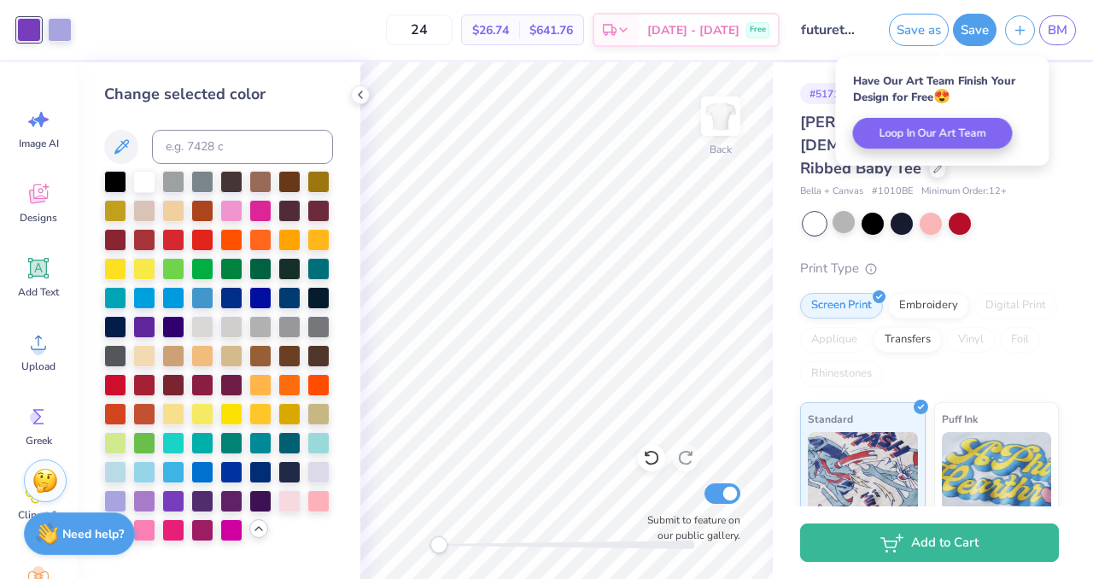
scroll to position [0, 0]
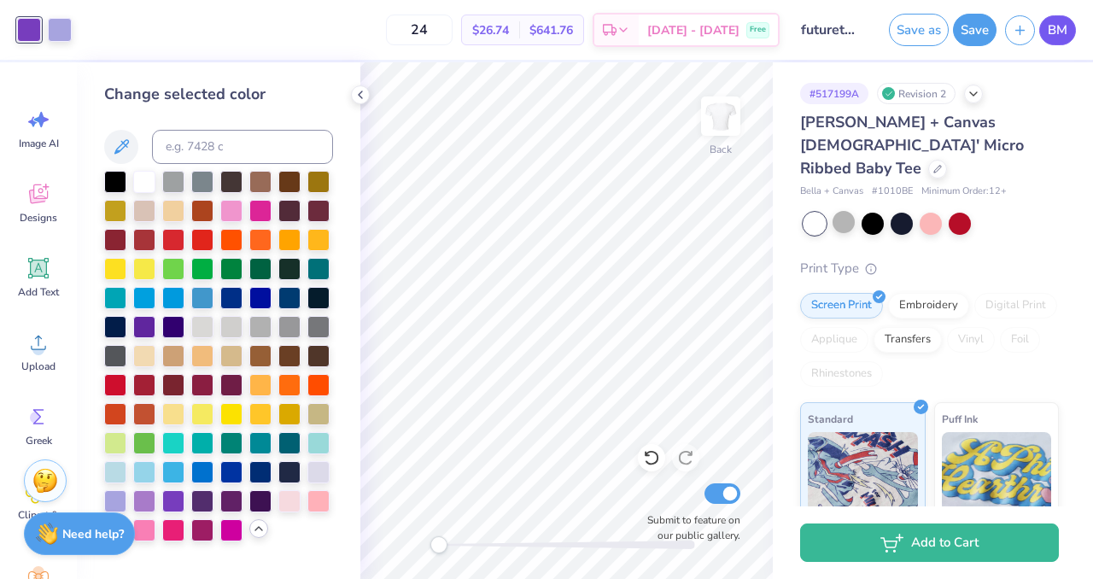
click at [1055, 38] on span "BM" at bounding box center [1057, 30] width 20 height 20
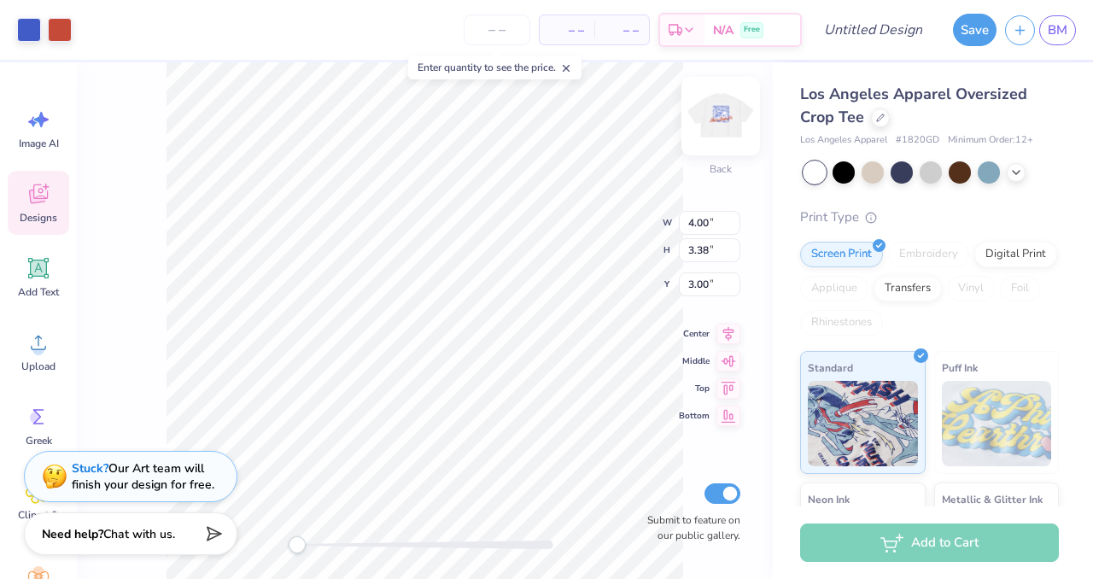
click at [714, 127] on img at bounding box center [720, 116] width 68 height 68
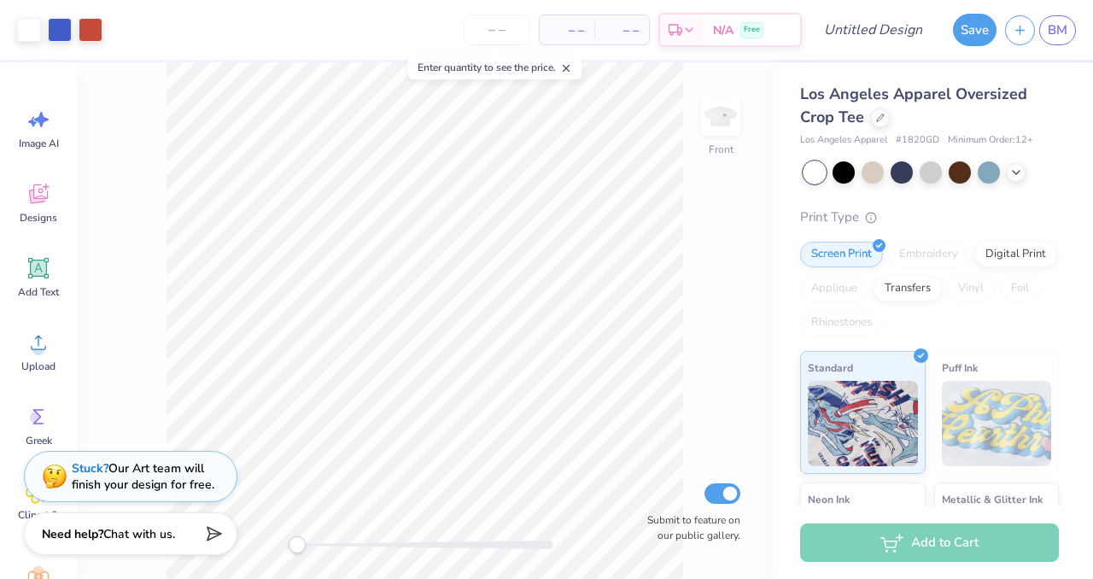
click at [714, 127] on img at bounding box center [720, 116] width 34 height 34
click at [714, 114] on img at bounding box center [720, 116] width 68 height 68
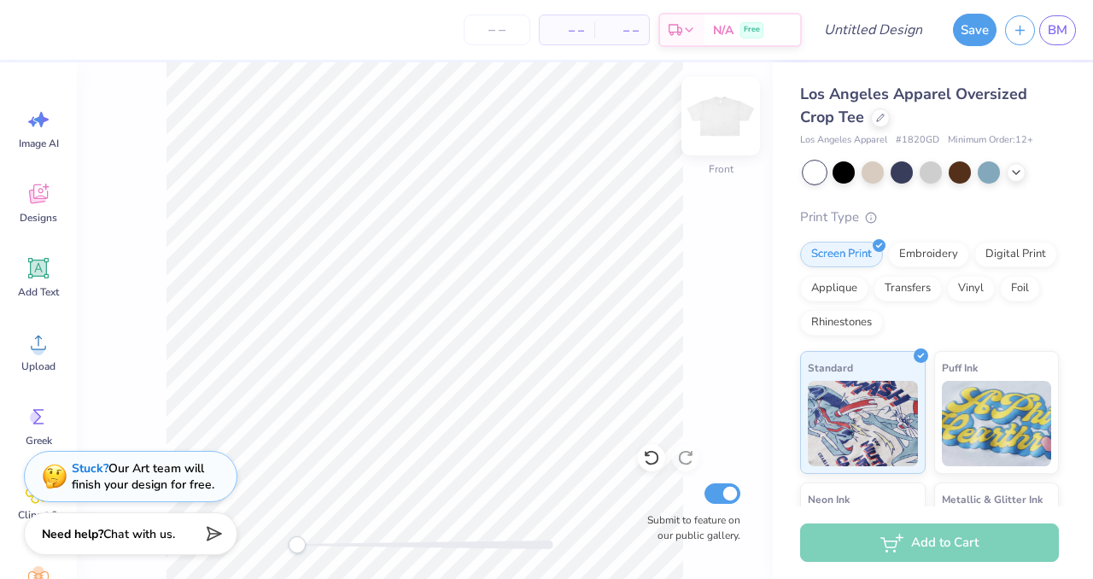
click at [708, 110] on img at bounding box center [720, 116] width 68 height 68
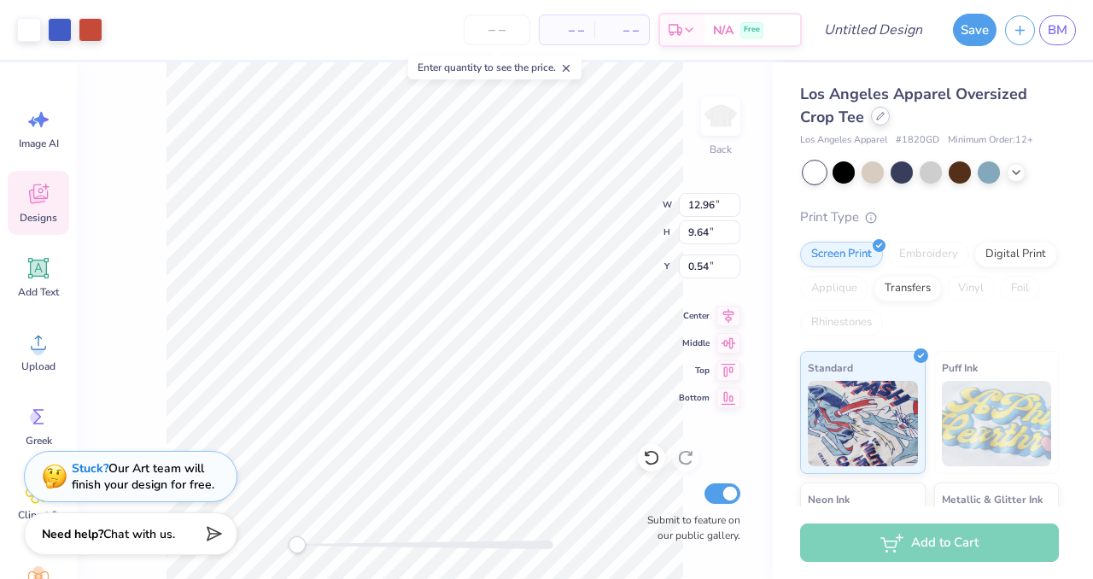
click at [881, 119] on icon at bounding box center [880, 116] width 9 height 9
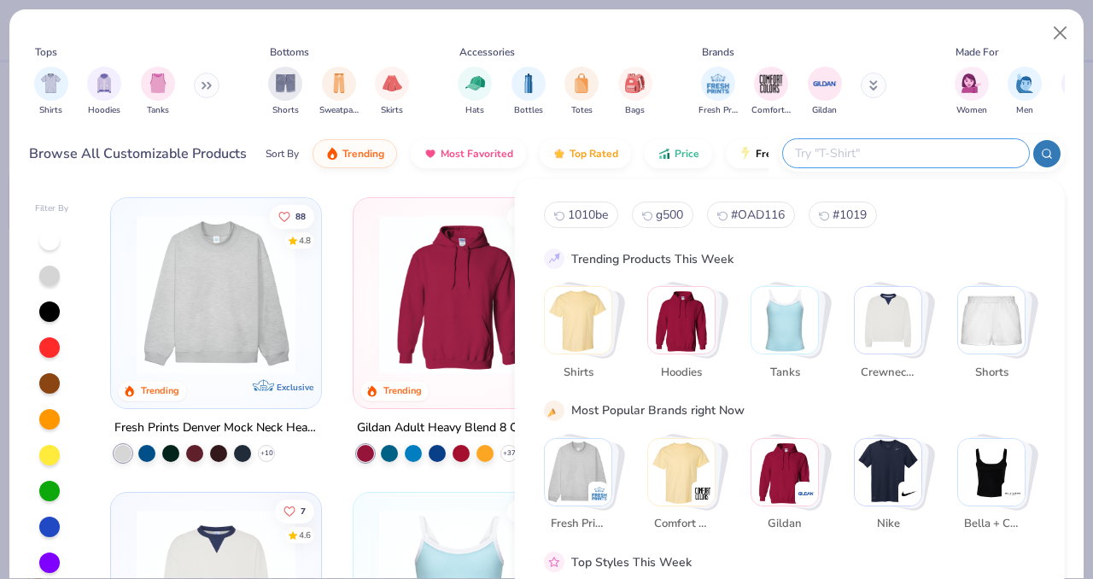
click at [896, 157] on input "text" at bounding box center [905, 153] width 224 height 20
click at [577, 212] on span "1010be" at bounding box center [588, 215] width 40 height 16
type input "1010be"
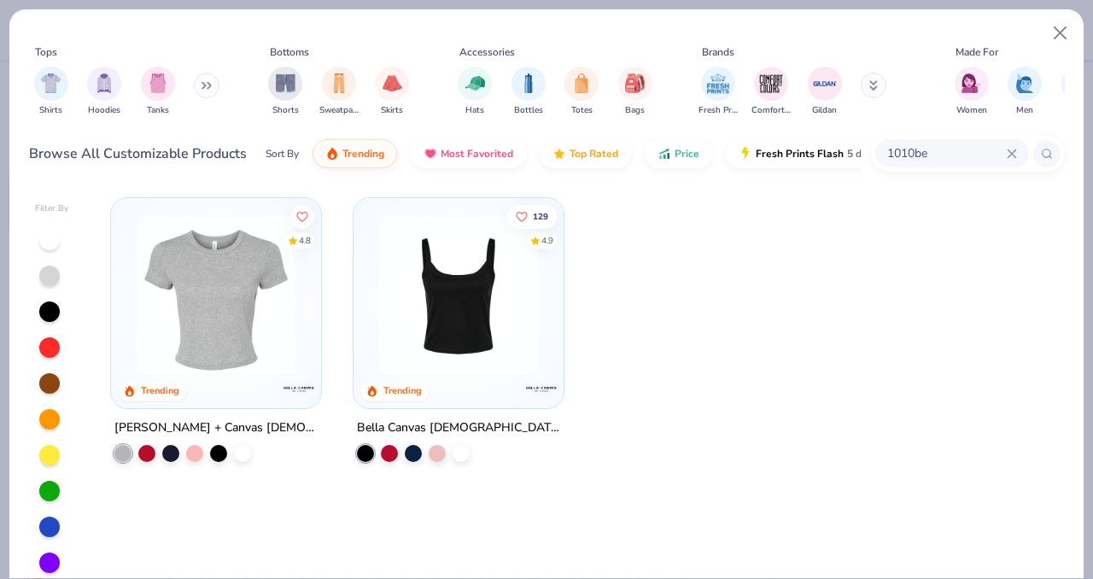
click at [211, 307] on img at bounding box center [216, 294] width 176 height 159
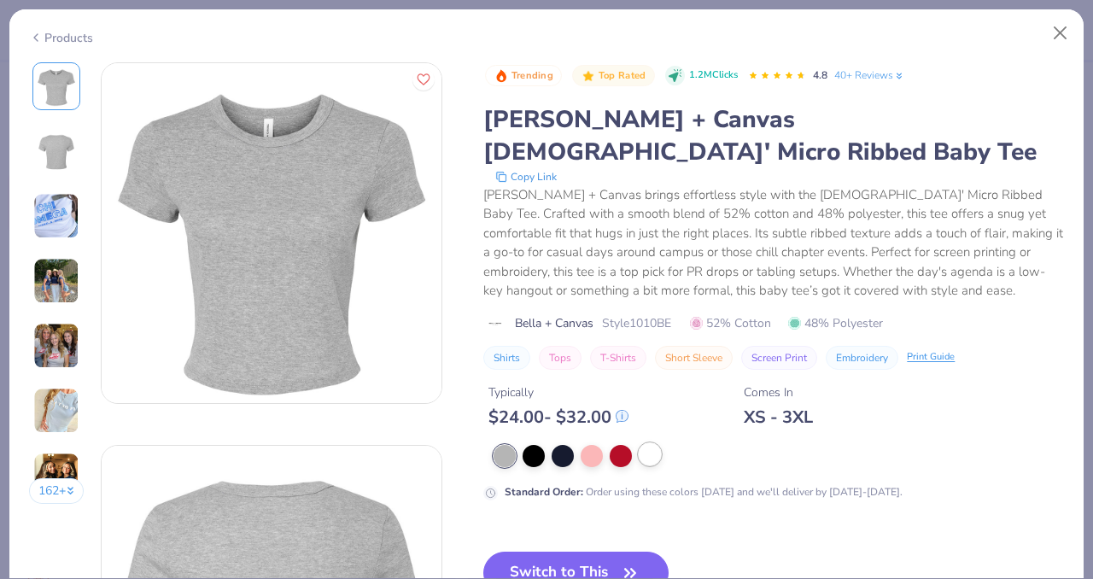
click at [650, 443] on div at bounding box center [649, 454] width 22 height 22
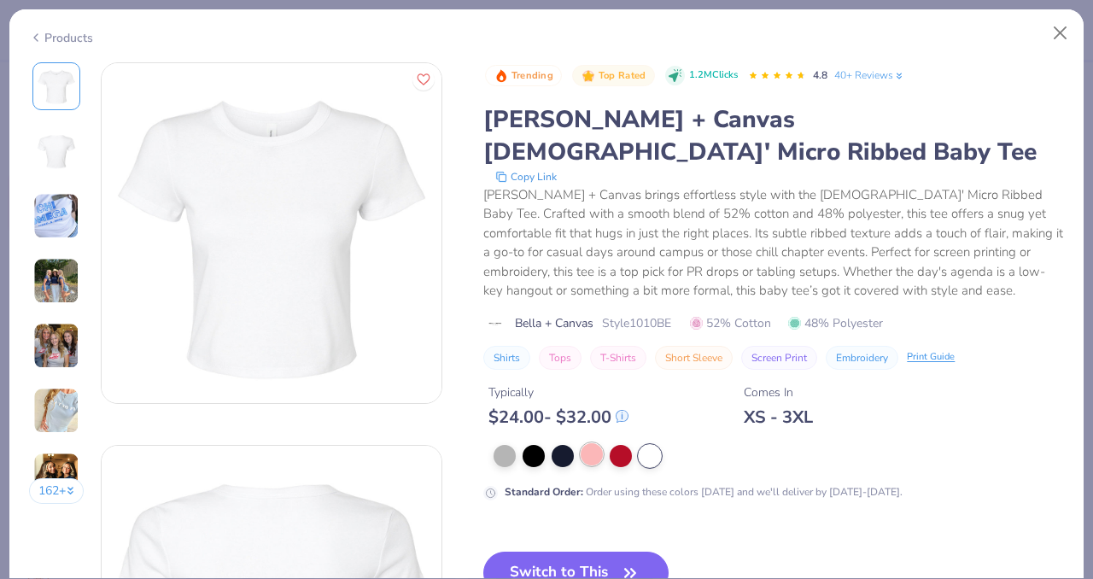
click at [604, 551] on button "Switch to This" at bounding box center [575, 572] width 185 height 43
click at [580, 551] on button "Switch to This" at bounding box center [575, 572] width 185 height 43
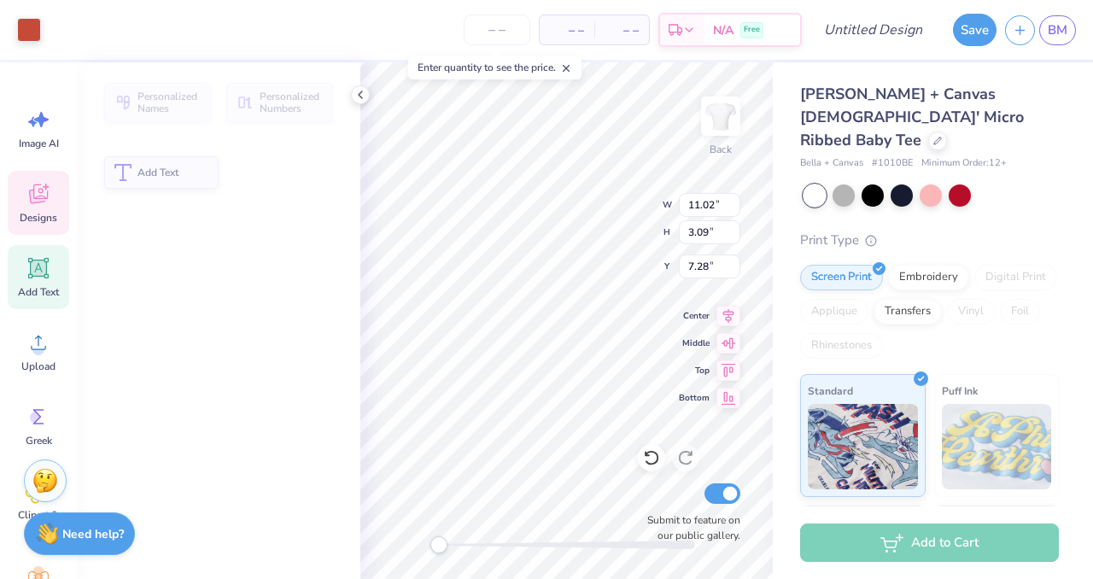
type input "11.02"
type input "3.09"
type input "7.28"
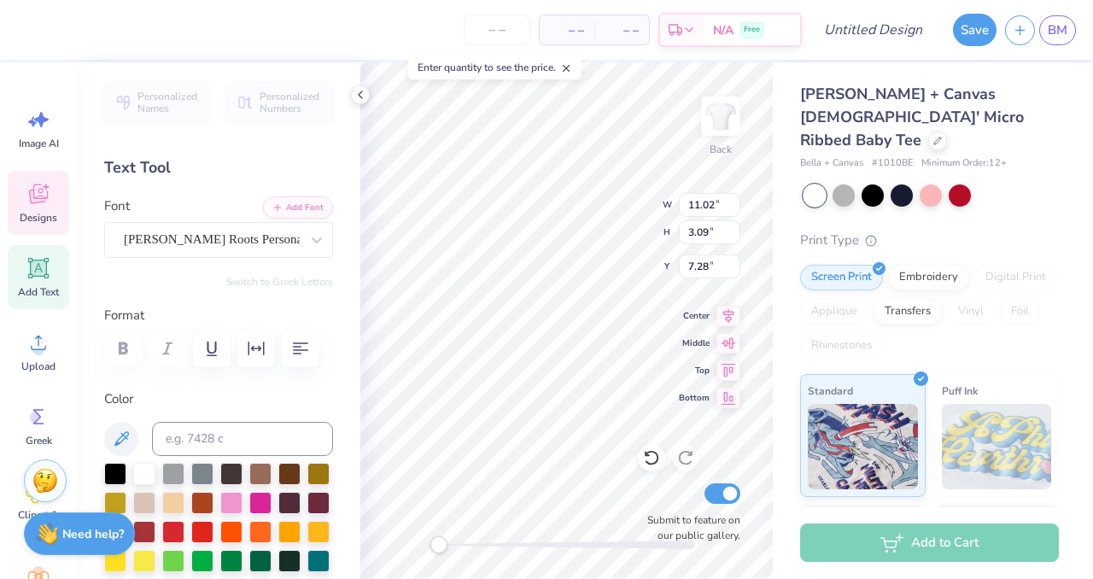
scroll to position [0, 3]
type textarea "A"
type textarea "Theta Phi Alpha"
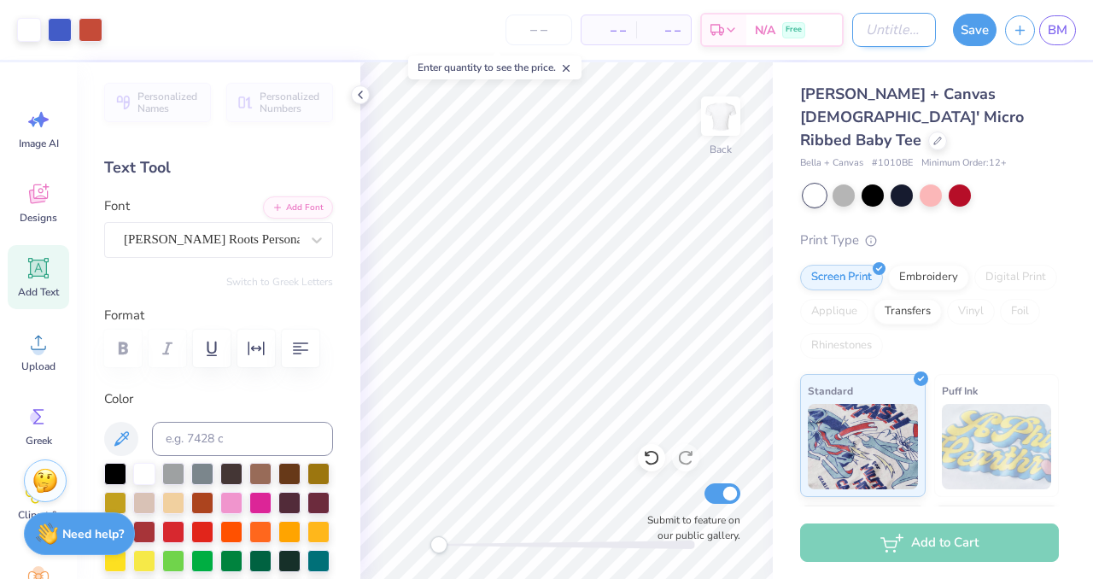
click at [874, 28] on input "Design Title" at bounding box center [894, 30] width 84 height 34
type input "tpafishlemon25"
click at [533, 34] on input "number" at bounding box center [538, 30] width 67 height 31
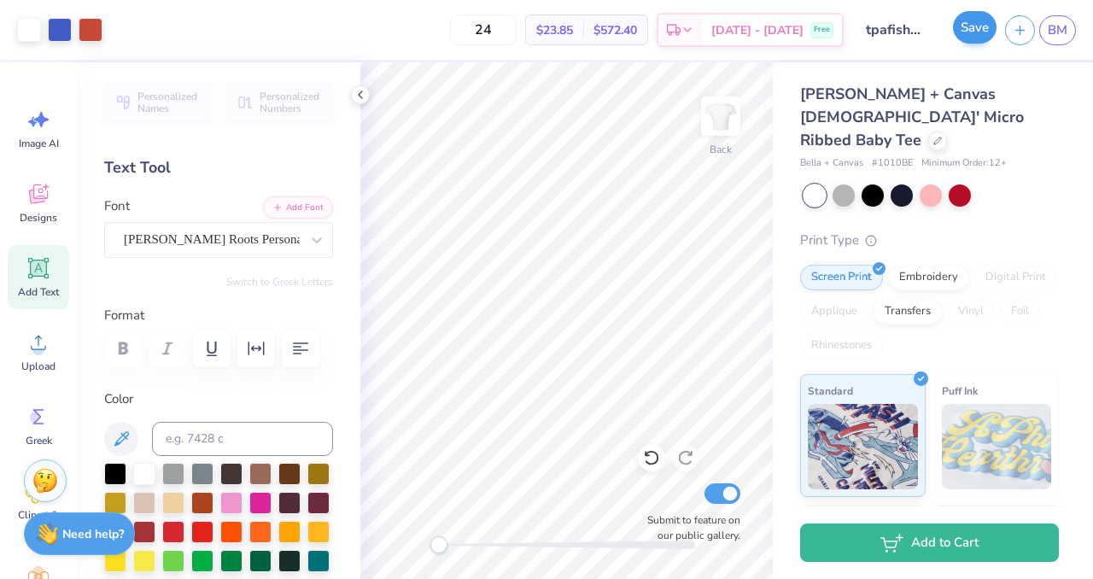
type input "24"
click at [980, 30] on button "Save" at bounding box center [975, 27] width 44 height 32
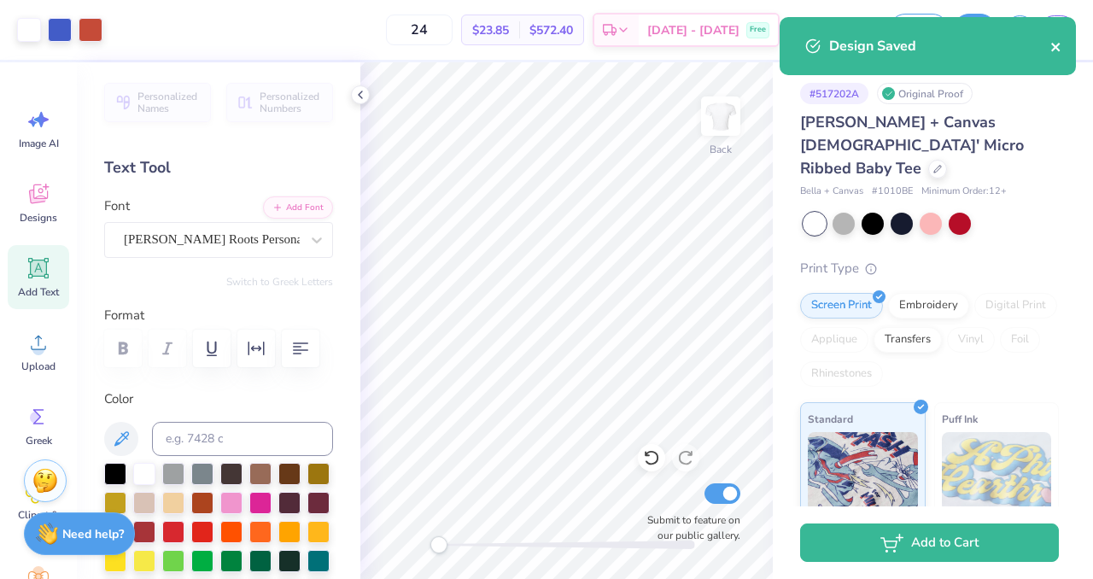
click at [1052, 44] on icon "close" at bounding box center [1055, 47] width 9 height 9
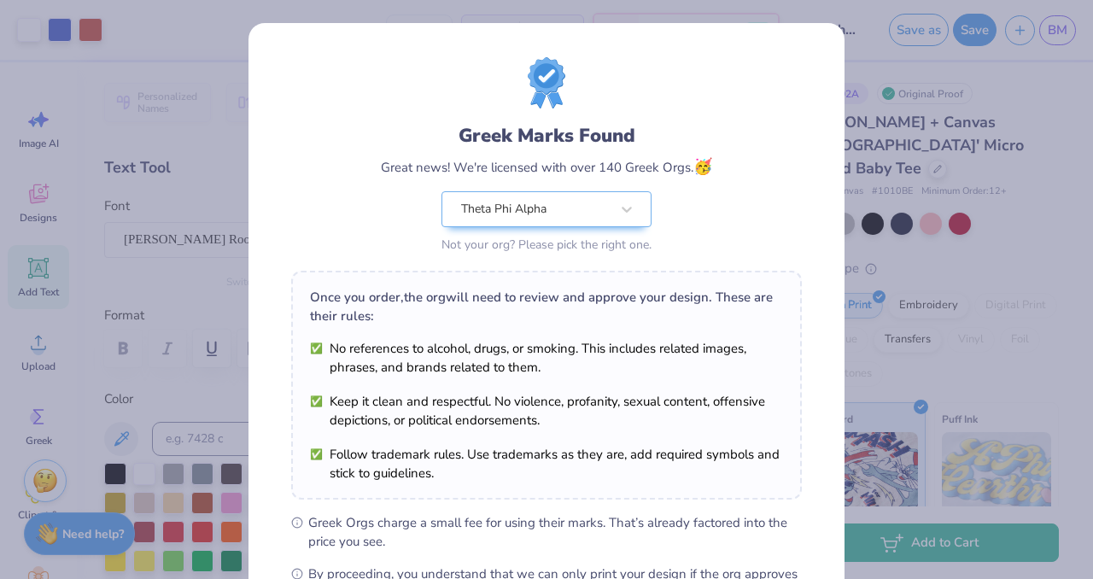
scroll to position [220, 0]
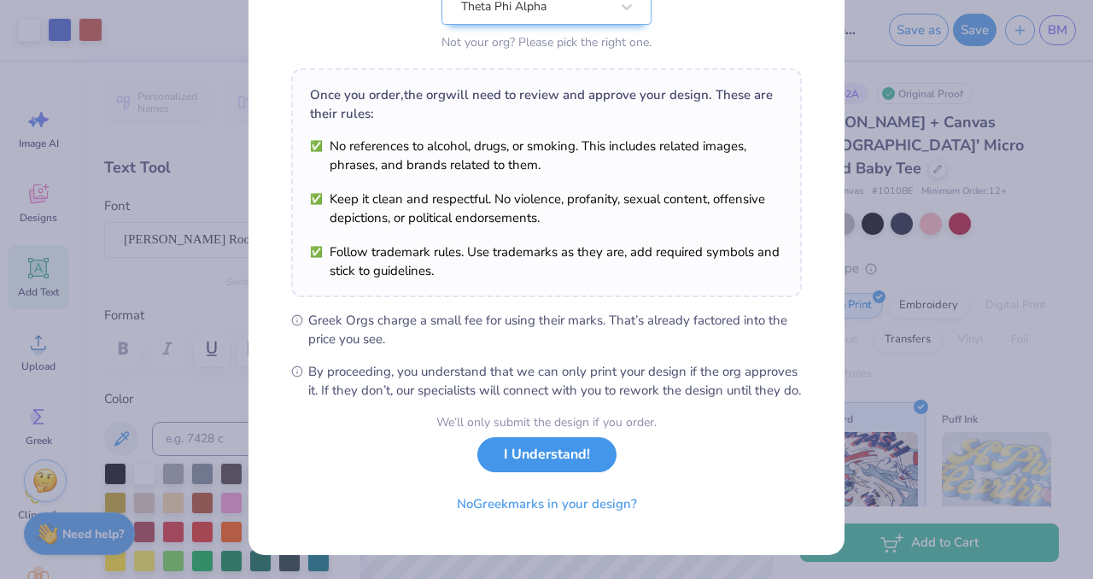
click at [565, 472] on button "I Understand!" at bounding box center [546, 454] width 139 height 35
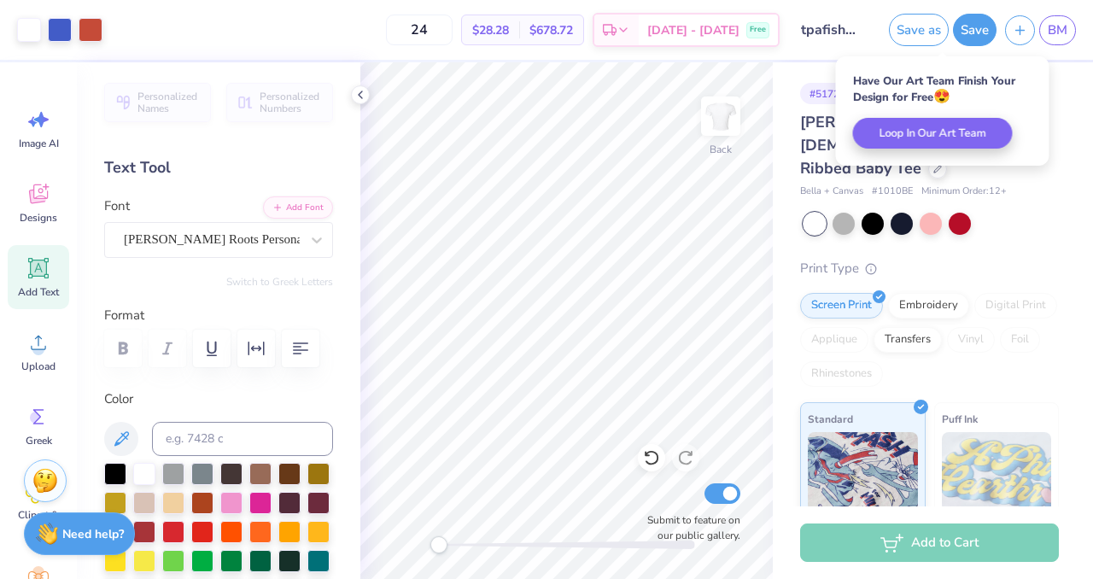
scroll to position [0, 0]
click at [1059, 25] on span "BM" at bounding box center [1057, 30] width 20 height 20
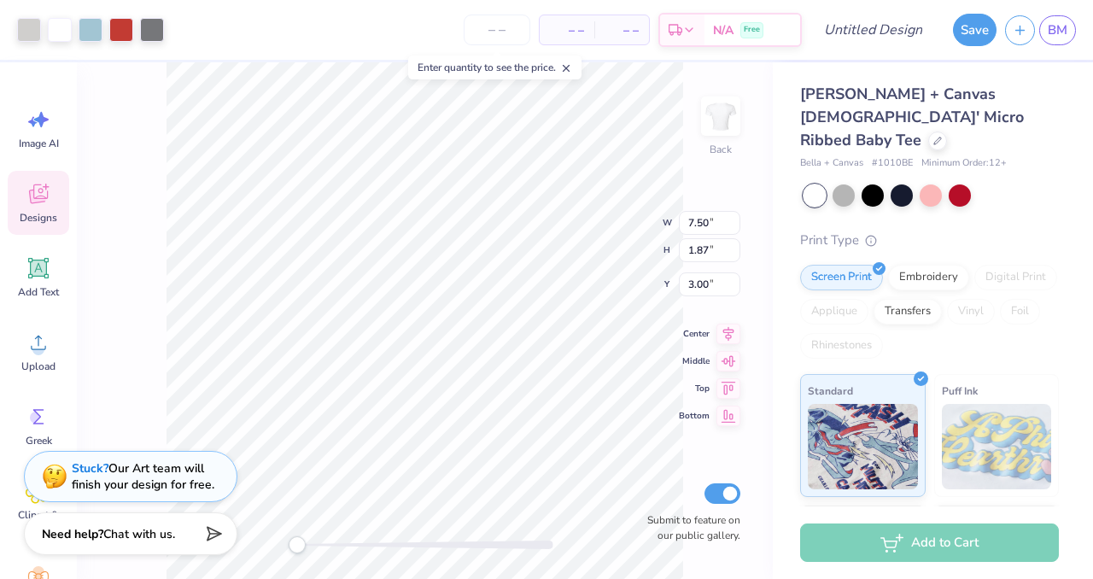
type input "1.38"
type input "1.80"
type input "3.04"
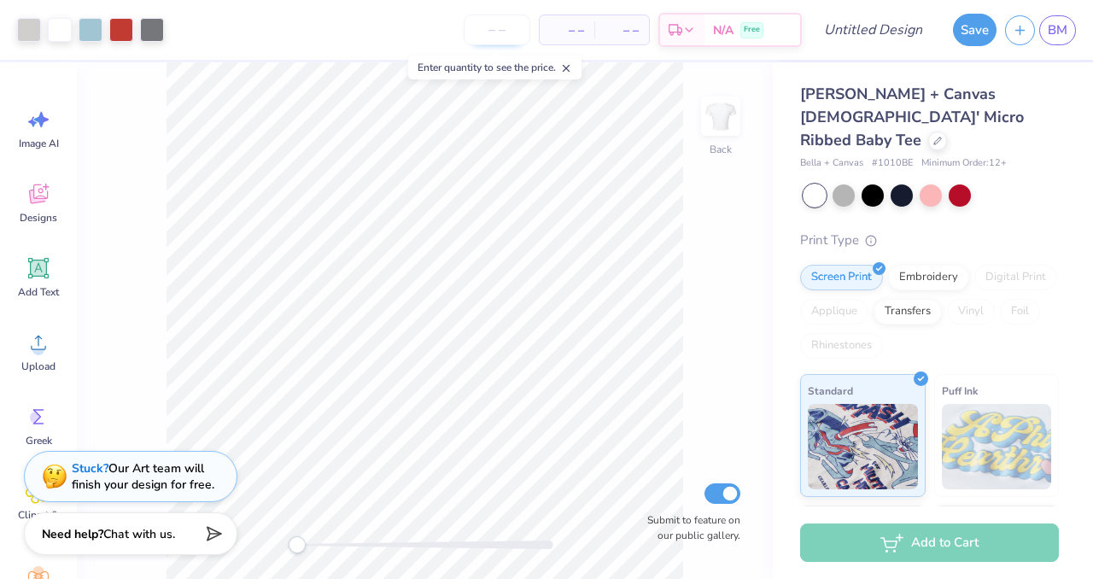
click at [505, 27] on input "number" at bounding box center [496, 30] width 67 height 31
type input "24"
